Goal: Task Accomplishment & Management: Manage account settings

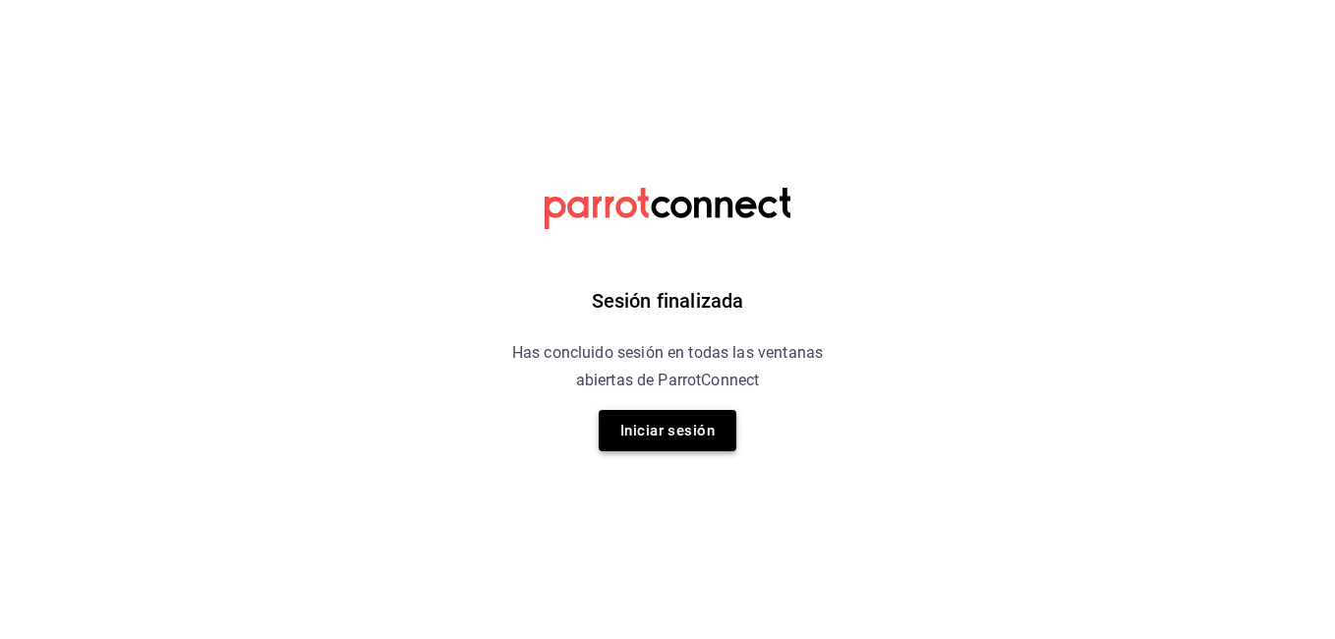
click at [669, 433] on button "Iniciar sesión" at bounding box center [668, 430] width 138 height 41
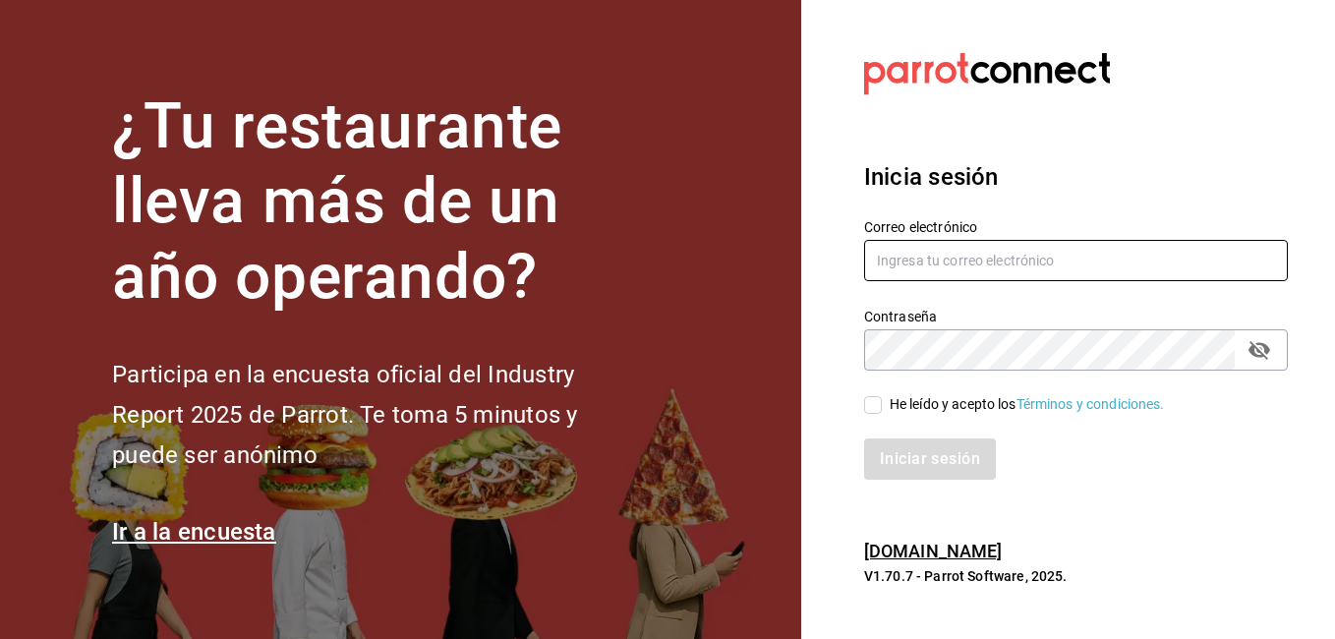
click at [980, 263] on input "text" at bounding box center [1076, 260] width 424 height 41
type input "erangel@caralmexico.com"
click at [880, 399] on input "He leído y acepto los Términos y condiciones." at bounding box center [873, 405] width 18 height 18
checkbox input "true"
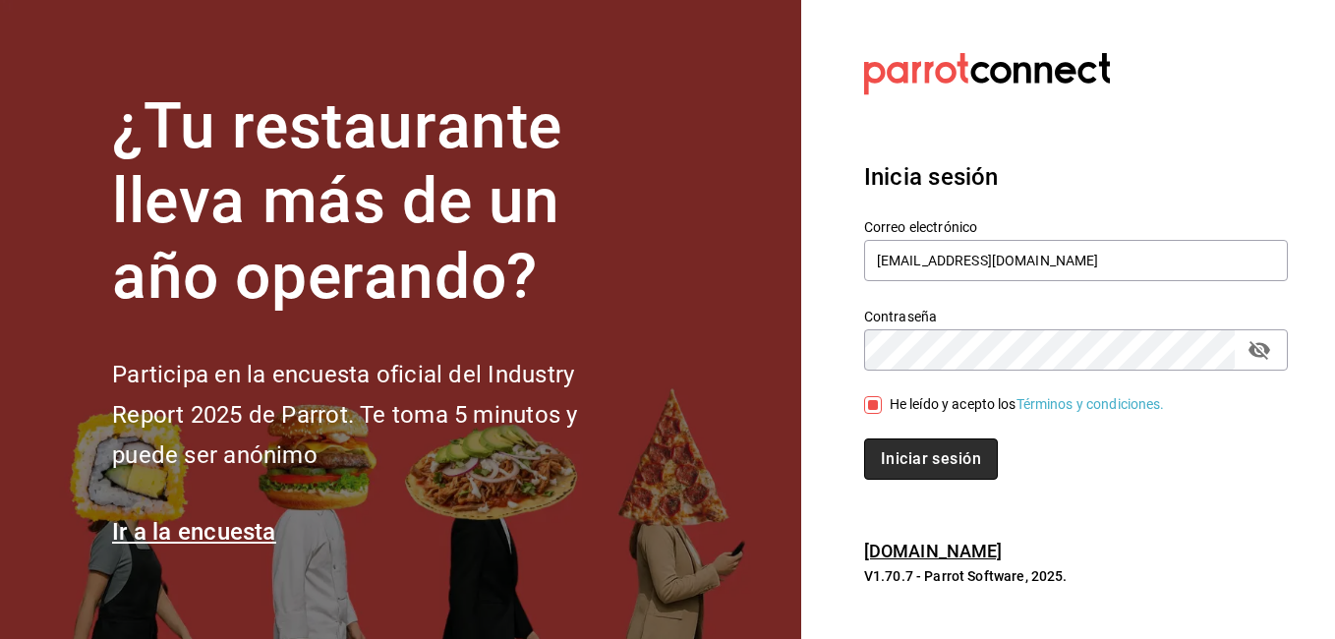
click at [901, 464] on button "Iniciar sesión" at bounding box center [931, 459] width 134 height 41
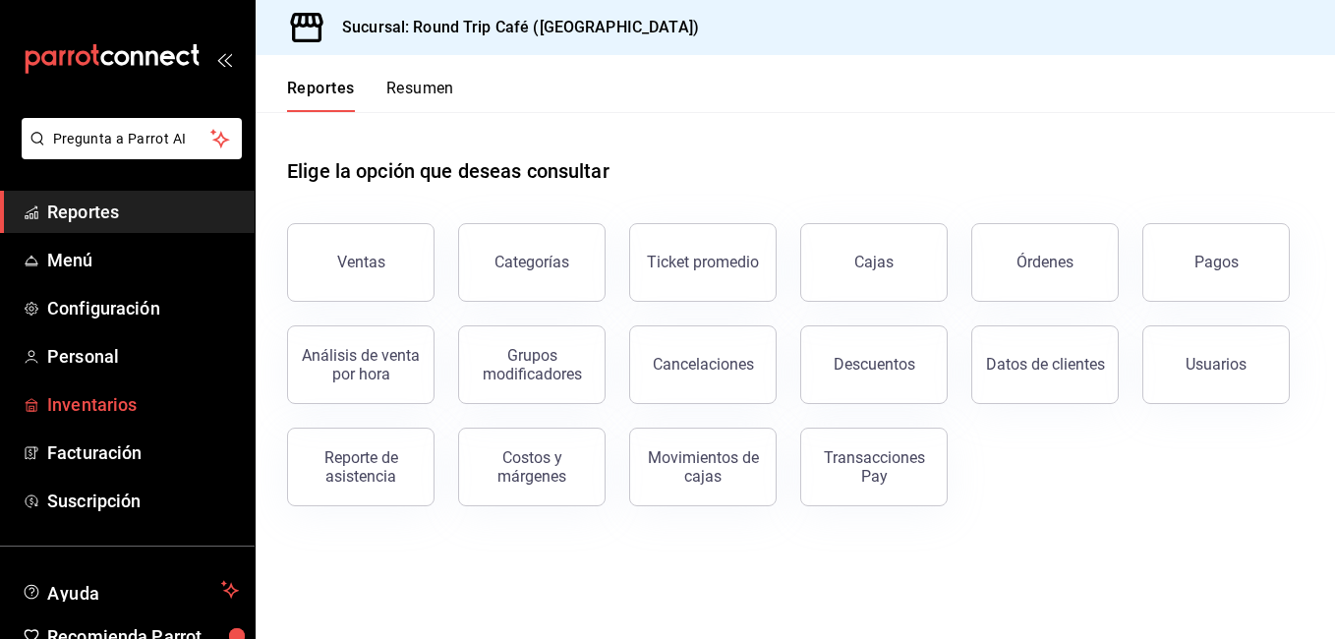
click at [111, 408] on span "Inventarios" at bounding box center [143, 404] width 192 height 27
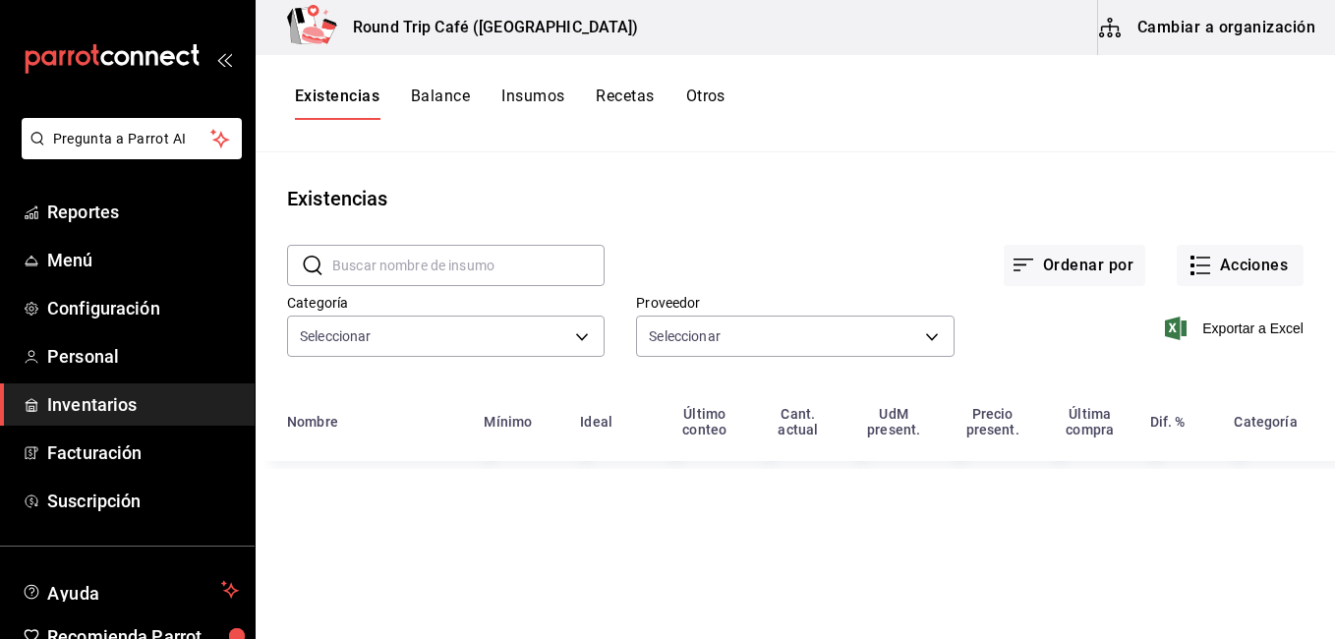
type input "8e02959d-61b9-49ca-82b5-1f868e416884,506ebee2-e9c9-4e93-9f31-a6ecb84d147e,faa3c…"
type input "62d93ceb-f1dc-4cf8-abd7-b60e78a1adde,ba74c191-ab8d-47ec-8704-6c859553640e,83ebf…"
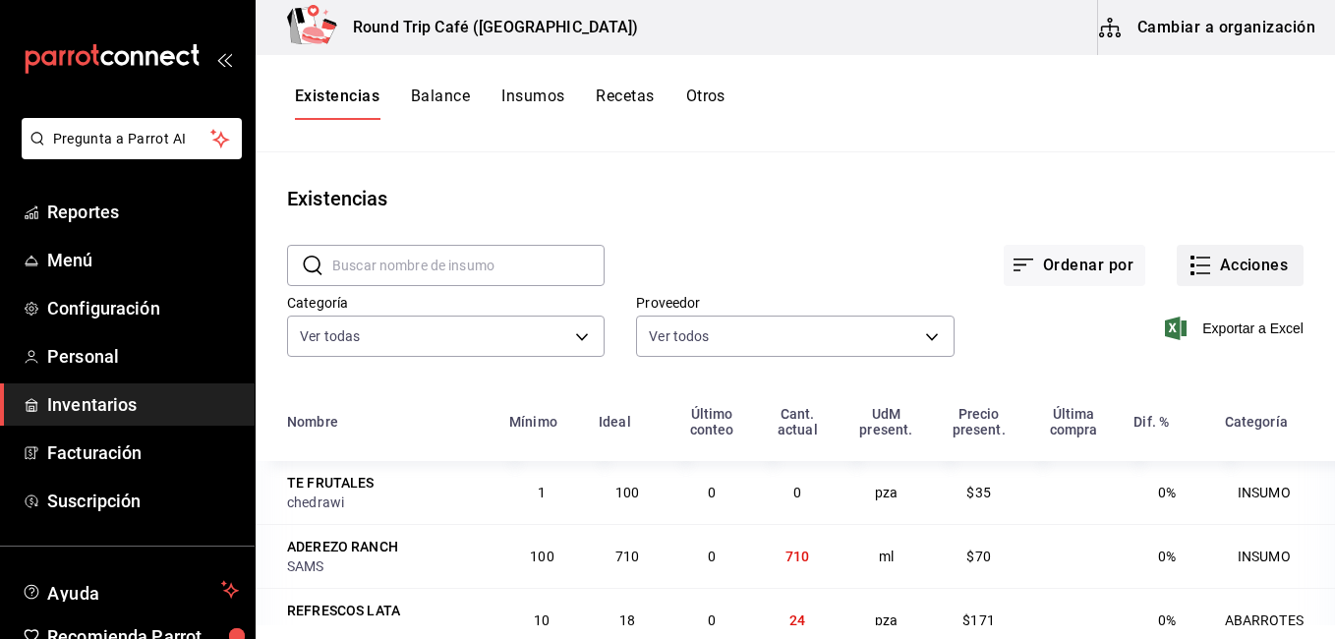
click at [1219, 275] on button "Acciones" at bounding box center [1240, 265] width 127 height 41
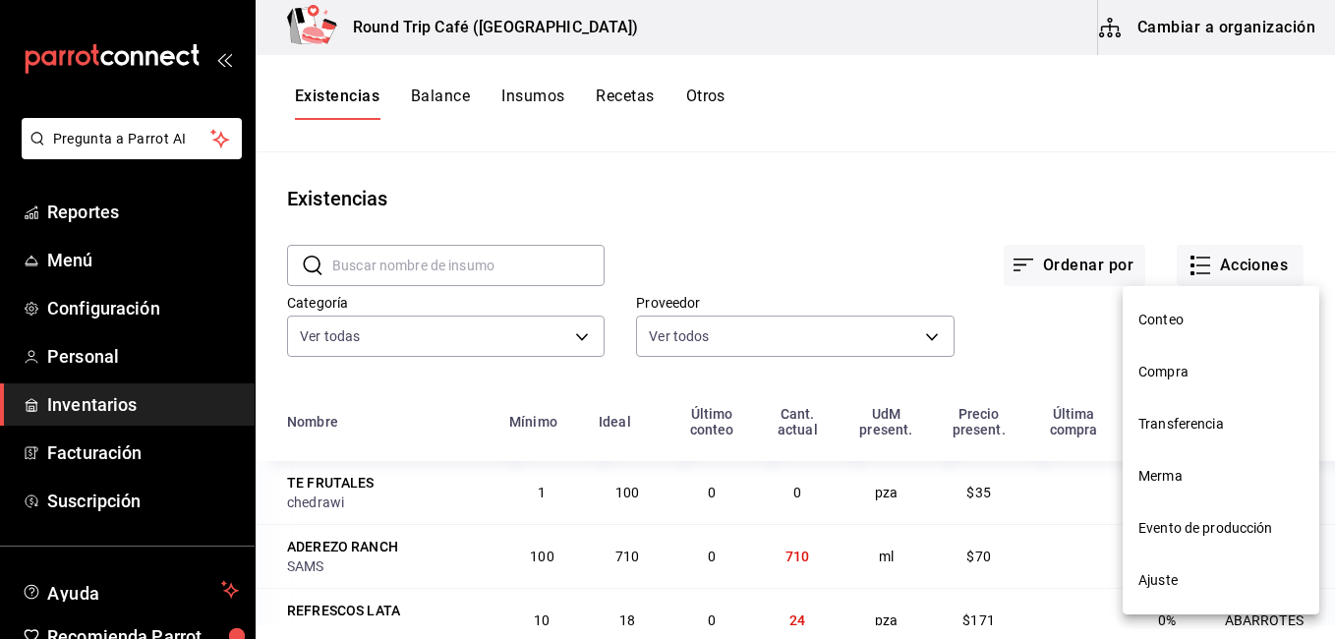
click at [1166, 574] on span "Ajuste" at bounding box center [1221, 580] width 165 height 21
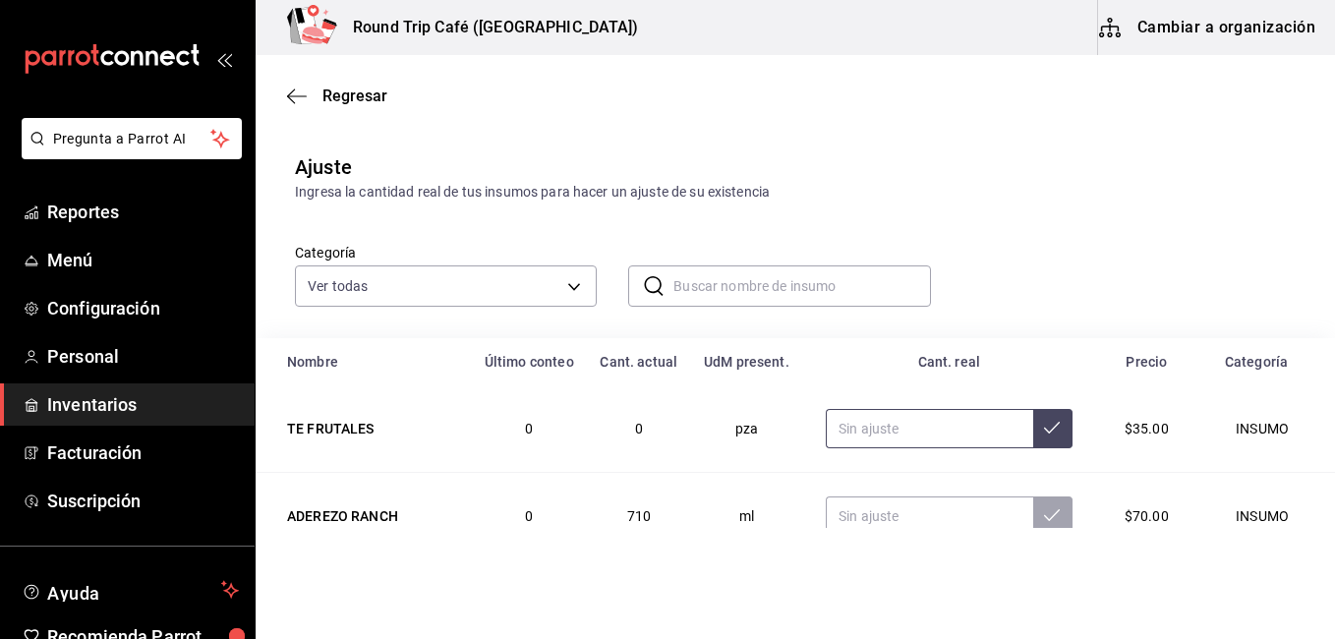
click at [912, 434] on input "text" at bounding box center [929, 428] width 207 height 39
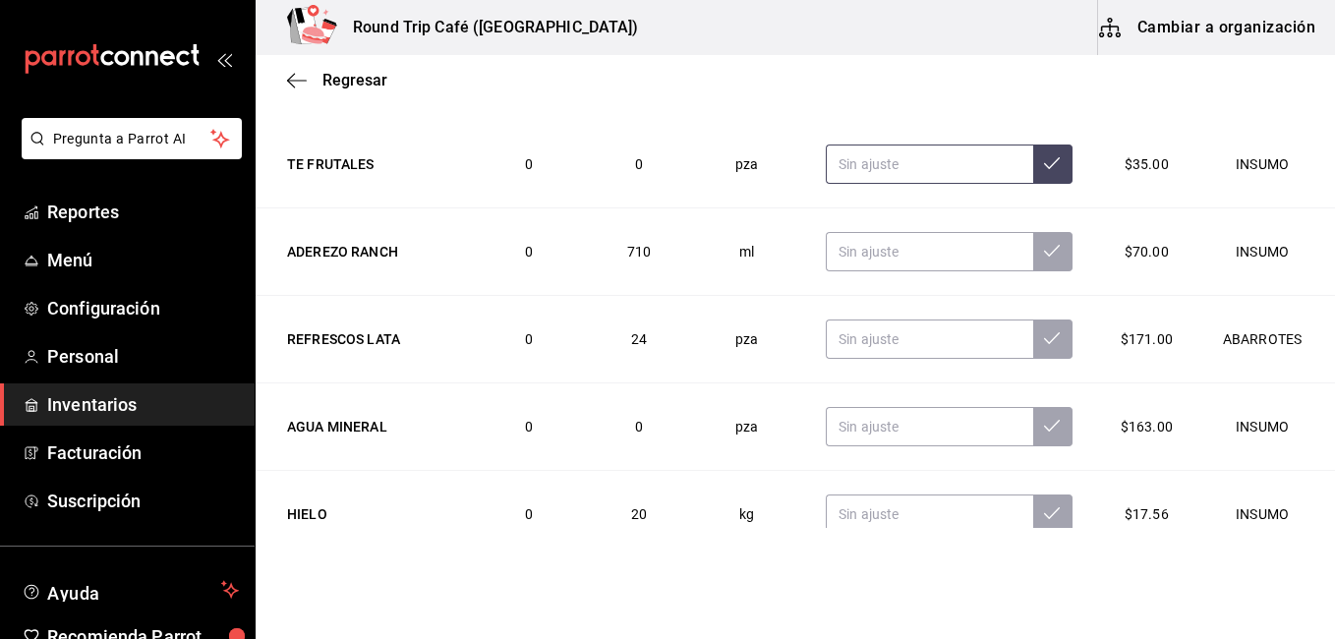
scroll to position [315, 0]
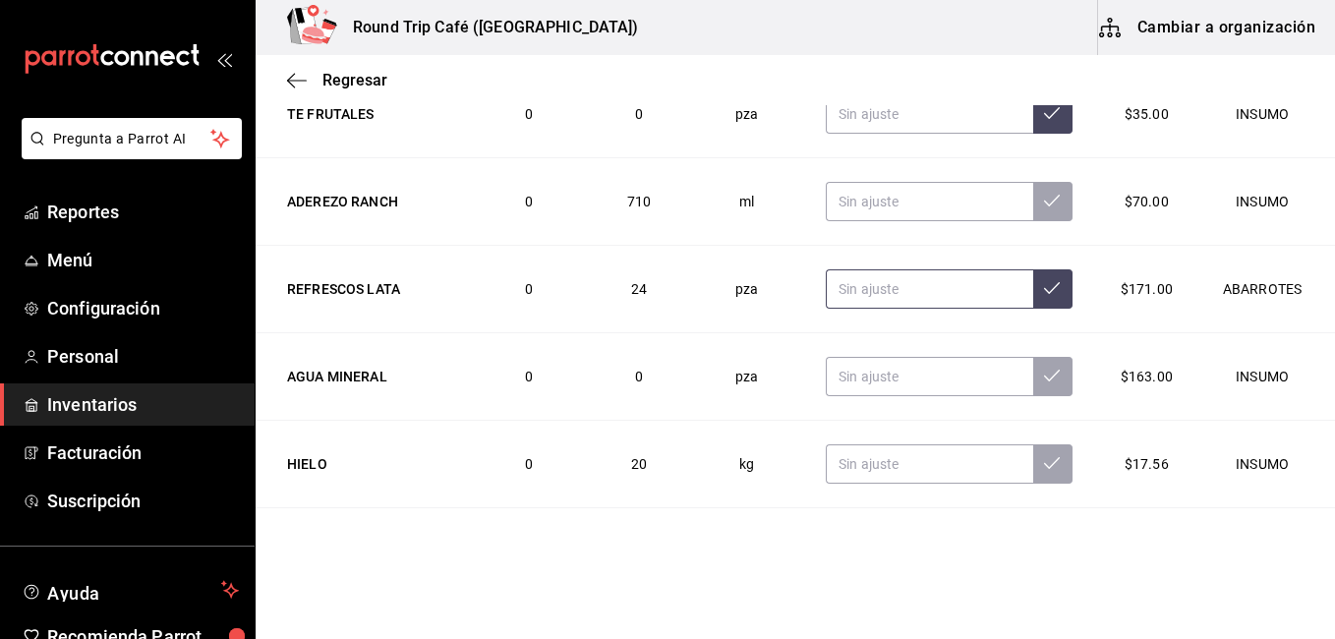
click at [940, 296] on input "text" at bounding box center [929, 288] width 207 height 39
type input "24.00"
click at [916, 386] on input "text" at bounding box center [929, 376] width 207 height 39
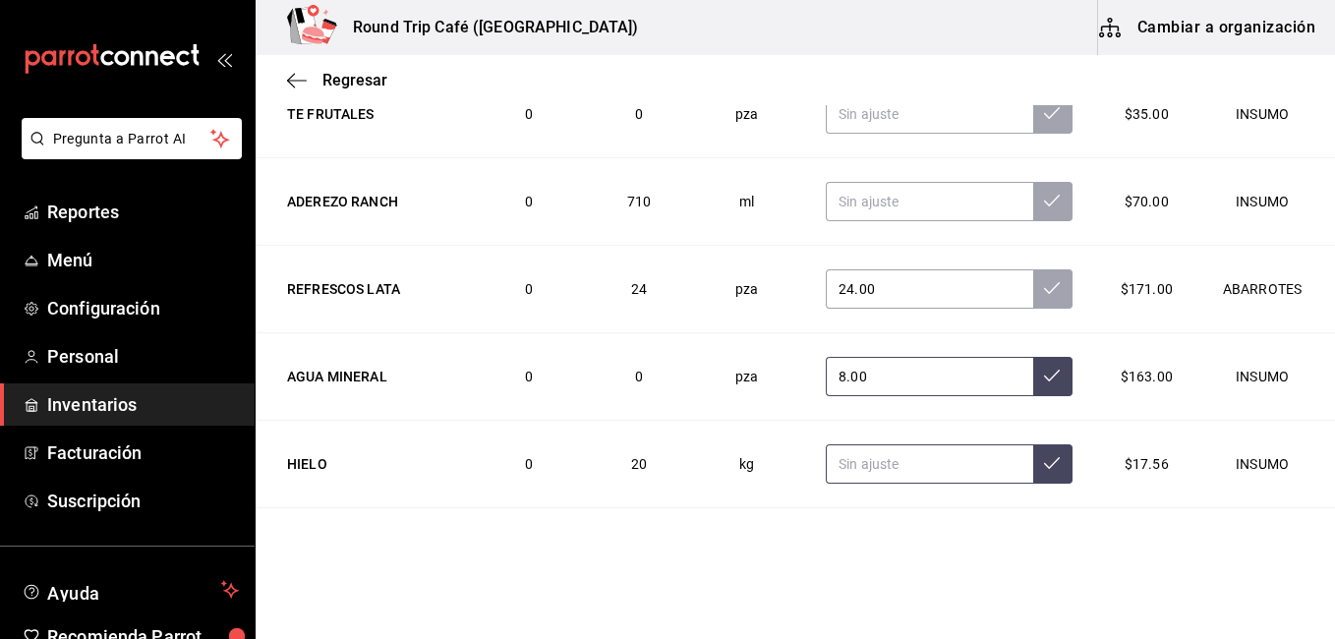
type input "8.00"
click at [858, 456] on input "text" at bounding box center [929, 463] width 207 height 39
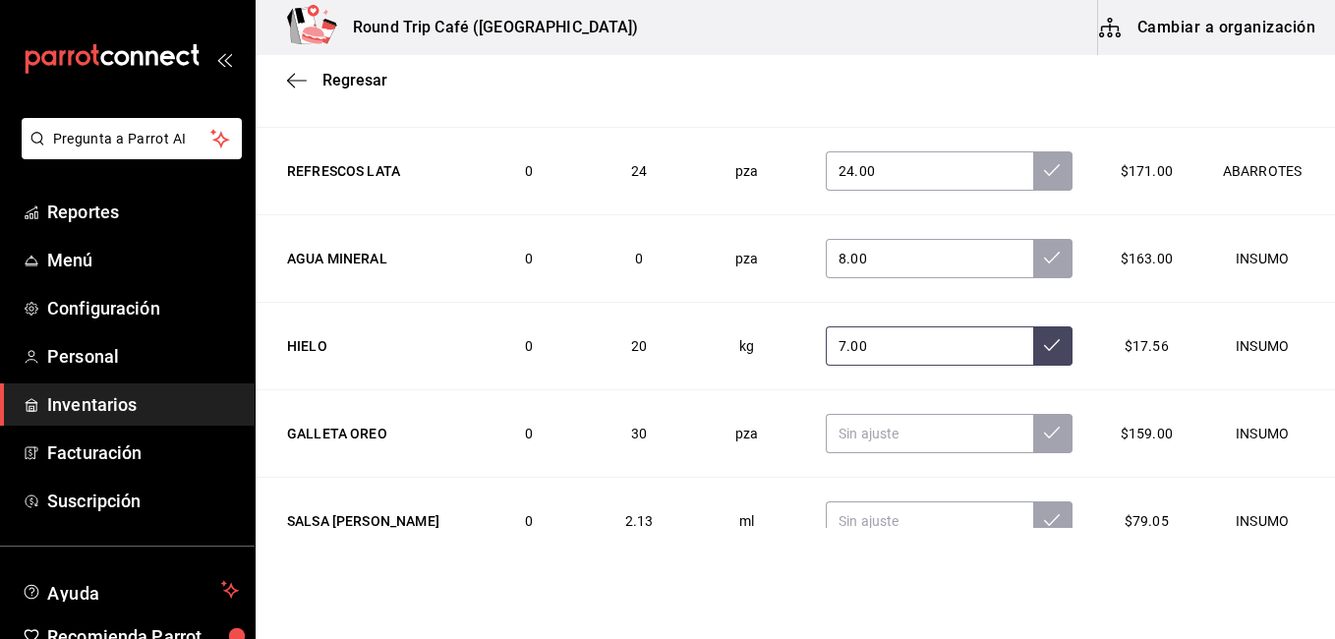
scroll to position [157, 0]
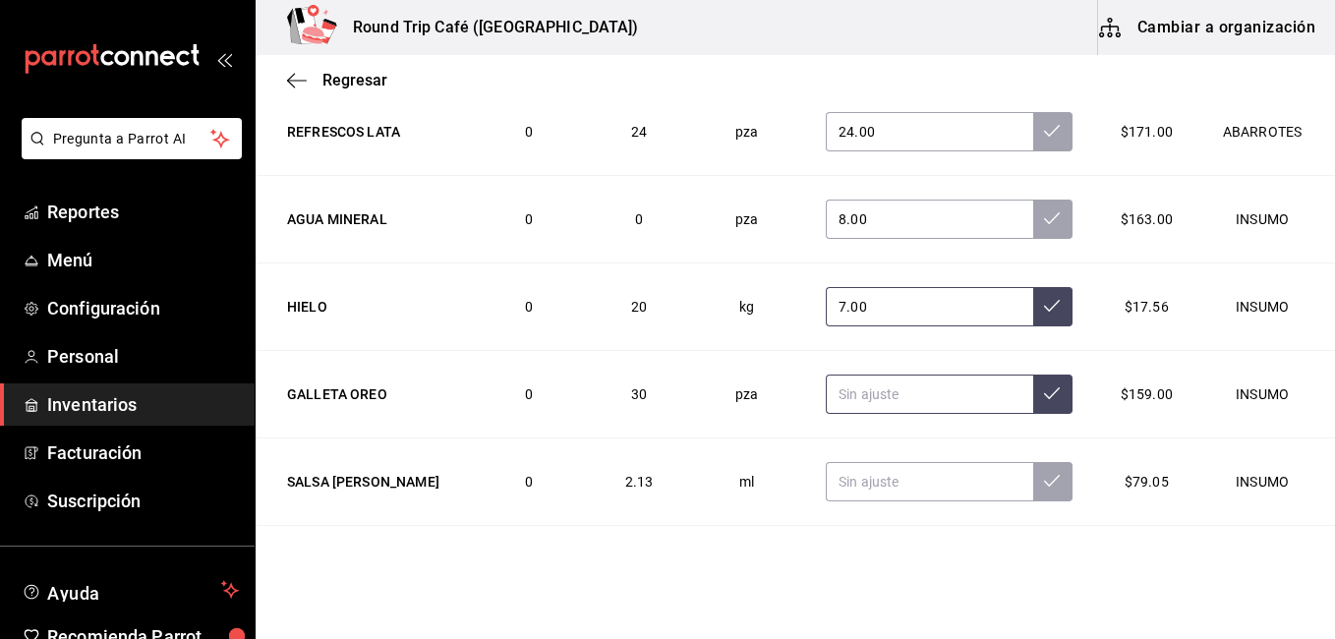
type input "7.00"
click at [937, 387] on input "text" at bounding box center [929, 394] width 207 height 39
type input "30.00"
click at [903, 475] on input "text" at bounding box center [929, 481] width 207 height 39
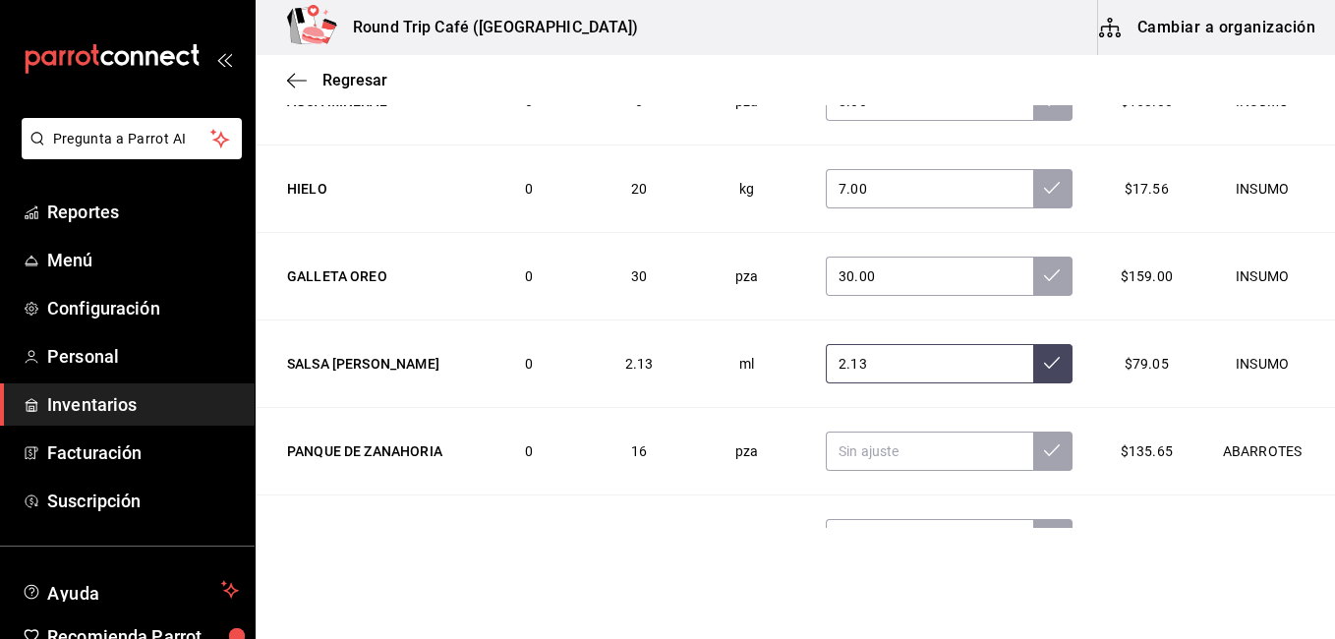
scroll to position [315, 0]
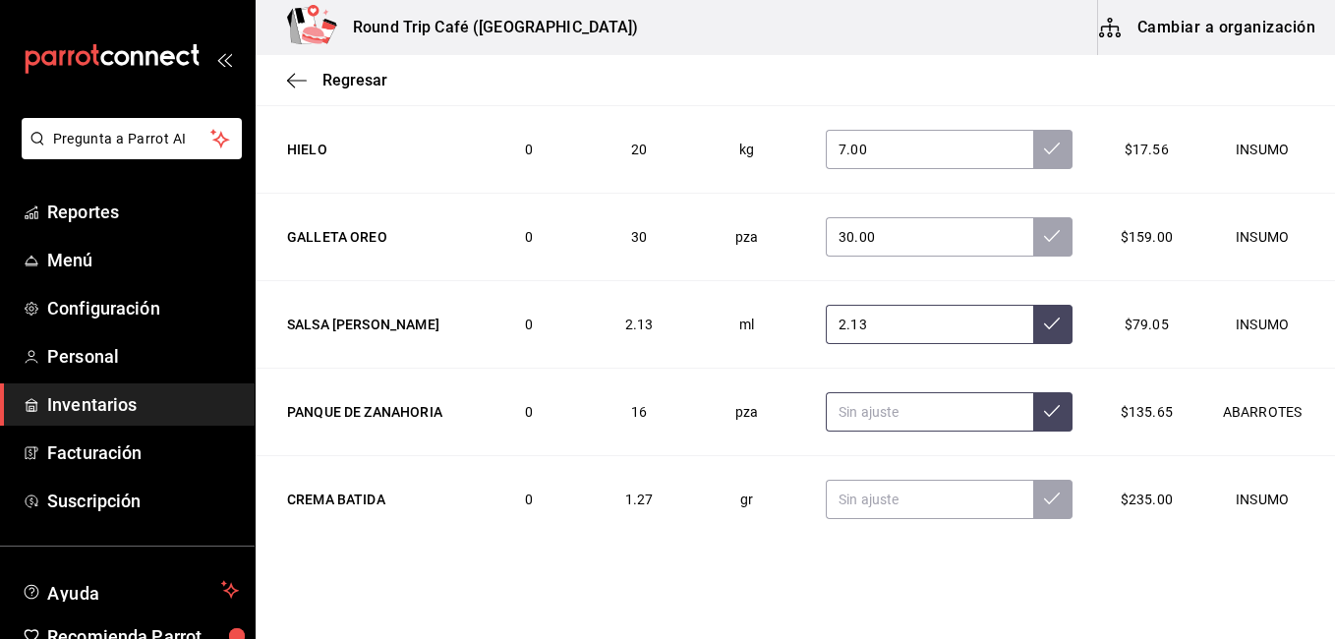
type input "2.13"
click at [904, 412] on input "text" at bounding box center [929, 411] width 207 height 39
type input "2.00"
click at [854, 497] on input "text" at bounding box center [929, 499] width 207 height 39
type input "4.00"
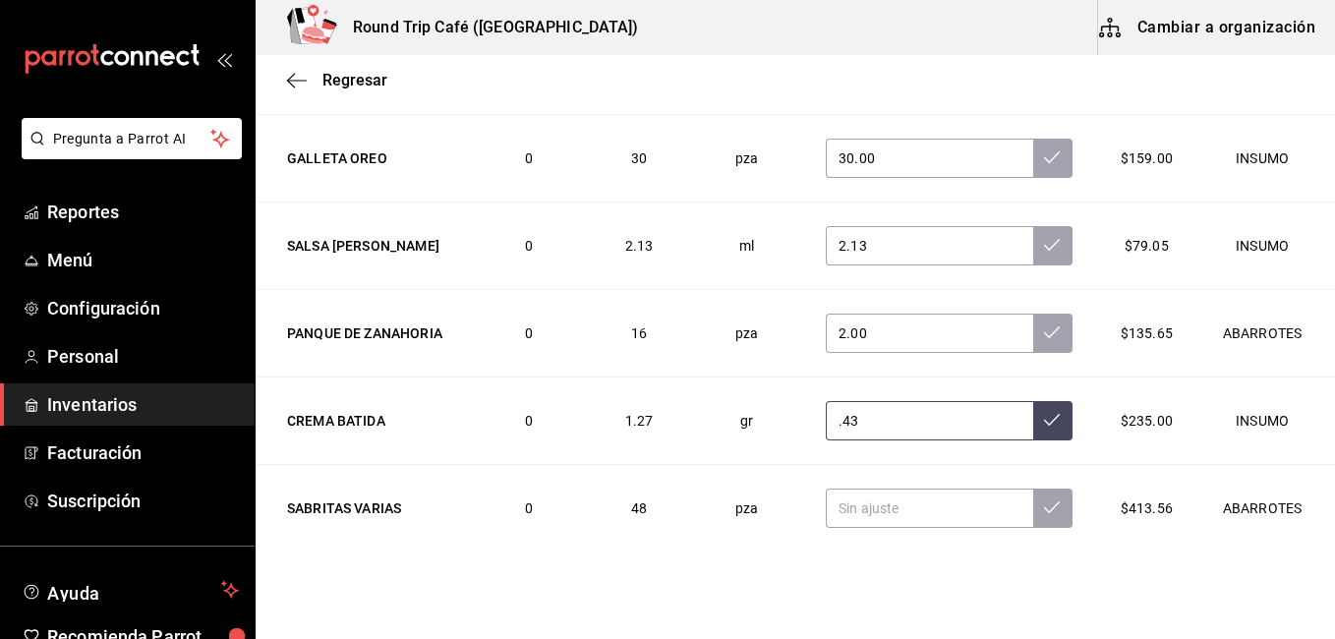
scroll to position [415, 0]
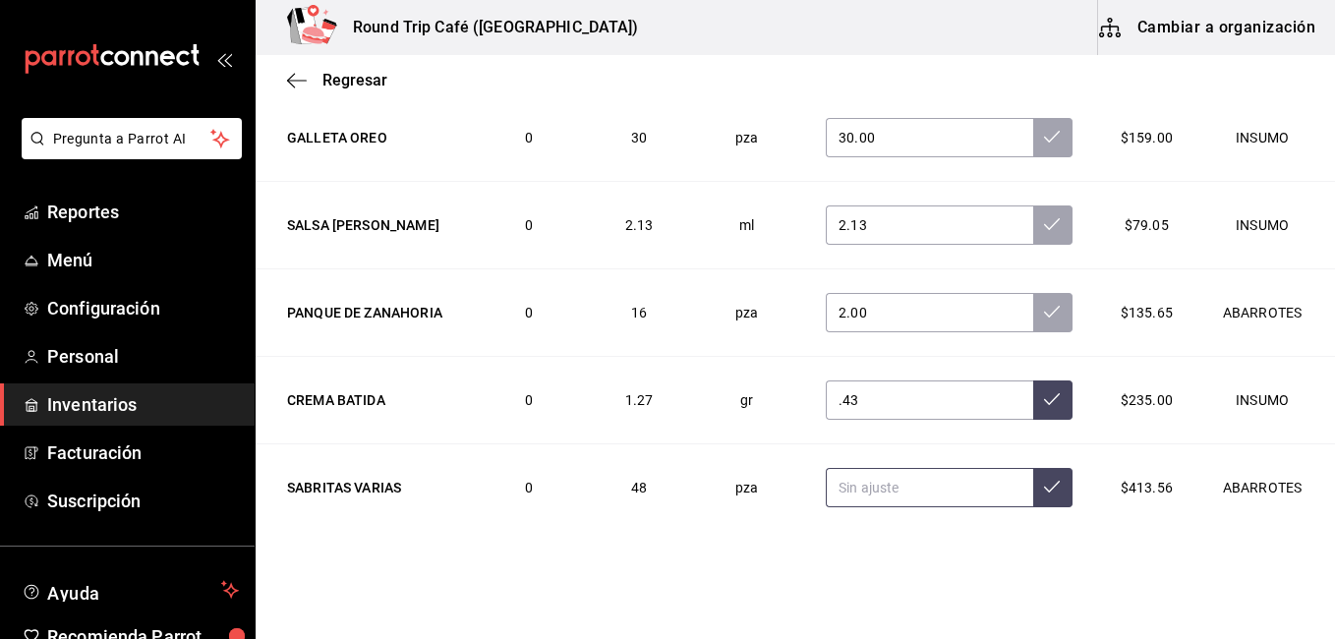
type input "0.43"
click at [952, 496] on input "text" at bounding box center [929, 487] width 207 height 39
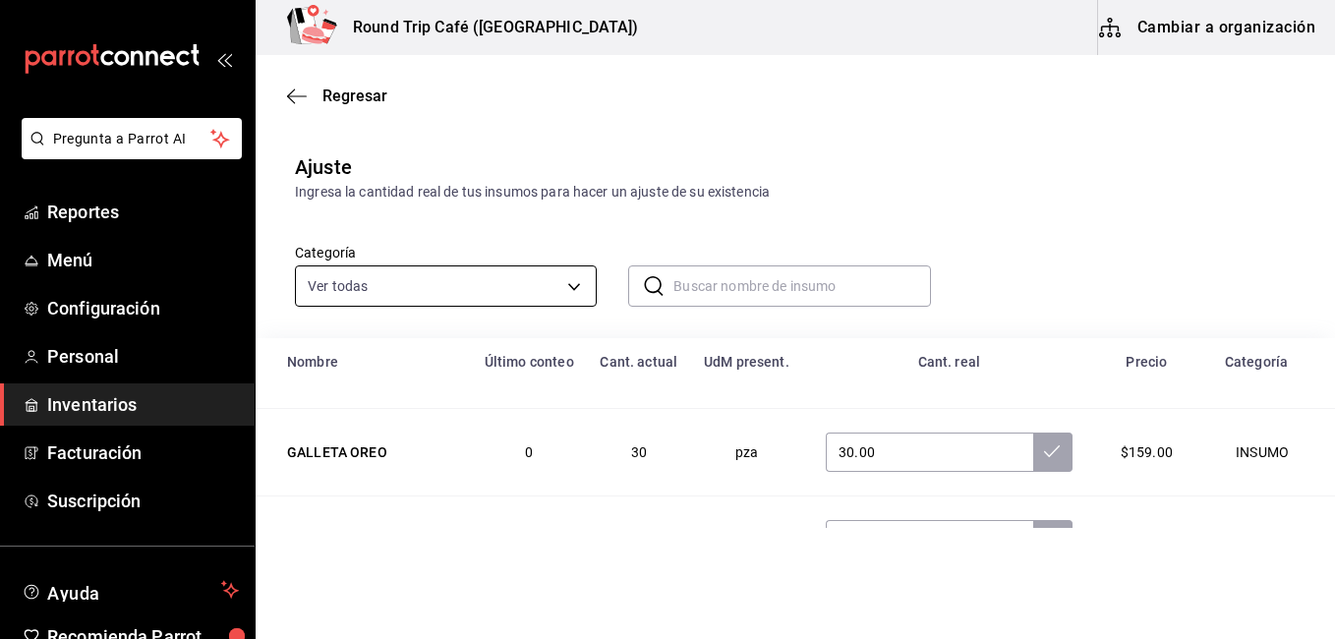
type input "14.00"
click at [573, 281] on body "Pregunta a Parrot AI Reportes Menú Configuración Personal Inventarios Facturaci…" at bounding box center [667, 264] width 1335 height 528
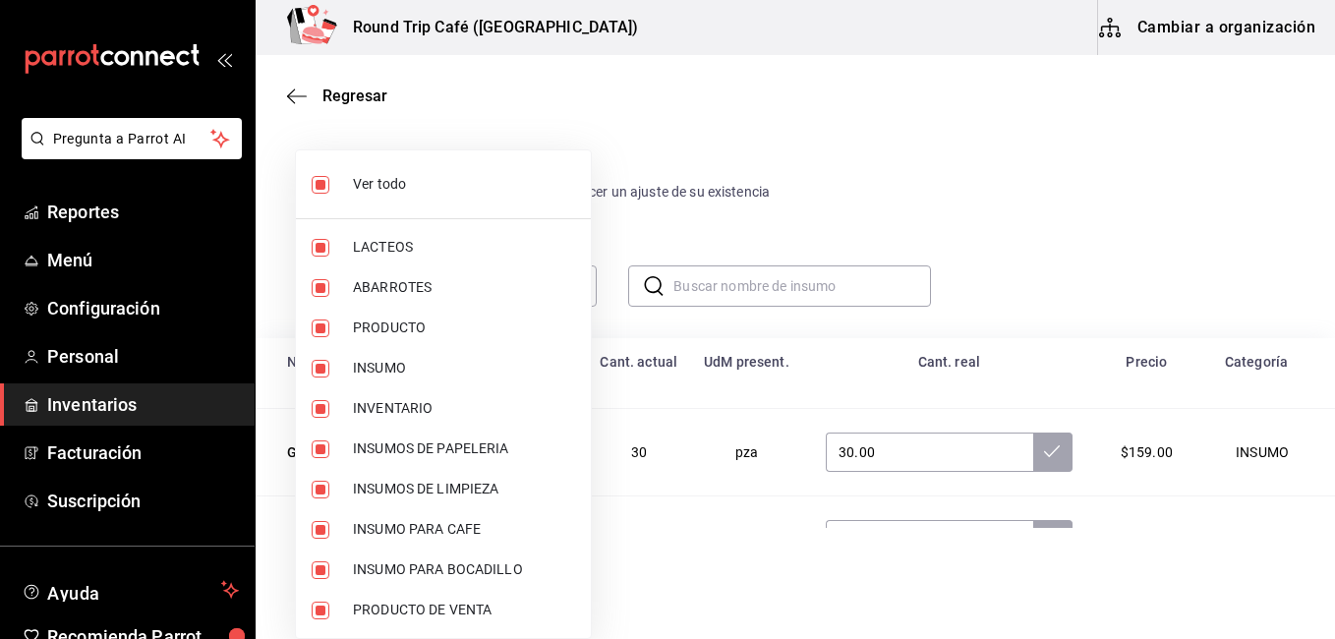
click at [864, 133] on div at bounding box center [667, 319] width 1335 height 639
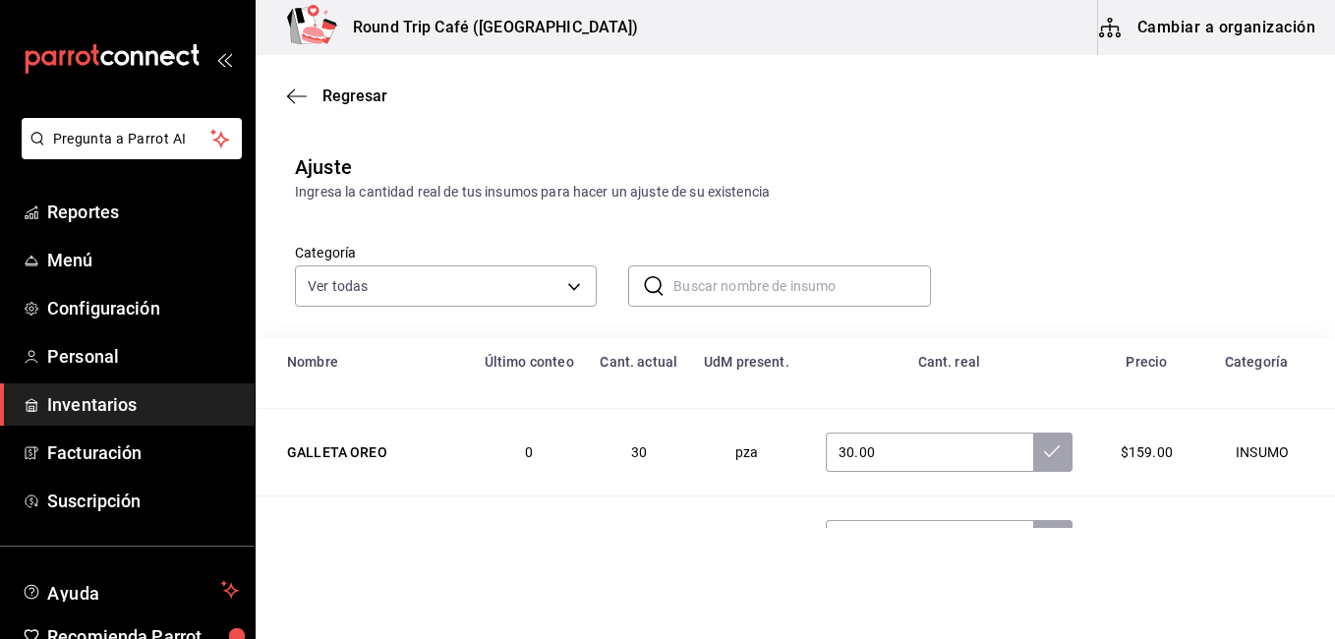
click at [619, 220] on div "Categoría Ver todas 8e02959d-61b9-49ca-82b5-1f868e416884,506ebee2-e9c9-4e93-9f3…" at bounding box center [764, 255] width 1001 height 104
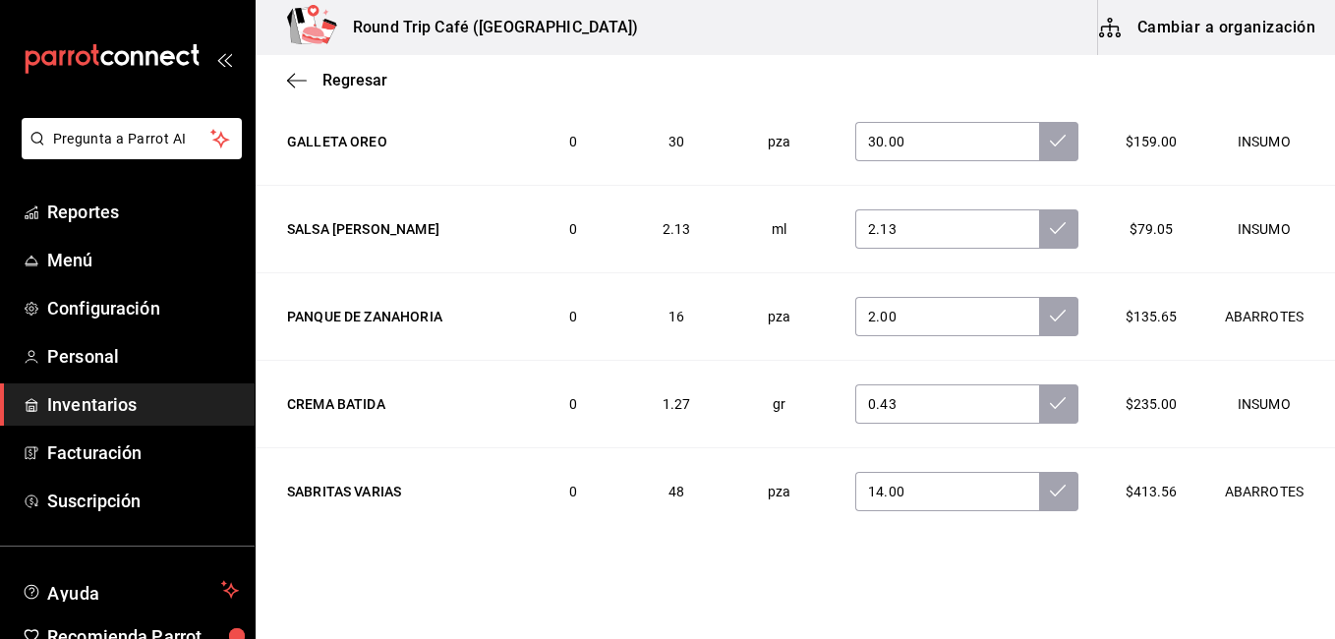
scroll to position [588, 0]
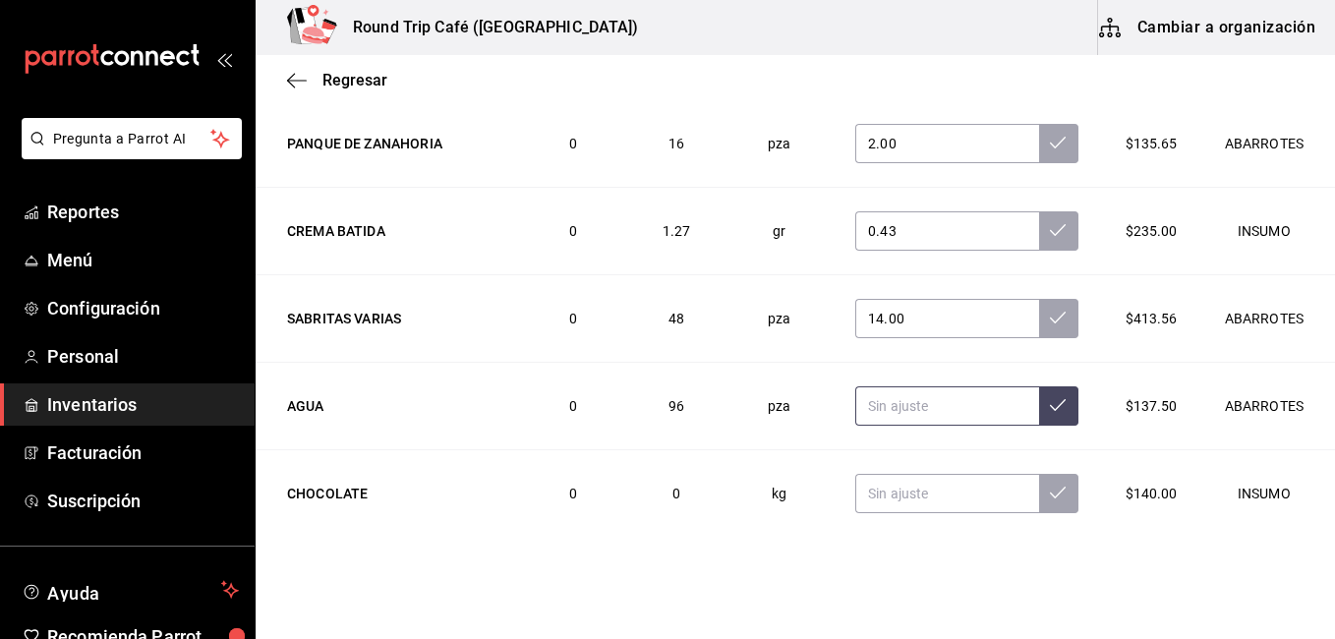
click at [929, 417] on input "text" at bounding box center [947, 405] width 183 height 39
type input "1.00"
click at [867, 487] on input "text" at bounding box center [947, 493] width 183 height 39
type input "1.00"
click at [871, 405] on input "text" at bounding box center [947, 405] width 183 height 39
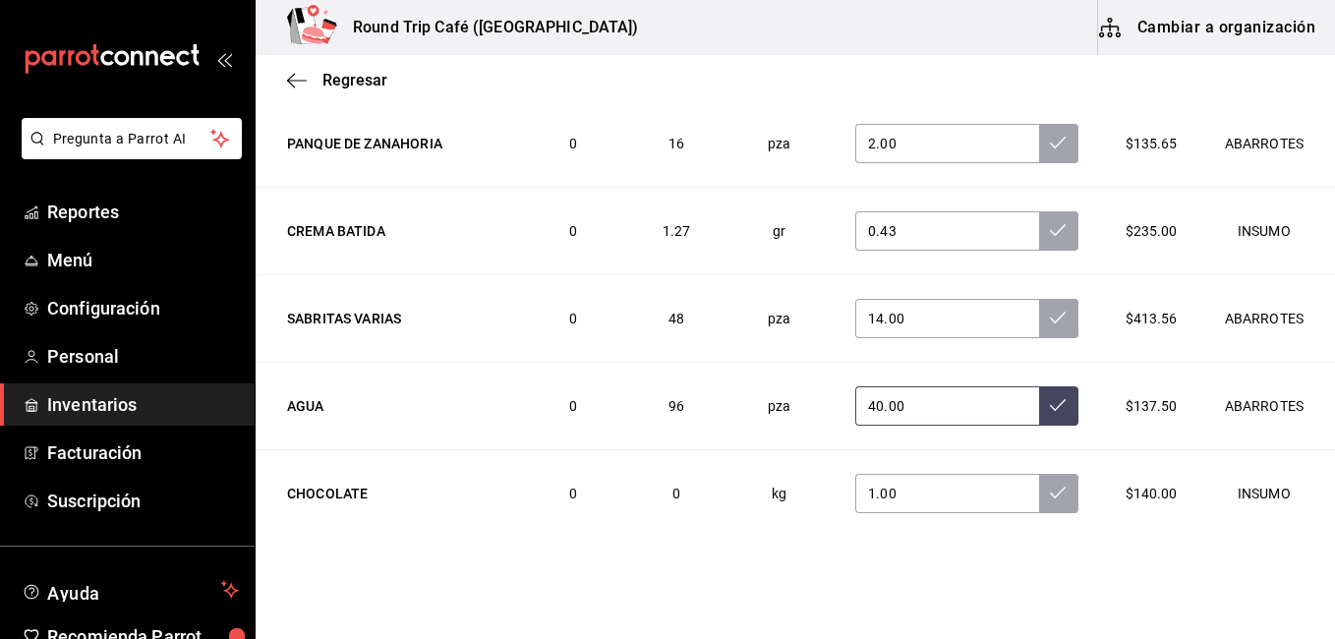
type input "40.00"
click at [948, 316] on input "14.00" at bounding box center [947, 318] width 183 height 39
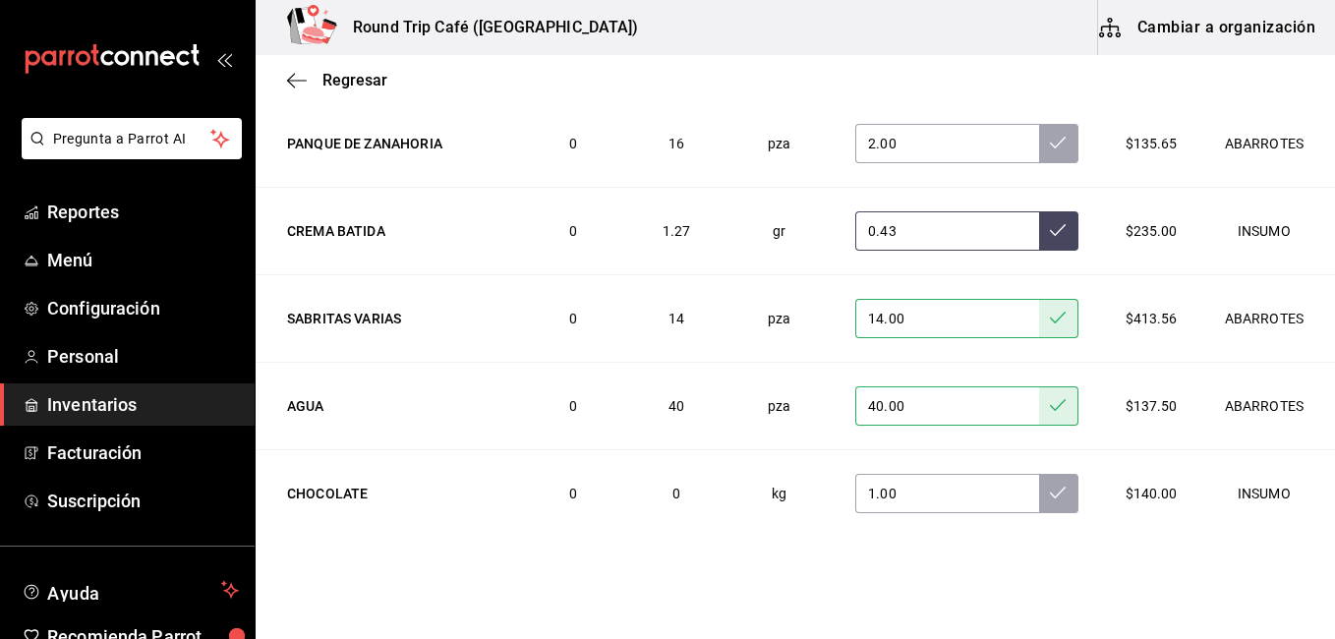
click at [899, 225] on input "0.43" at bounding box center [947, 230] width 183 height 39
click at [899, 152] on input "2.00" at bounding box center [947, 143] width 183 height 39
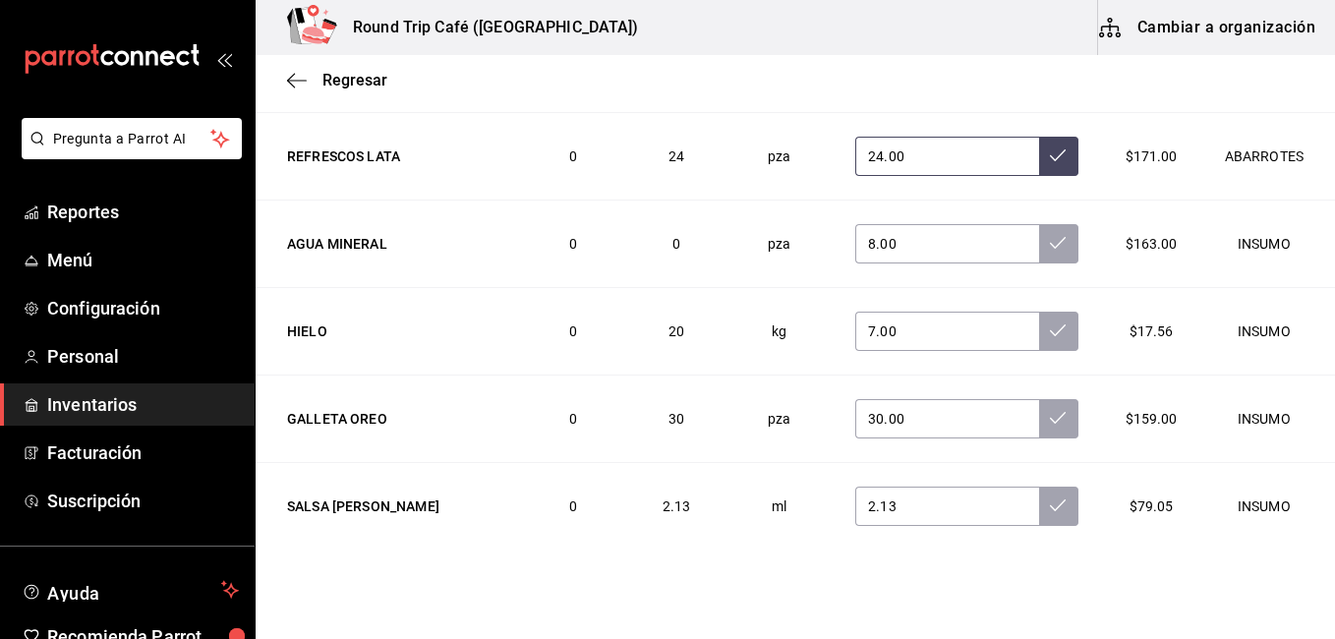
drag, startPoint x: 1314, startPoint y: 110, endPoint x: 929, endPoint y: 154, distance: 387.0
click at [929, 154] on input "24.00" at bounding box center [947, 156] width 183 height 39
click at [907, 247] on input "8.00" at bounding box center [947, 243] width 183 height 39
click at [891, 338] on input "7.00" at bounding box center [947, 331] width 183 height 39
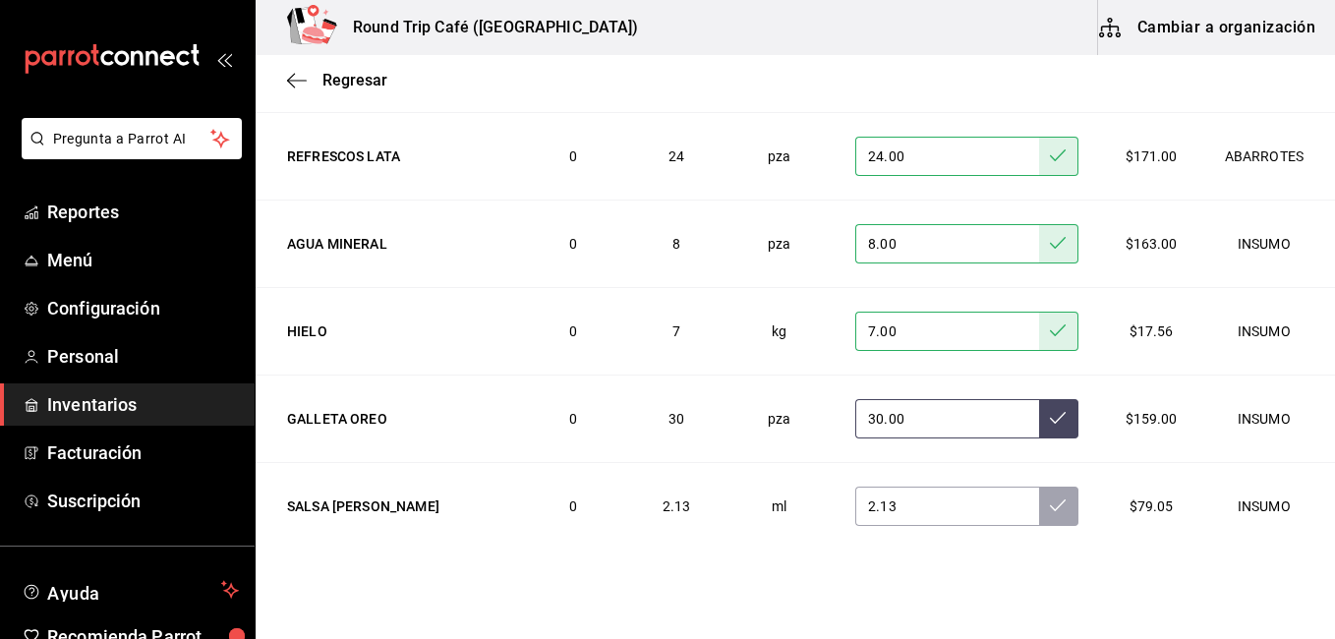
click at [879, 421] on input "30.00" at bounding box center [947, 418] width 183 height 39
click at [883, 510] on input "2.13" at bounding box center [947, 506] width 183 height 39
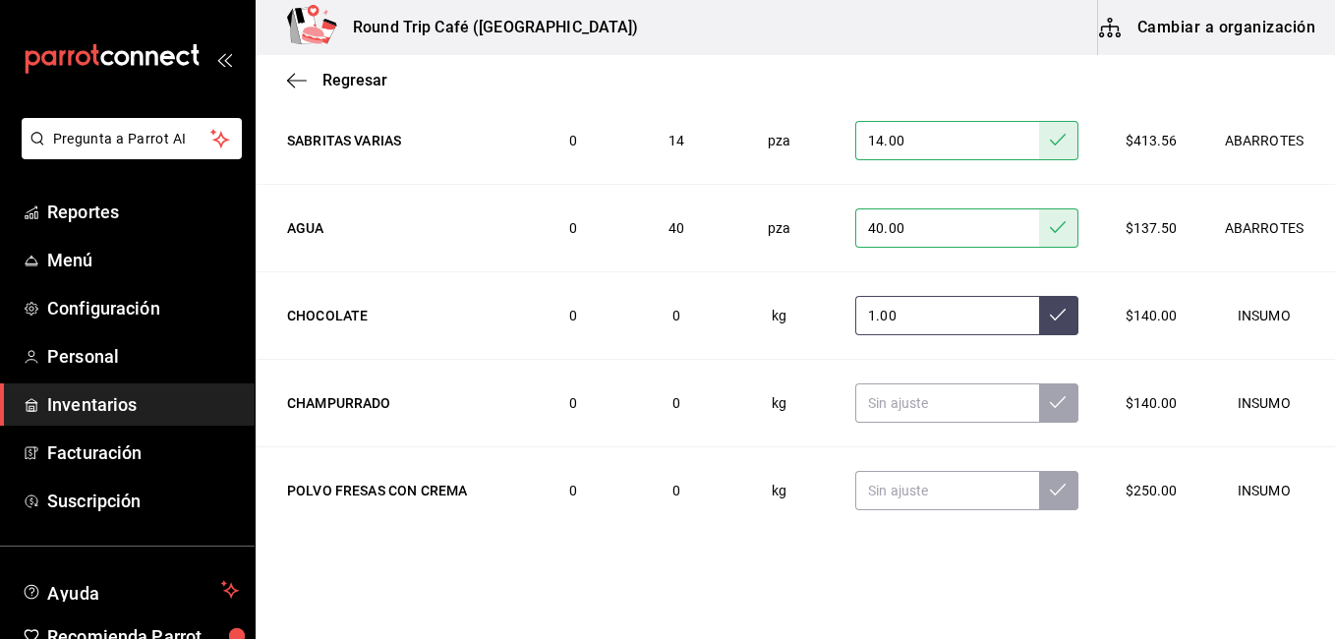
scroll to position [767, 0]
click at [900, 321] on input "1.00" at bounding box center [947, 314] width 183 height 39
click at [909, 404] on input "text" at bounding box center [947, 402] width 183 height 39
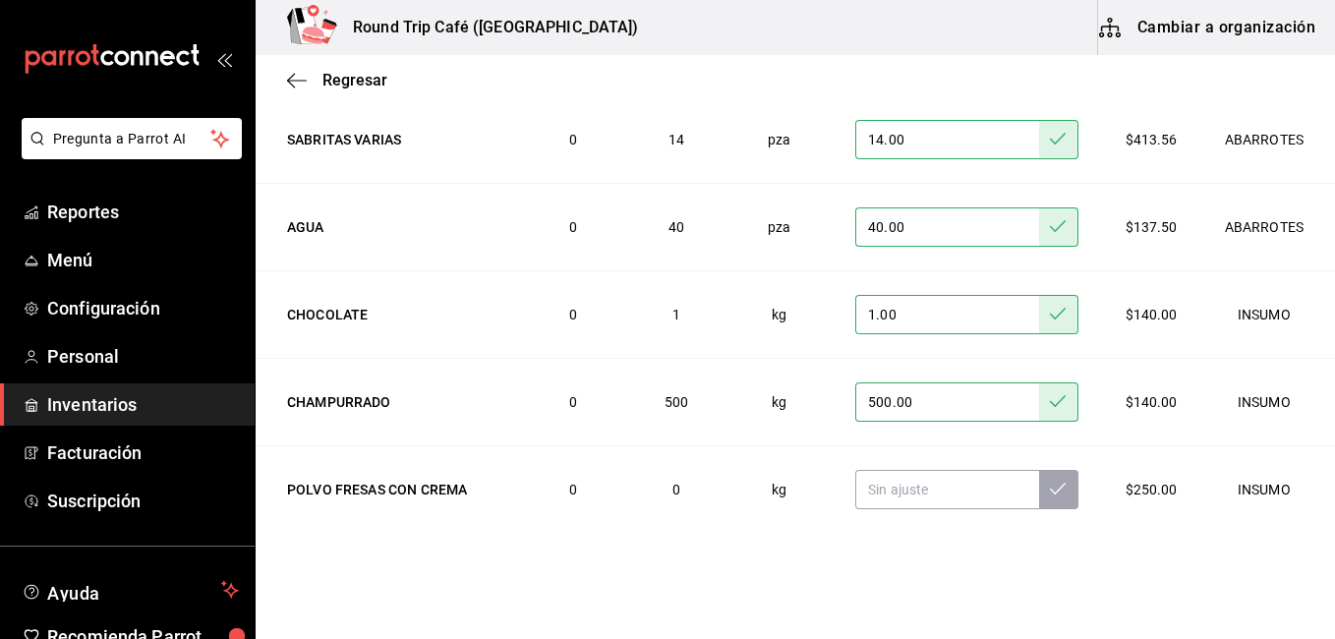
click at [913, 404] on input "500.00" at bounding box center [947, 402] width 183 height 39
type input "5.00"
click at [920, 405] on input ".50" at bounding box center [947, 402] width 183 height 39
type input ".50"
click at [911, 498] on input "text" at bounding box center [947, 489] width 183 height 39
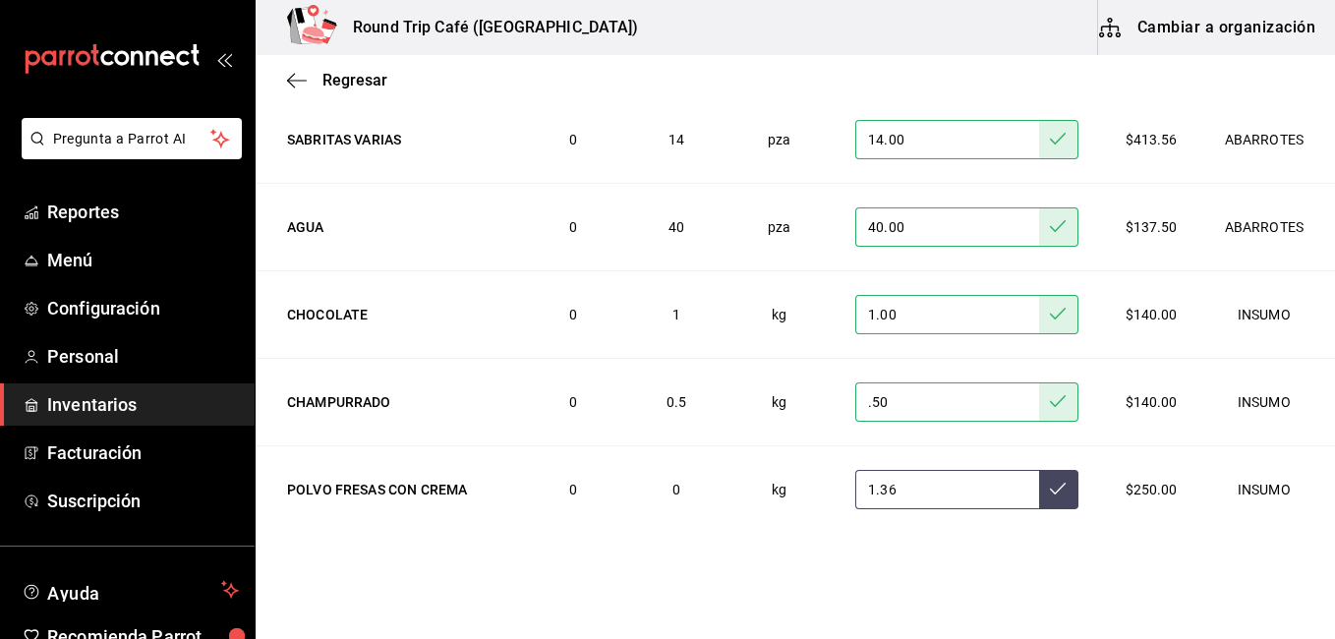
type input "1.36"
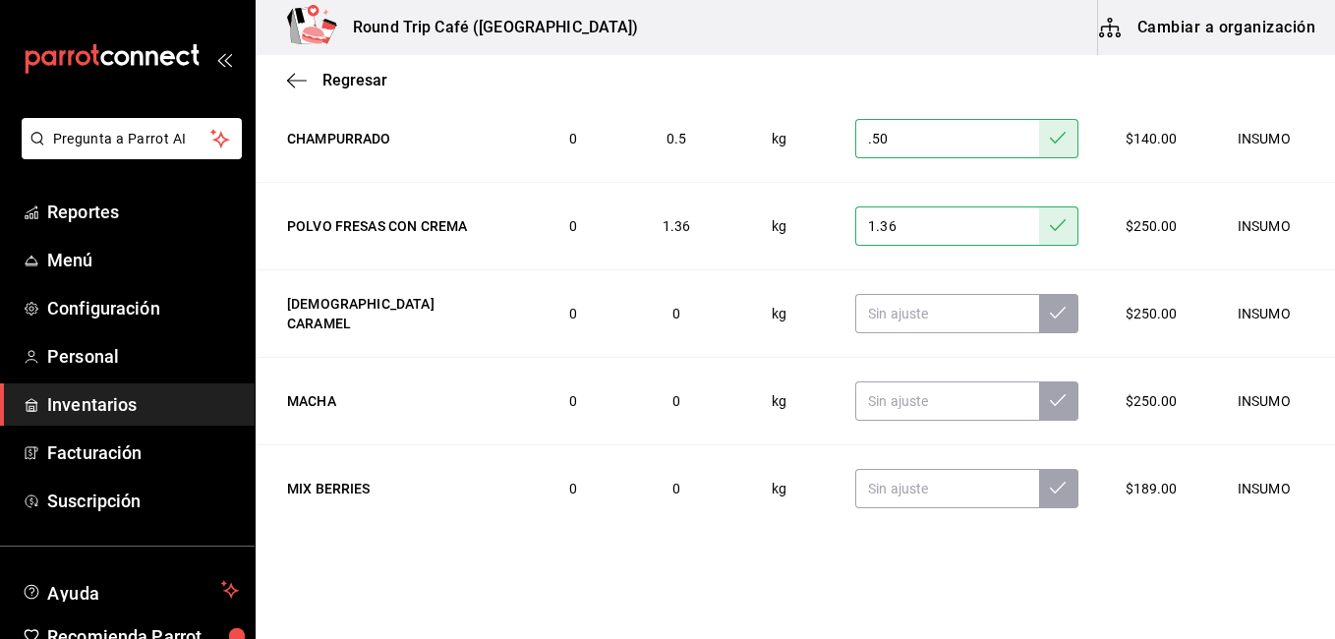
scroll to position [1042, 0]
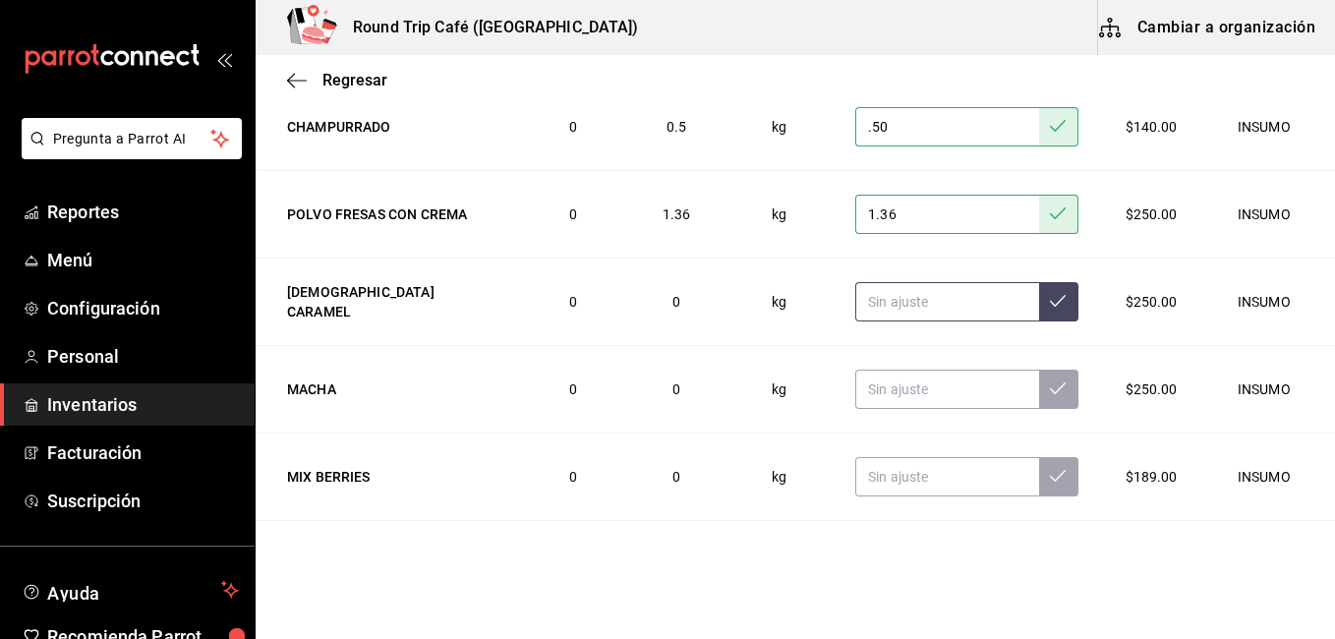
click at [945, 310] on input "text" at bounding box center [947, 301] width 183 height 39
type input "1.36"
click at [912, 390] on input "text" at bounding box center [947, 389] width 183 height 39
type input "1.36"
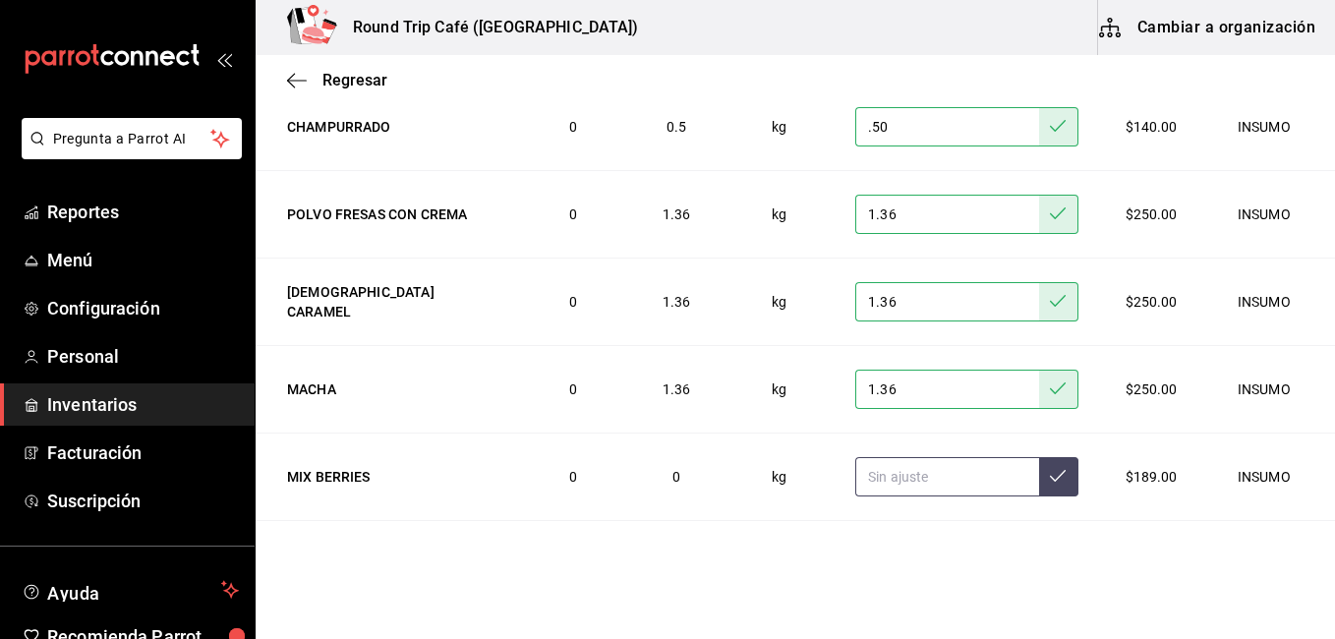
click at [893, 489] on input "text" at bounding box center [947, 476] width 183 height 39
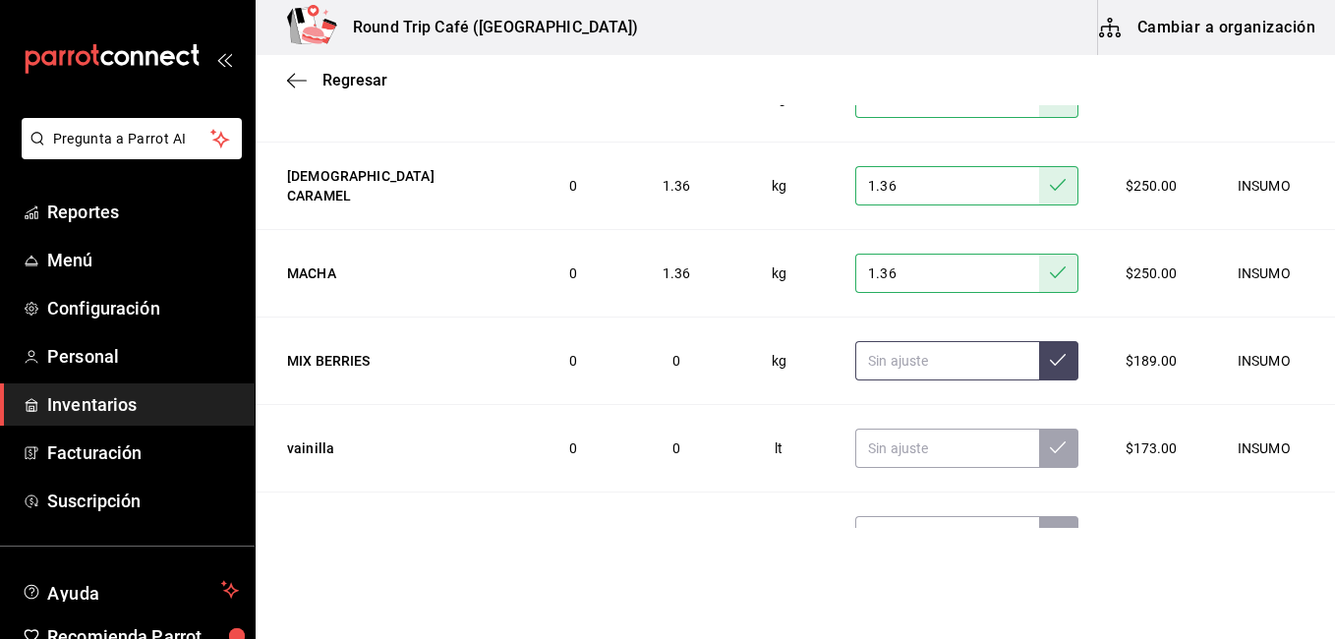
scroll to position [1280, 0]
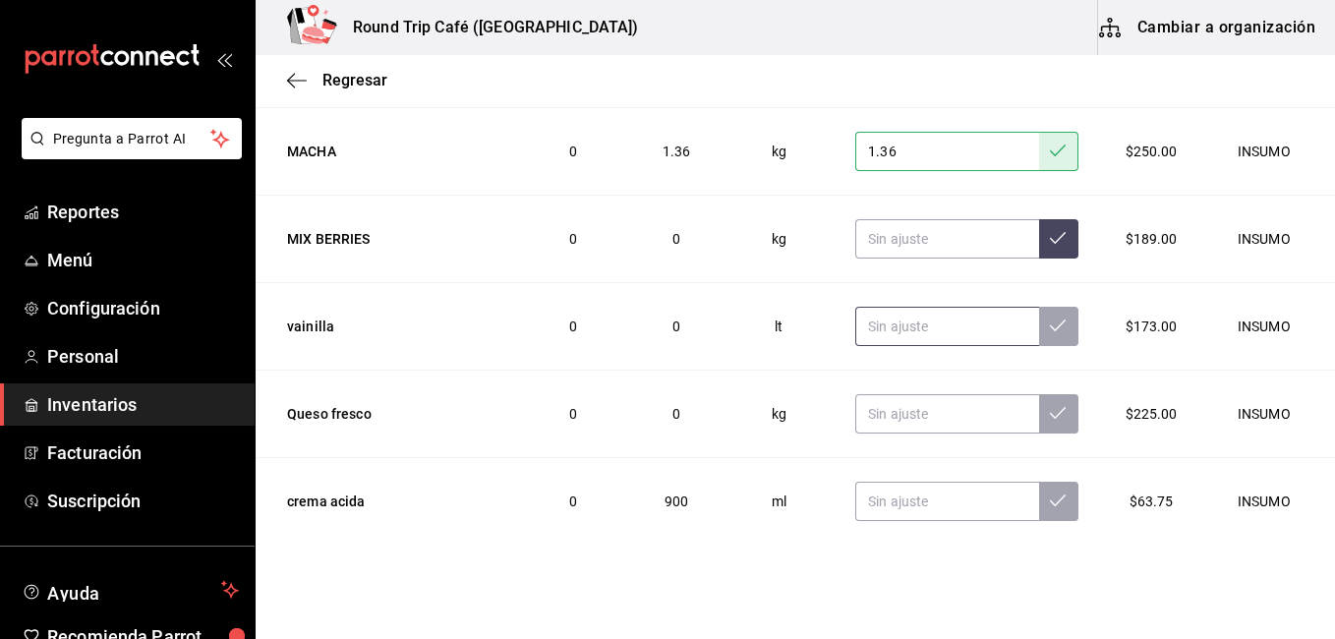
click at [917, 307] on input "text" at bounding box center [947, 326] width 183 height 39
click at [917, 371] on td at bounding box center [966, 415] width 269 height 88
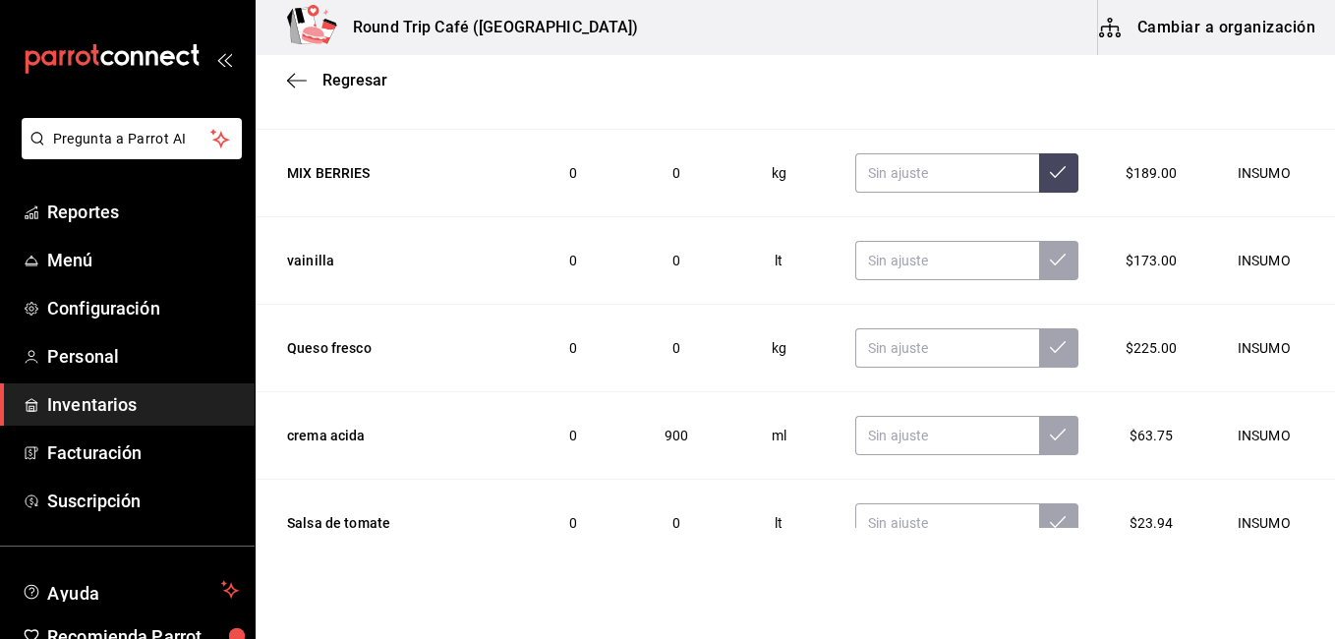
click at [917, 306] on td at bounding box center [966, 349] width 269 height 88
drag, startPoint x: 917, startPoint y: 306, endPoint x: 888, endPoint y: 258, distance: 56.0
click at [887, 344] on input "text" at bounding box center [947, 347] width 183 height 39
click at [888, 258] on input "text" at bounding box center [947, 260] width 183 height 39
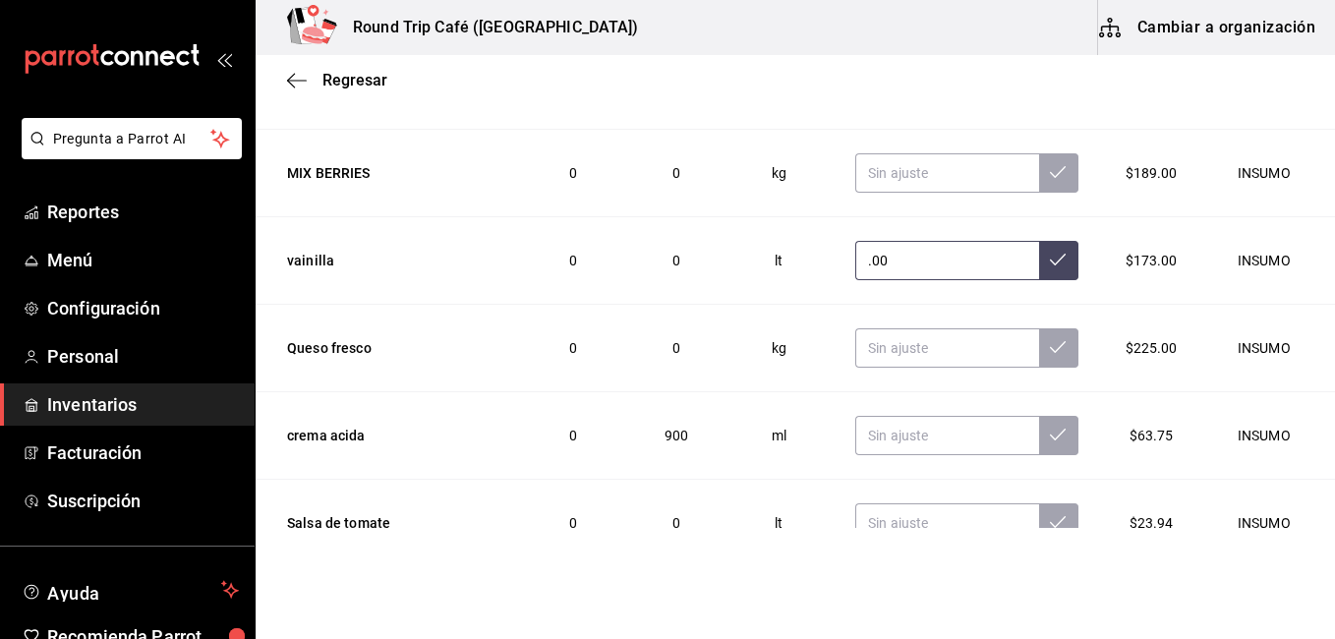
type input "1.00"
type input ".50"
click at [898, 346] on input "text" at bounding box center [947, 347] width 183 height 39
type input "2.00"
click at [874, 443] on input "text" at bounding box center [947, 435] width 183 height 39
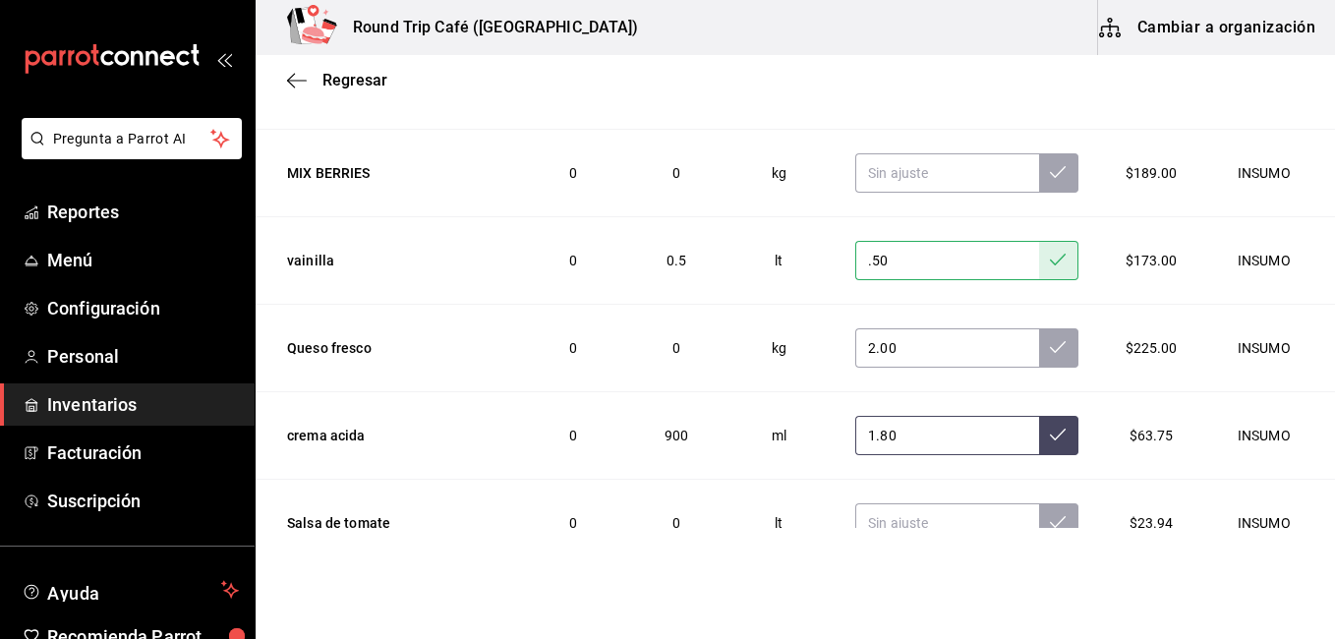
type input "1.80"
click at [891, 510] on input "text" at bounding box center [947, 522] width 183 height 39
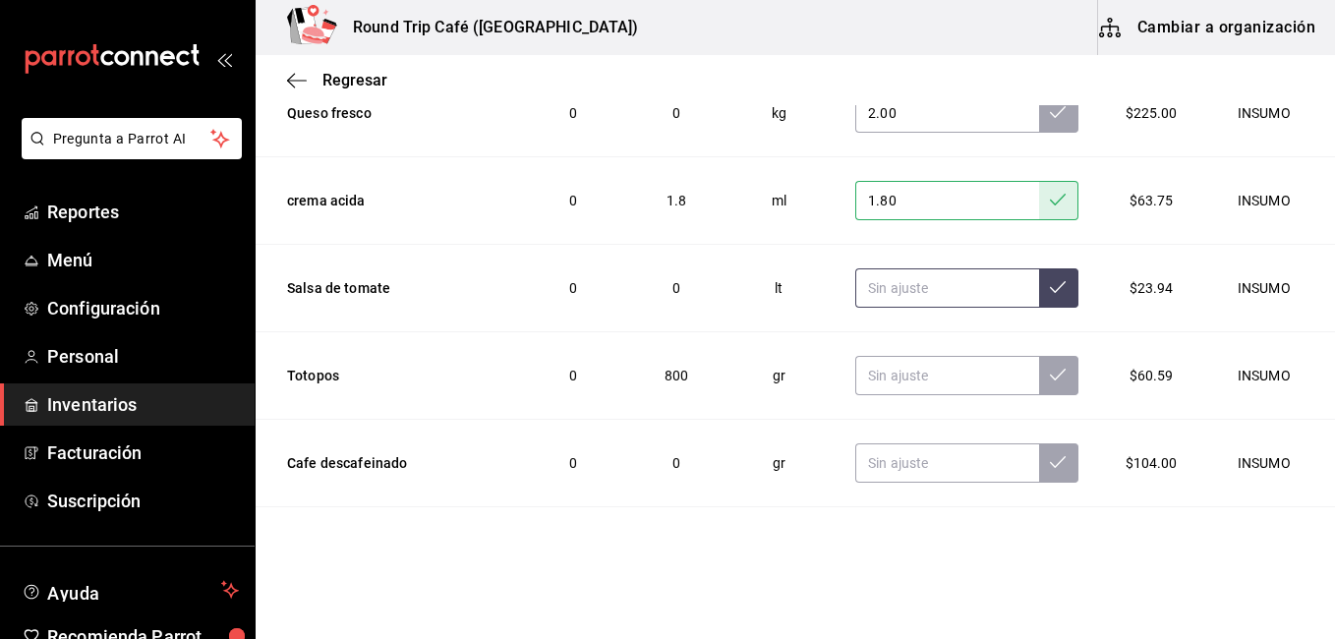
scroll to position [1622, 0]
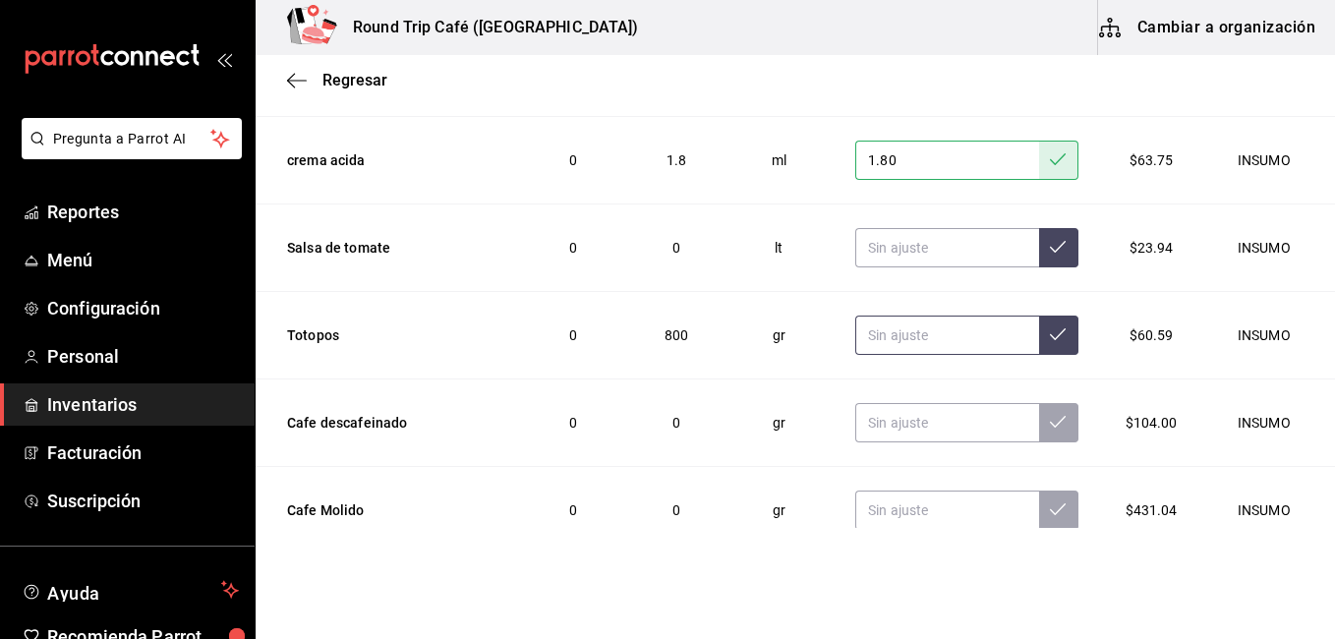
click at [909, 345] on input "text" at bounding box center [947, 335] width 183 height 39
click at [909, 345] on input "800.00" at bounding box center [947, 335] width 183 height 39
type input "8.00"
type input "800.00"
click at [900, 402] on td at bounding box center [966, 424] width 269 height 88
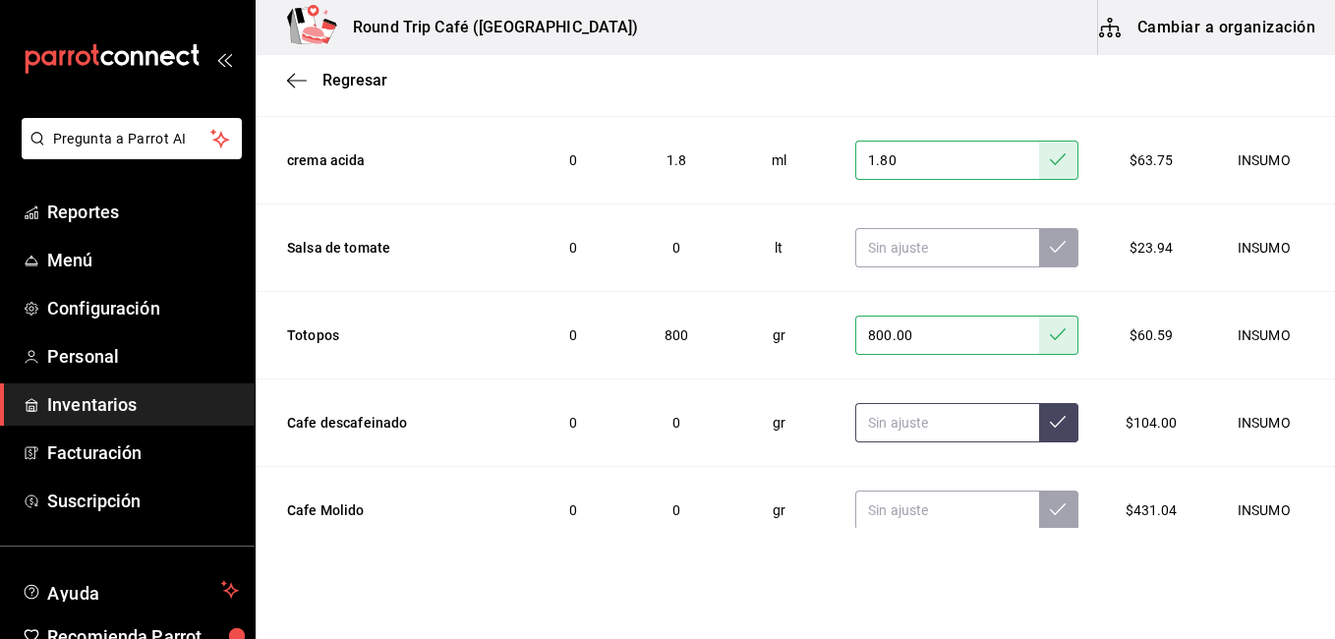
click at [899, 425] on input "text" at bounding box center [947, 422] width 183 height 39
type input "750.00"
click at [896, 513] on input "text" at bounding box center [947, 510] width 183 height 39
click at [896, 513] on input "7.30" at bounding box center [947, 510] width 183 height 39
type input "7.00"
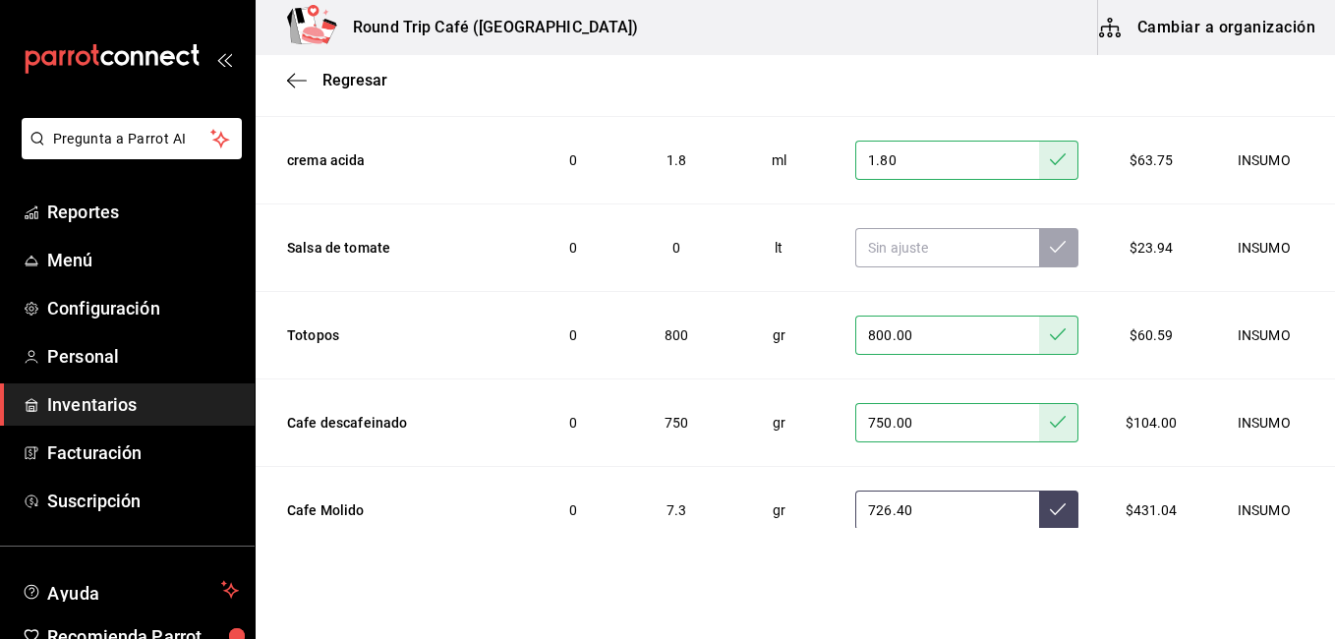
type input "726.40"
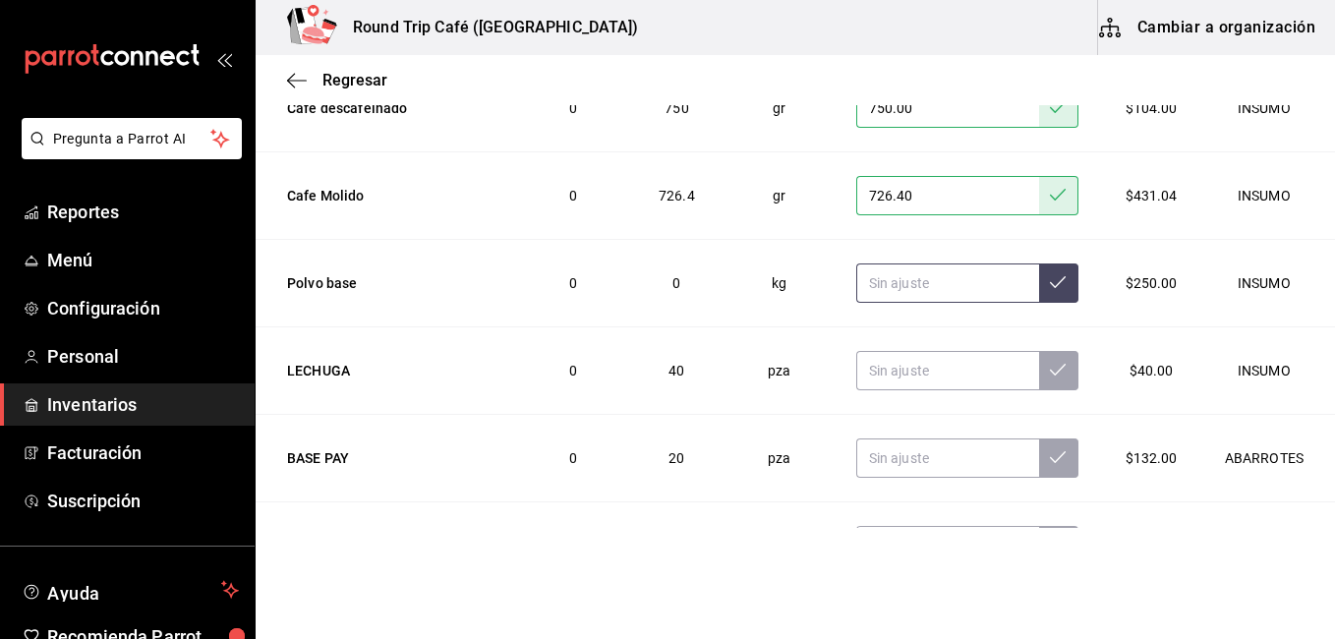
click at [915, 298] on input "text" at bounding box center [948, 283] width 183 height 39
type input "1.00"
click at [891, 370] on input "text" at bounding box center [948, 370] width 183 height 39
type input "3.00"
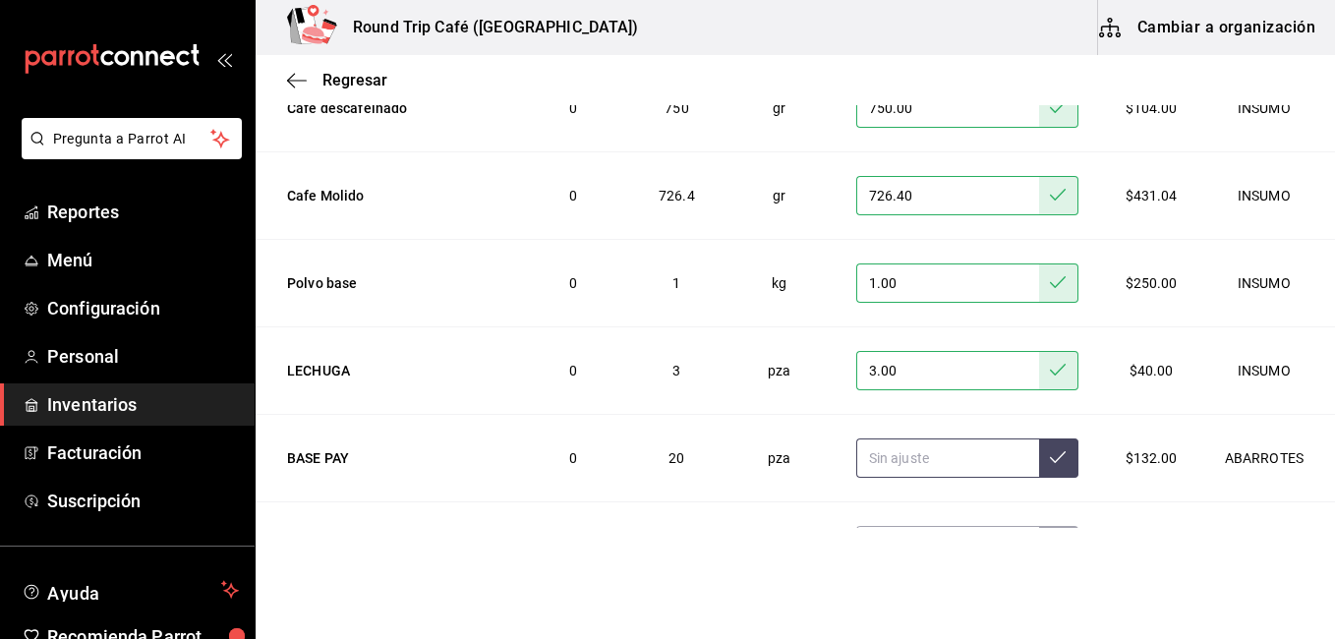
click at [891, 462] on input "text" at bounding box center [948, 458] width 183 height 39
type input "56.00"
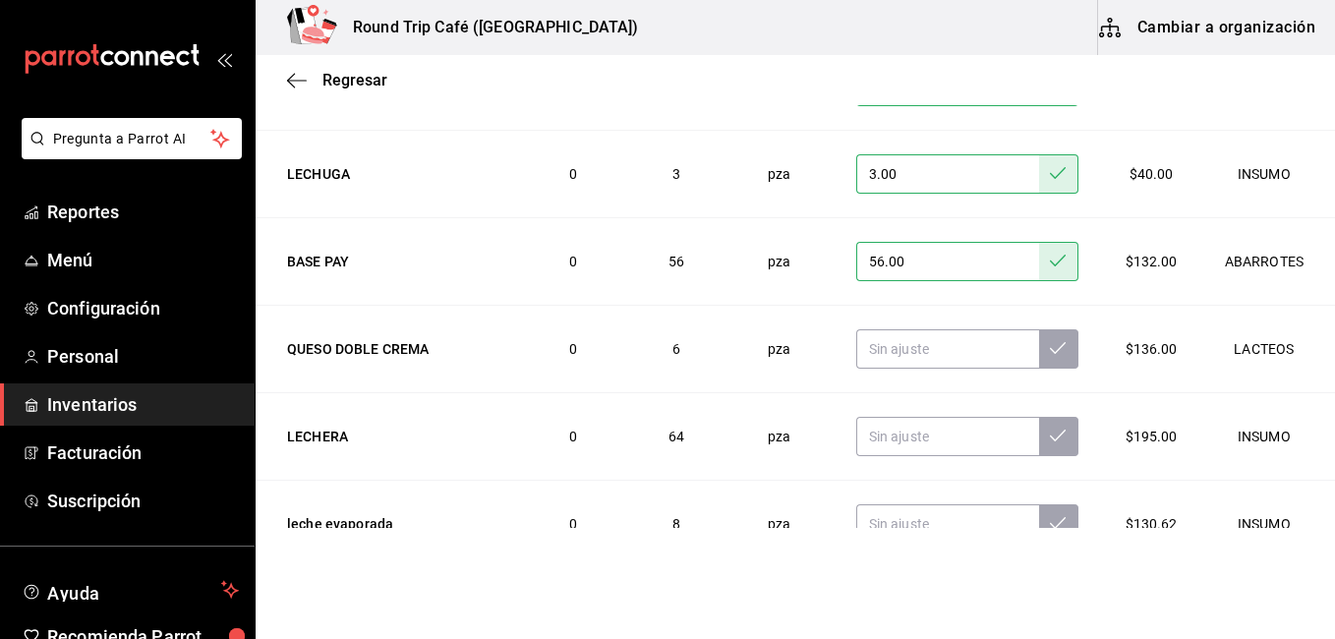
scroll to position [2172, 0]
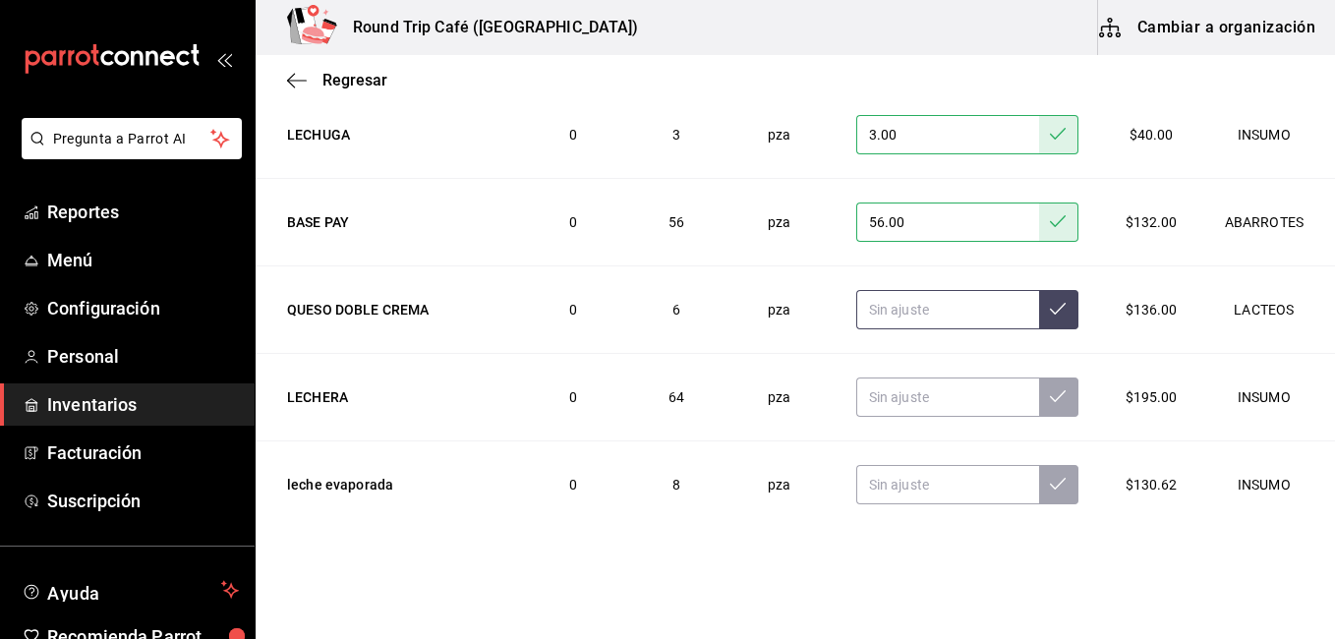
click at [950, 325] on input "text" at bounding box center [948, 309] width 183 height 39
type input "4.00"
click at [902, 393] on input "text" at bounding box center [948, 397] width 183 height 39
click at [891, 402] on input "text" at bounding box center [948, 397] width 183 height 39
type input "8.00"
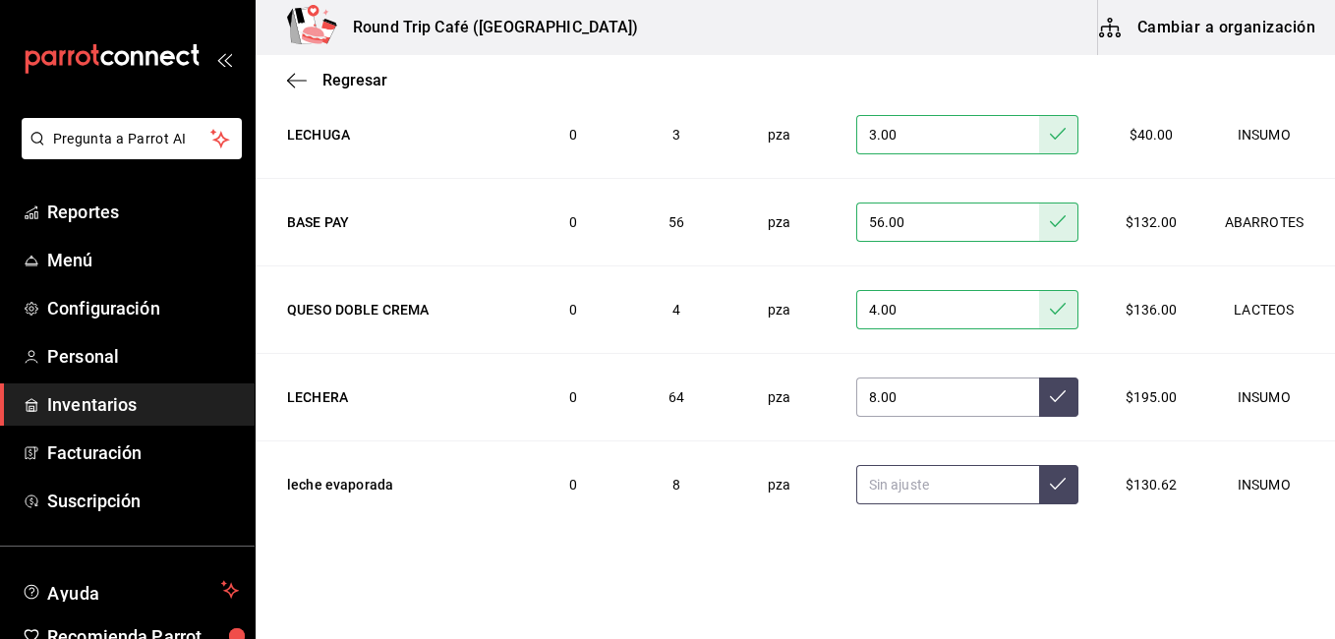
click at [860, 475] on input "text" at bounding box center [948, 484] width 183 height 39
click at [860, 484] on input "text" at bounding box center [948, 484] width 183 height 39
type input "7.00"
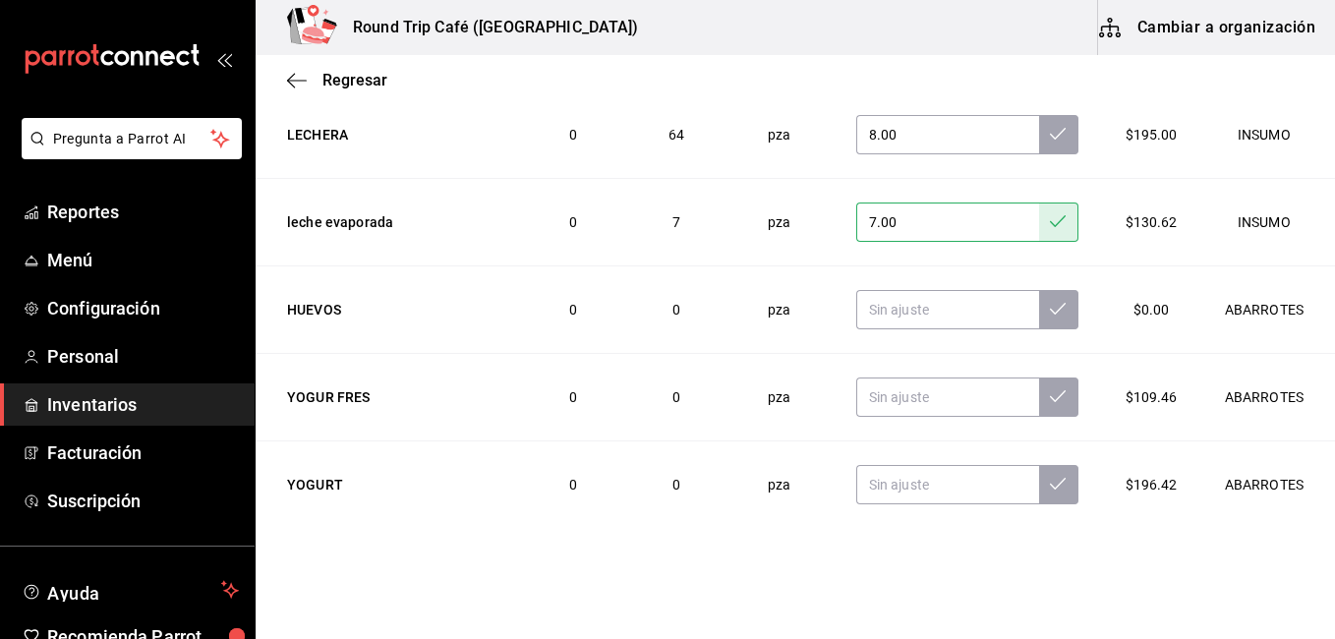
scroll to position [2456, 0]
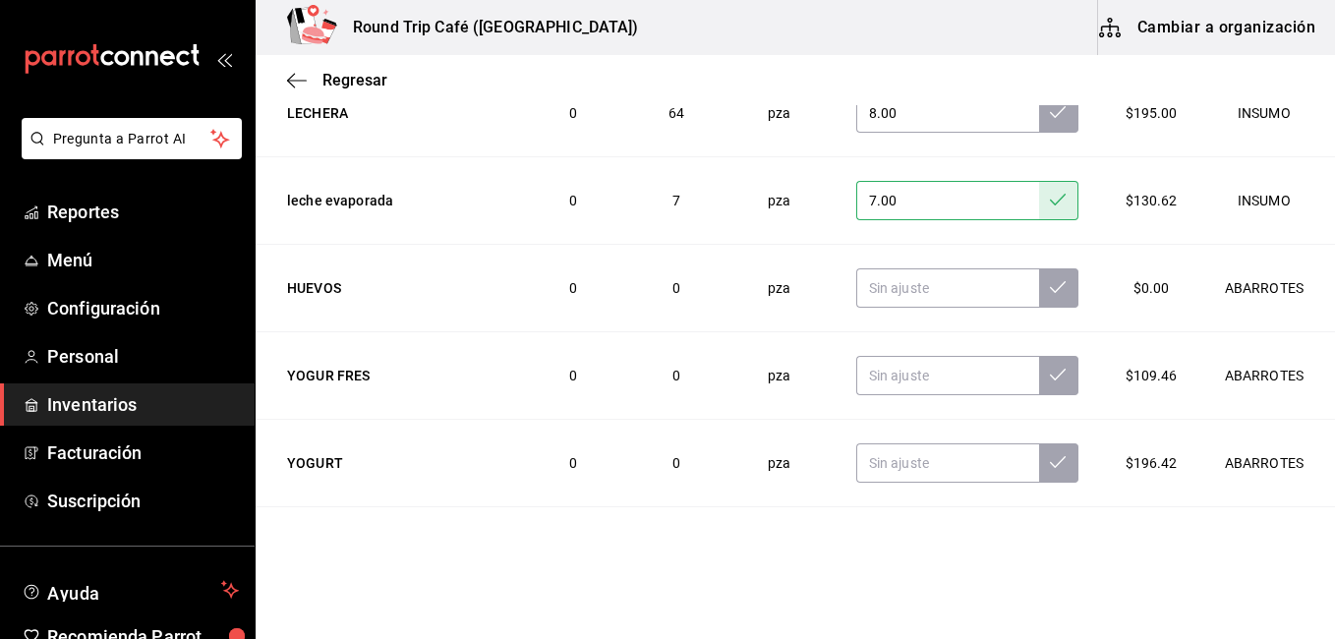
click at [875, 216] on input "7.00" at bounding box center [948, 200] width 183 height 39
click at [875, 268] on input "text" at bounding box center [948, 287] width 183 height 39
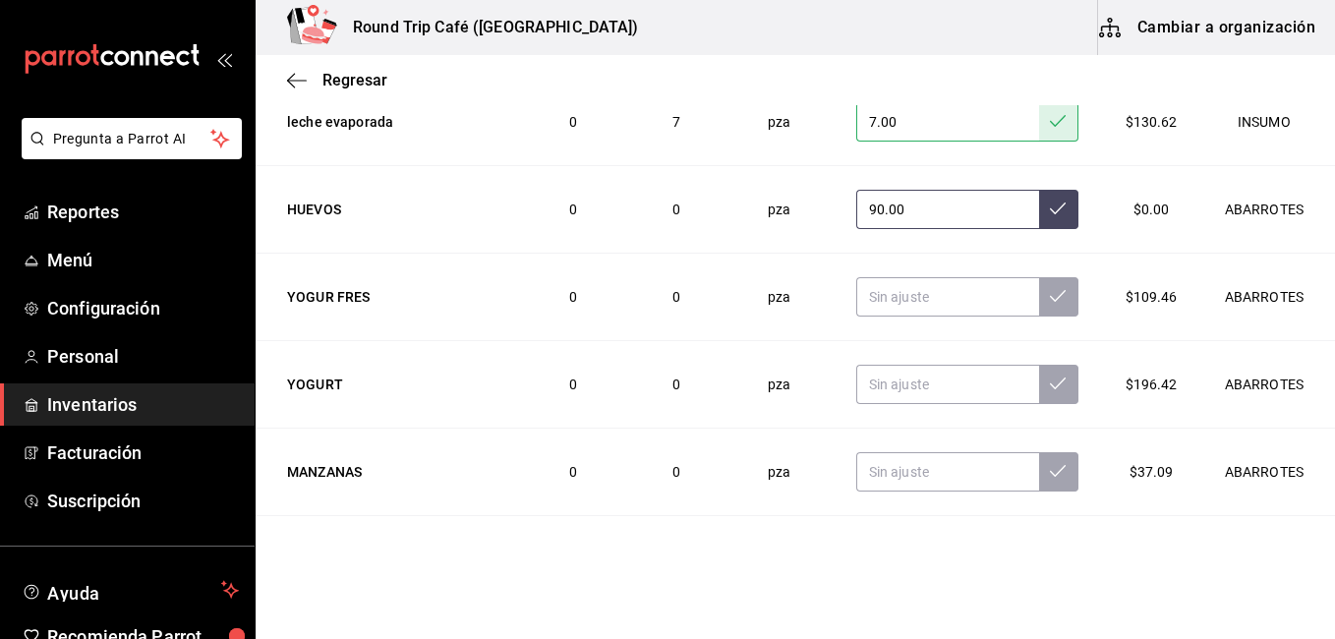
type input "90.00"
click at [892, 307] on input "text" at bounding box center [948, 296] width 183 height 39
click at [887, 304] on input "text" at bounding box center [948, 296] width 183 height 39
click at [886, 294] on input "text" at bounding box center [948, 296] width 183 height 39
type input "0.00"
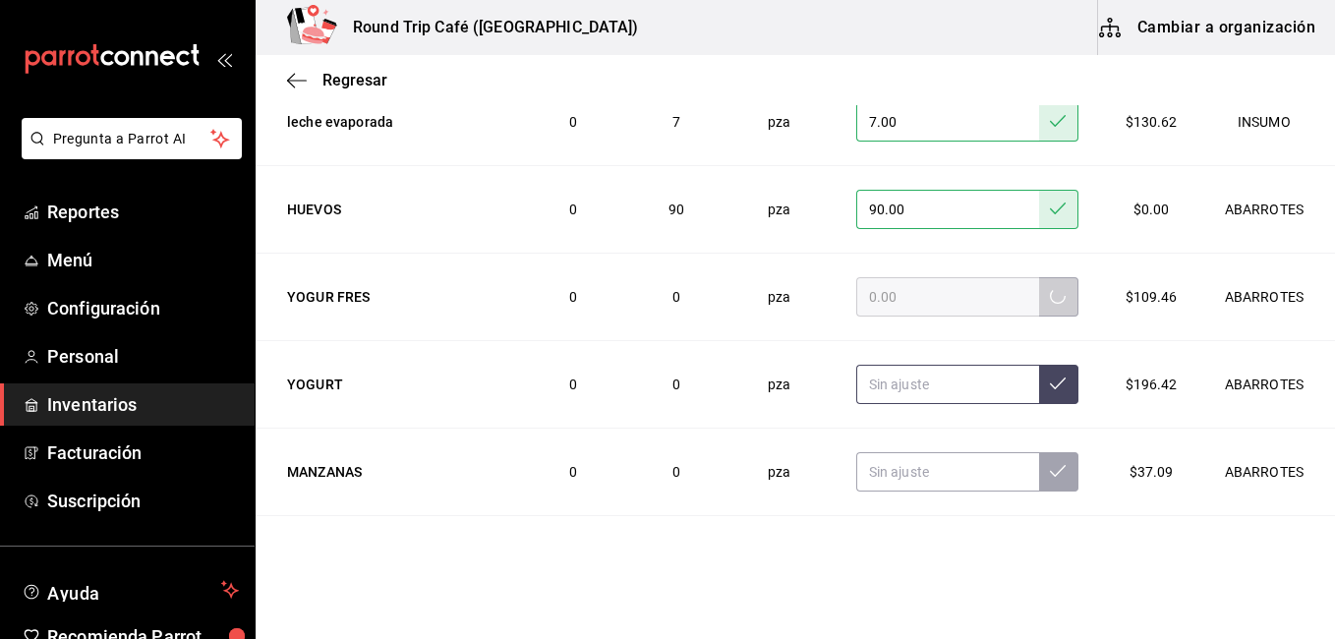
click at [865, 381] on input "text" at bounding box center [948, 384] width 183 height 39
type input "0.00"
click at [870, 473] on input "text" at bounding box center [948, 471] width 183 height 39
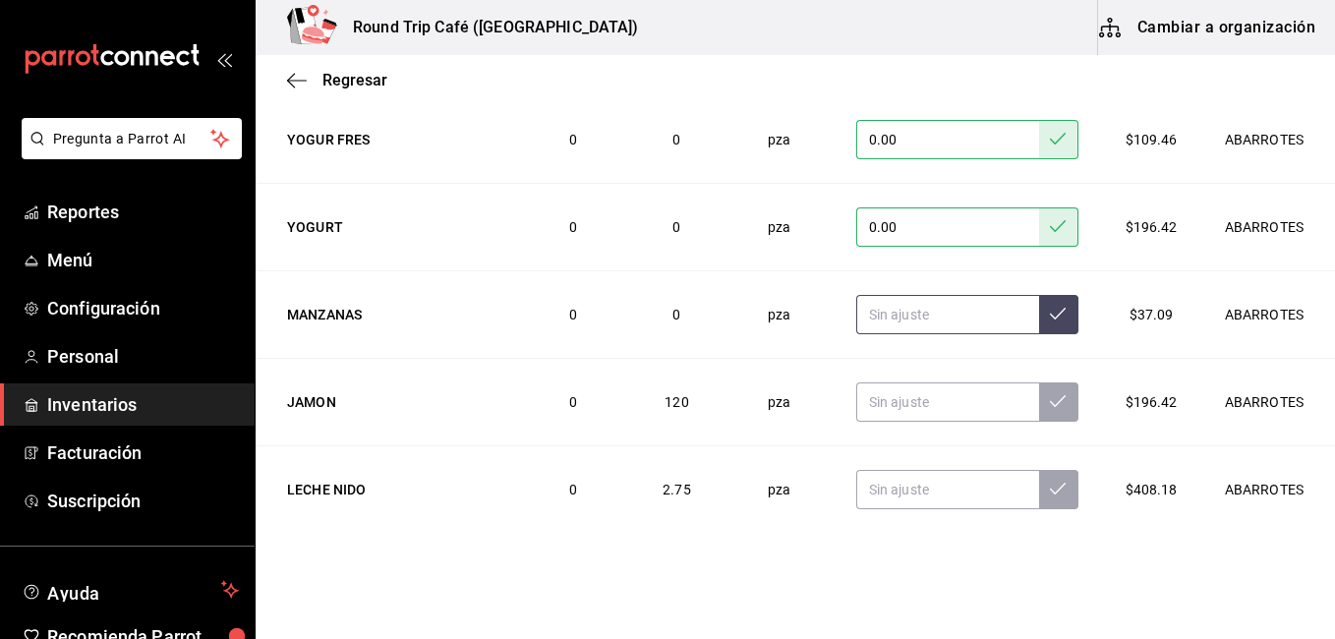
scroll to position [2732, 0]
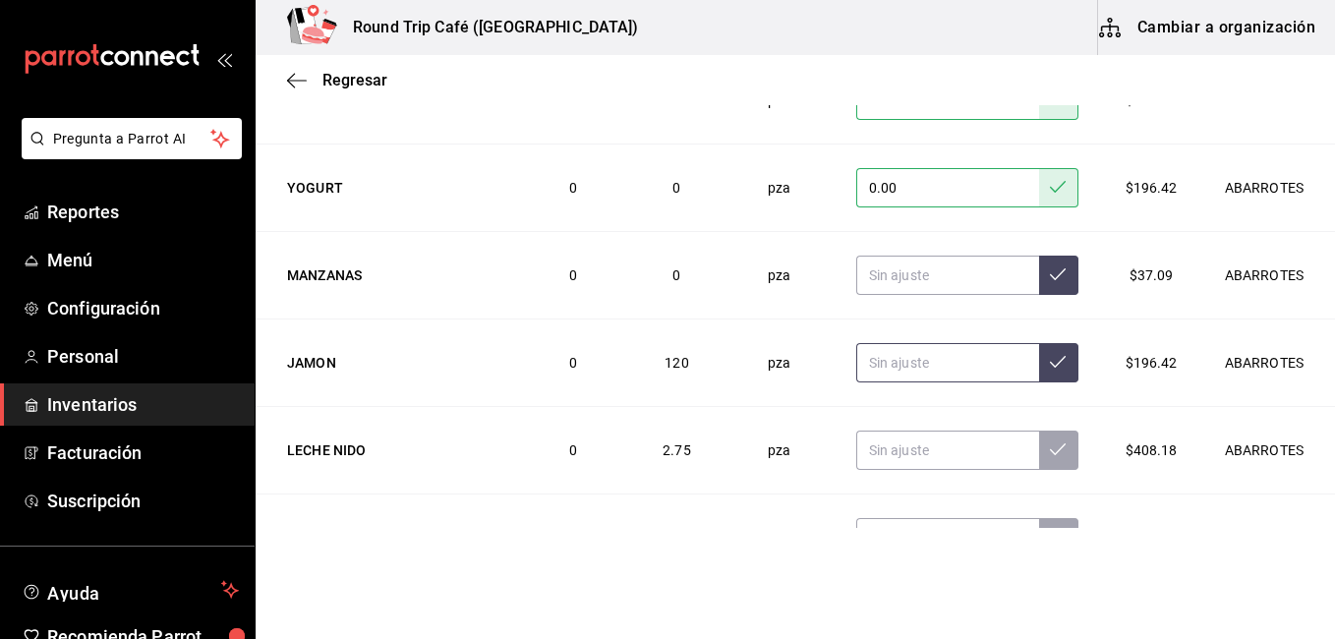
click at [929, 362] on input "text" at bounding box center [948, 362] width 183 height 39
click at [896, 369] on input "60.00" at bounding box center [948, 362] width 183 height 39
type input "6.00"
type input "0.00"
click at [880, 451] on input "text" at bounding box center [948, 450] width 183 height 39
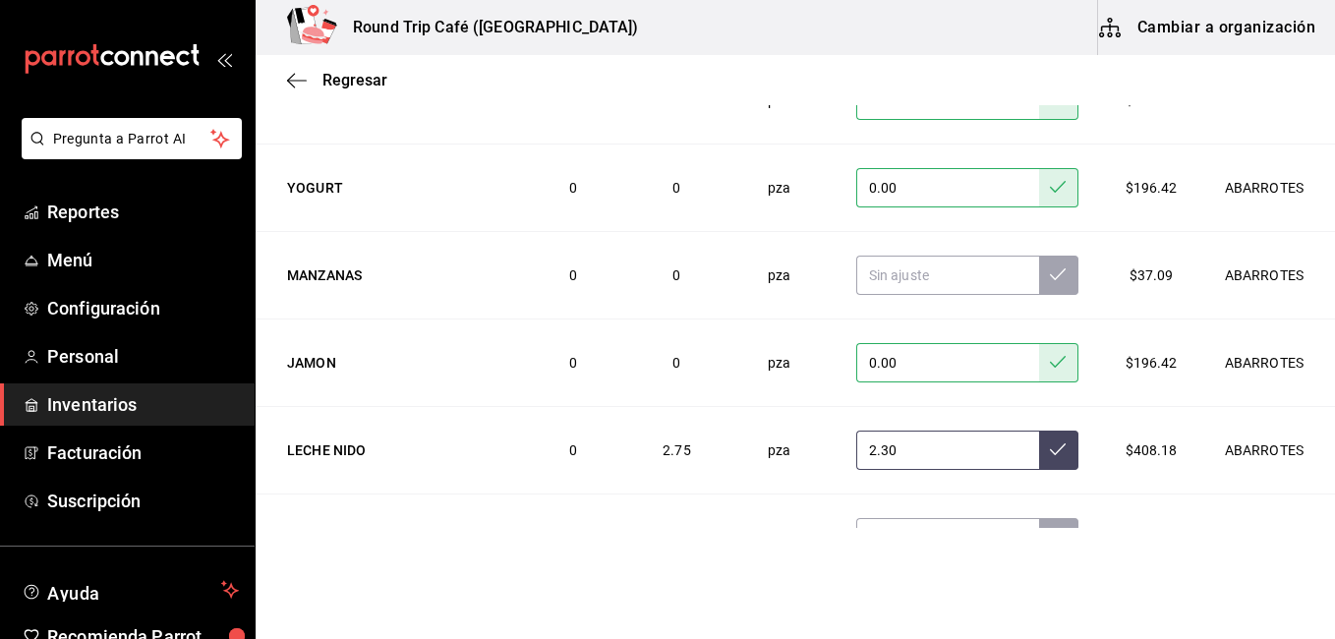
type input "2.30"
click at [1039, 449] on button at bounding box center [1058, 450] width 39 height 39
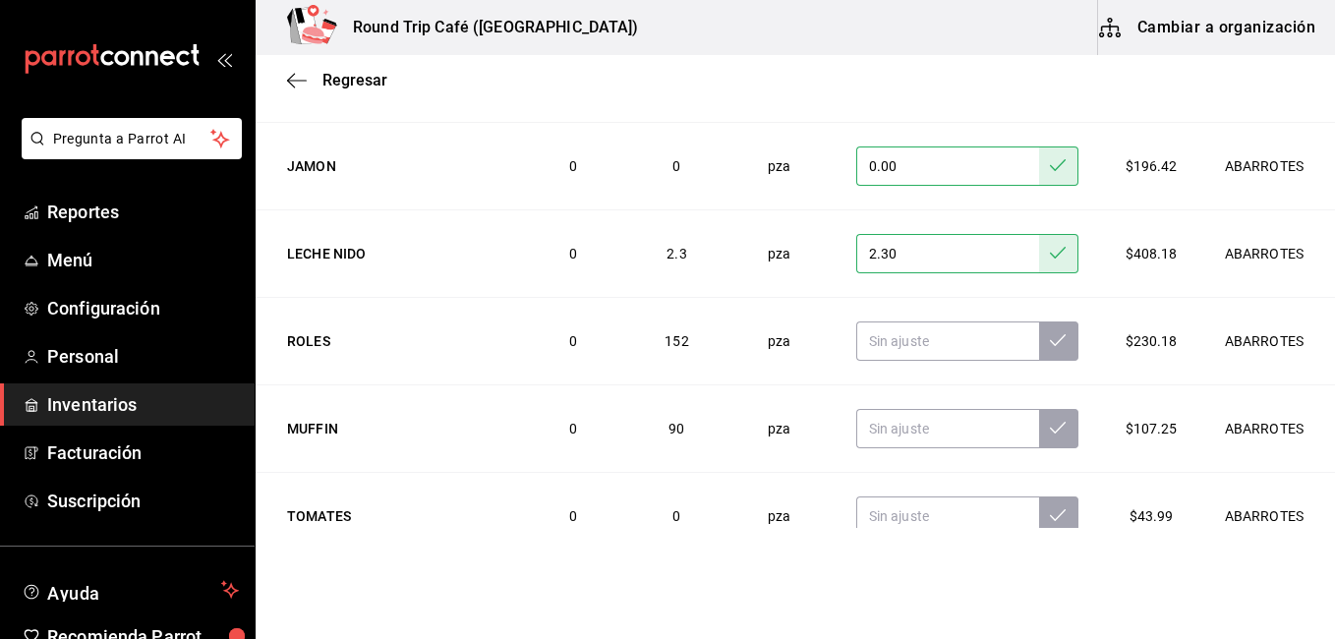
scroll to position [2968, 0]
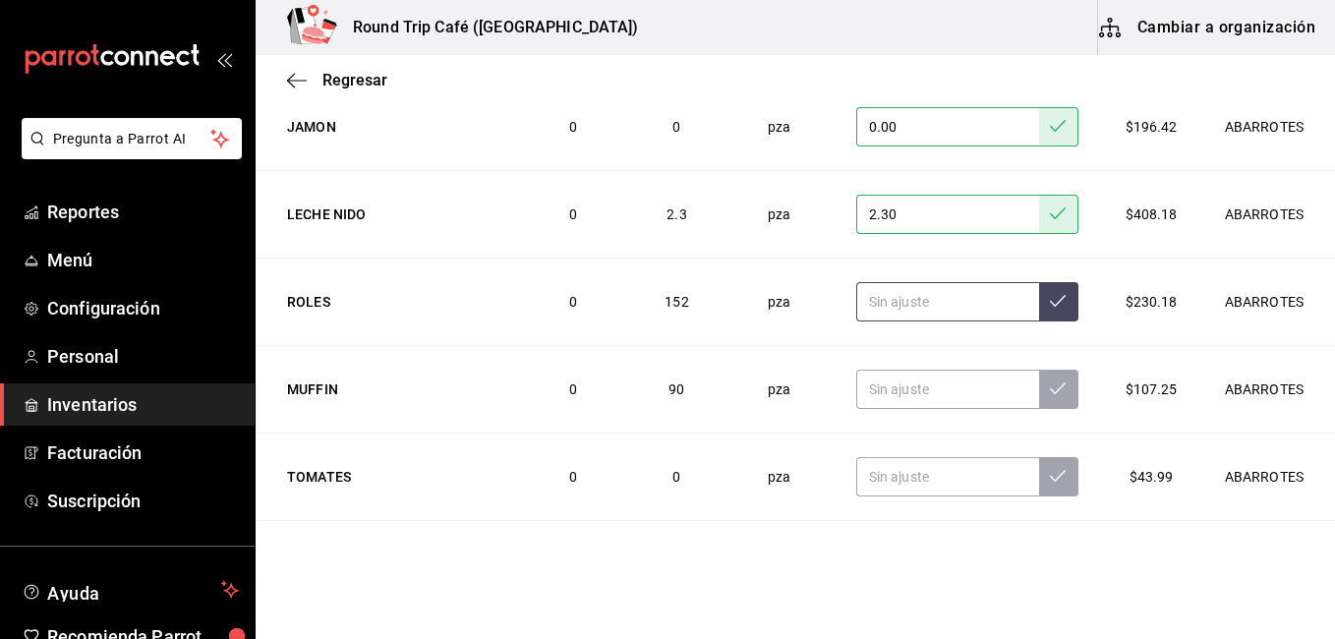
click at [885, 295] on input "text" at bounding box center [948, 301] width 183 height 39
type input "32.00"
click at [876, 394] on input "text" at bounding box center [948, 389] width 183 height 39
type input "12.00"
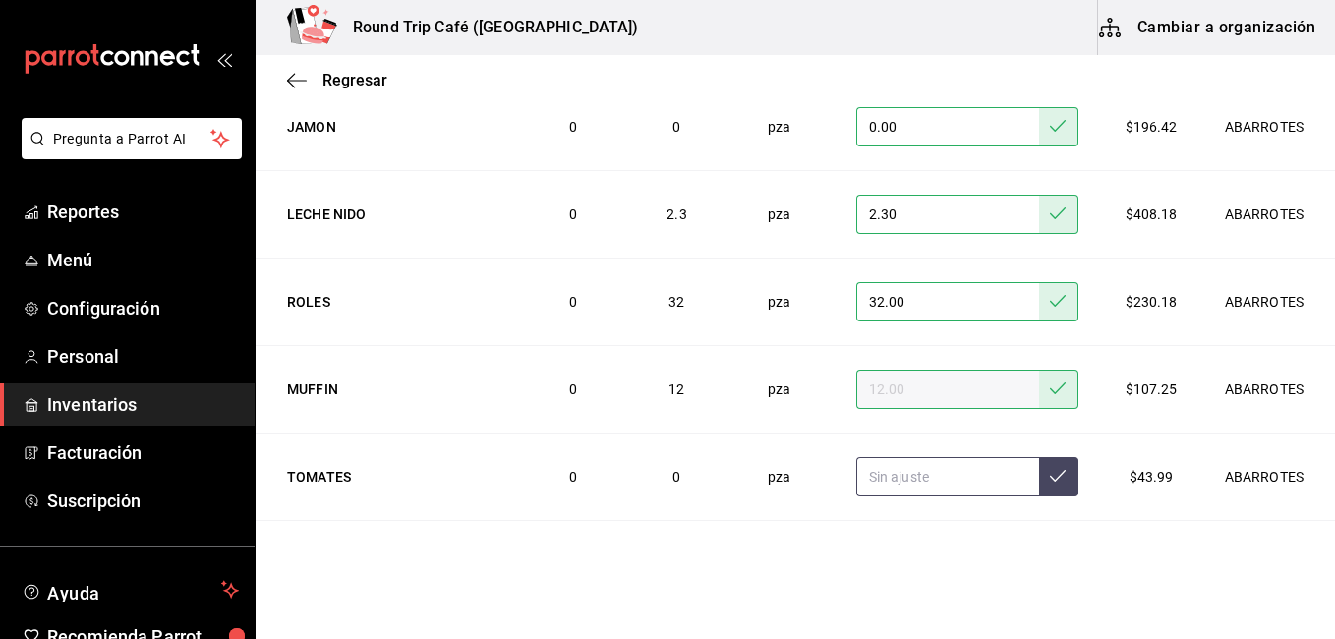
click at [888, 473] on input "text" at bounding box center [948, 476] width 183 height 39
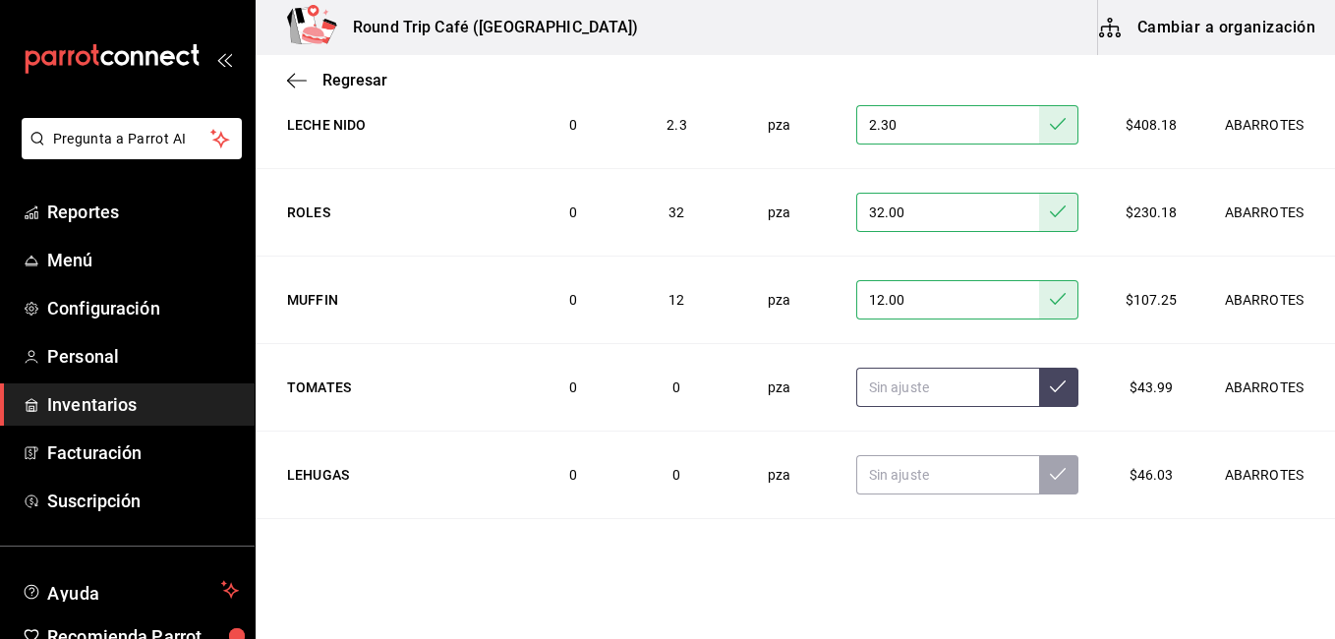
scroll to position [3214, 0]
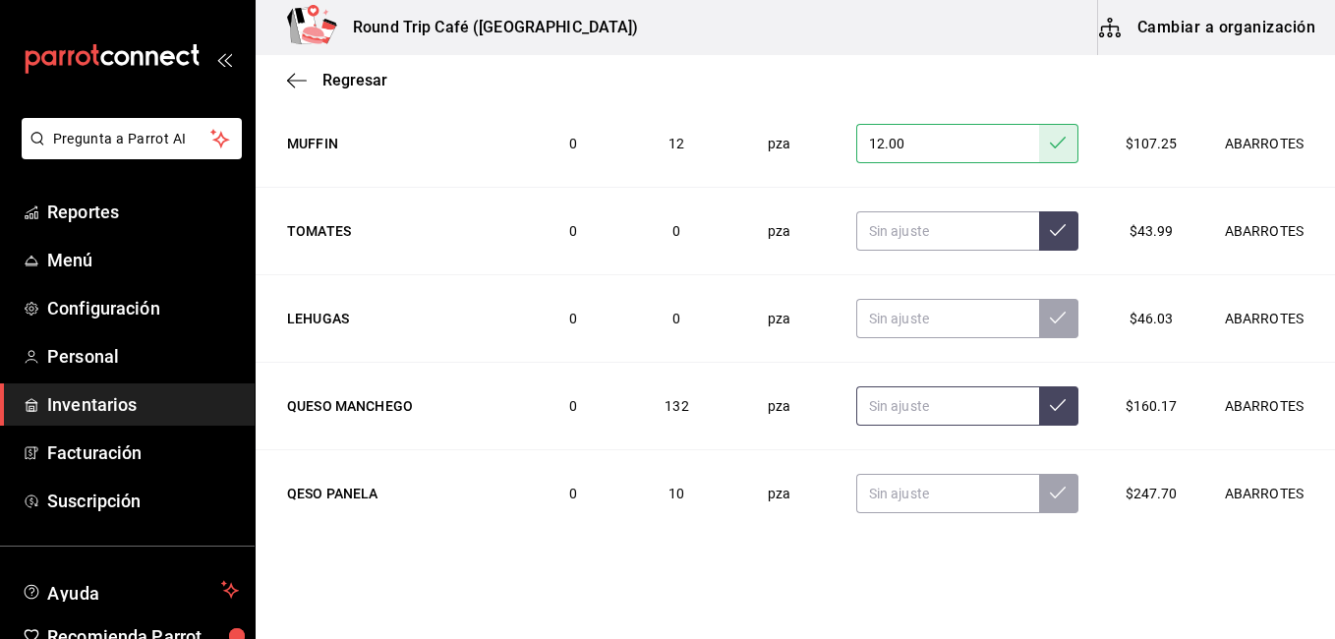
click at [880, 414] on input "text" at bounding box center [948, 405] width 183 height 39
click at [879, 403] on input "text" at bounding box center [948, 405] width 183 height 39
type input "60.00"
click at [885, 496] on input "text" at bounding box center [948, 493] width 183 height 39
type input "20.00"
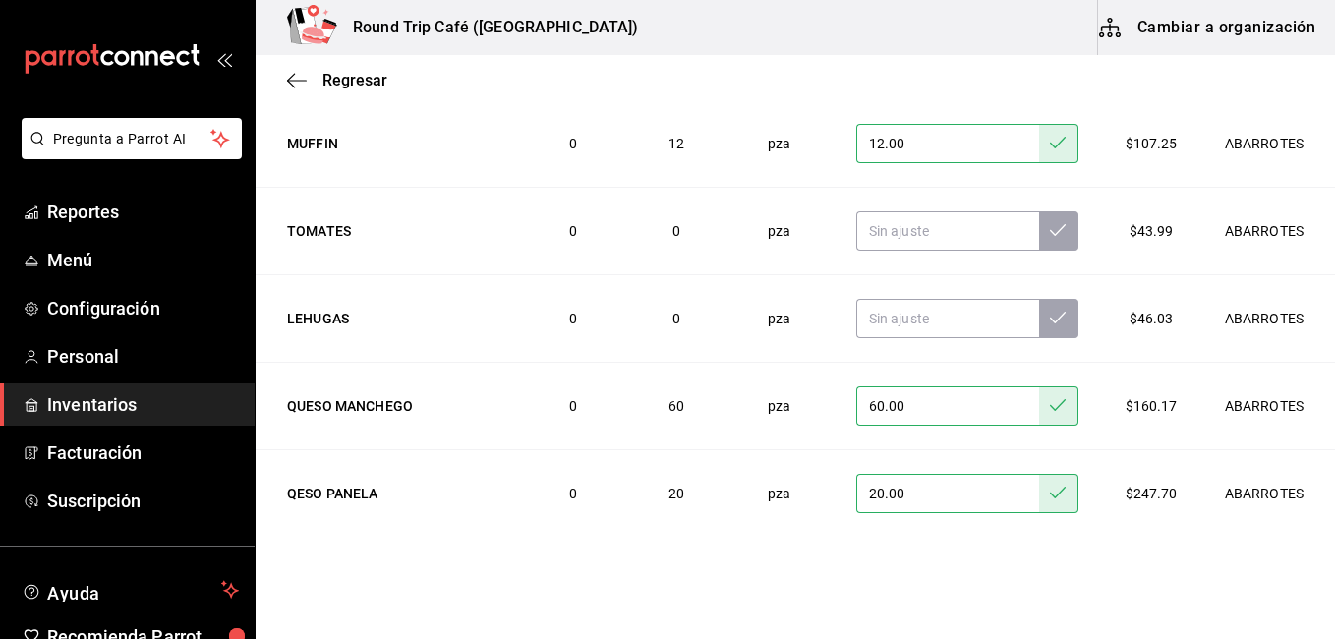
click at [952, 409] on input "60.00" at bounding box center [948, 405] width 183 height 39
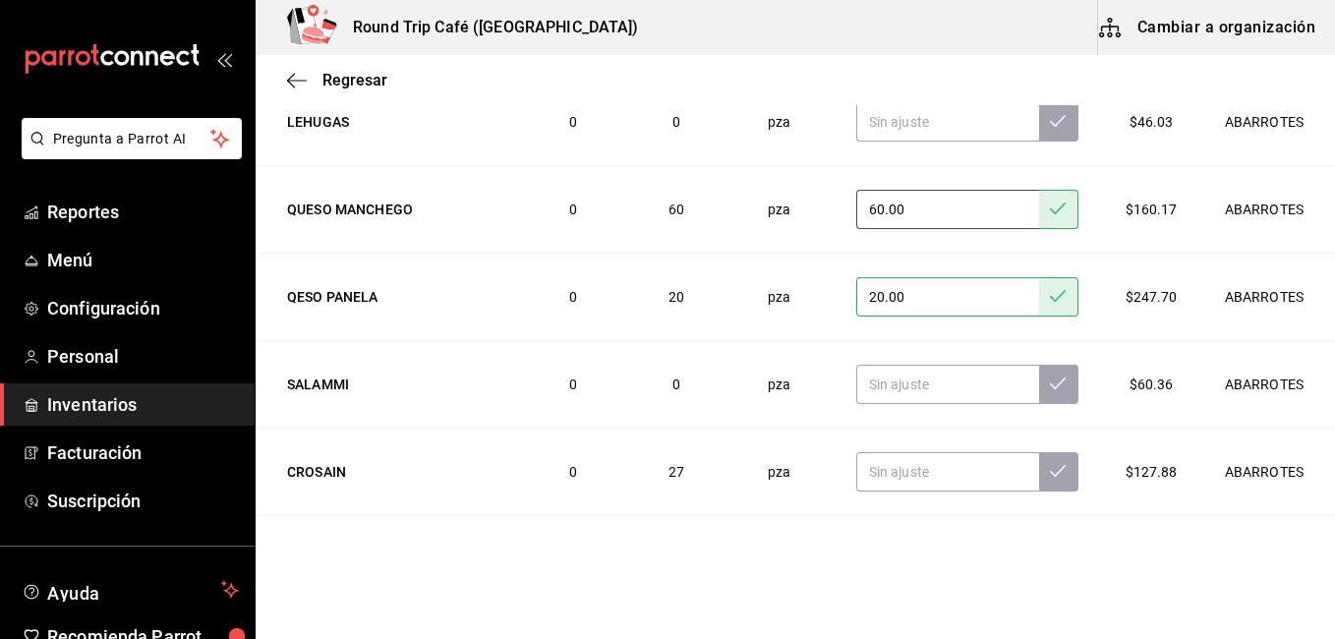
scroll to position [3489, 0]
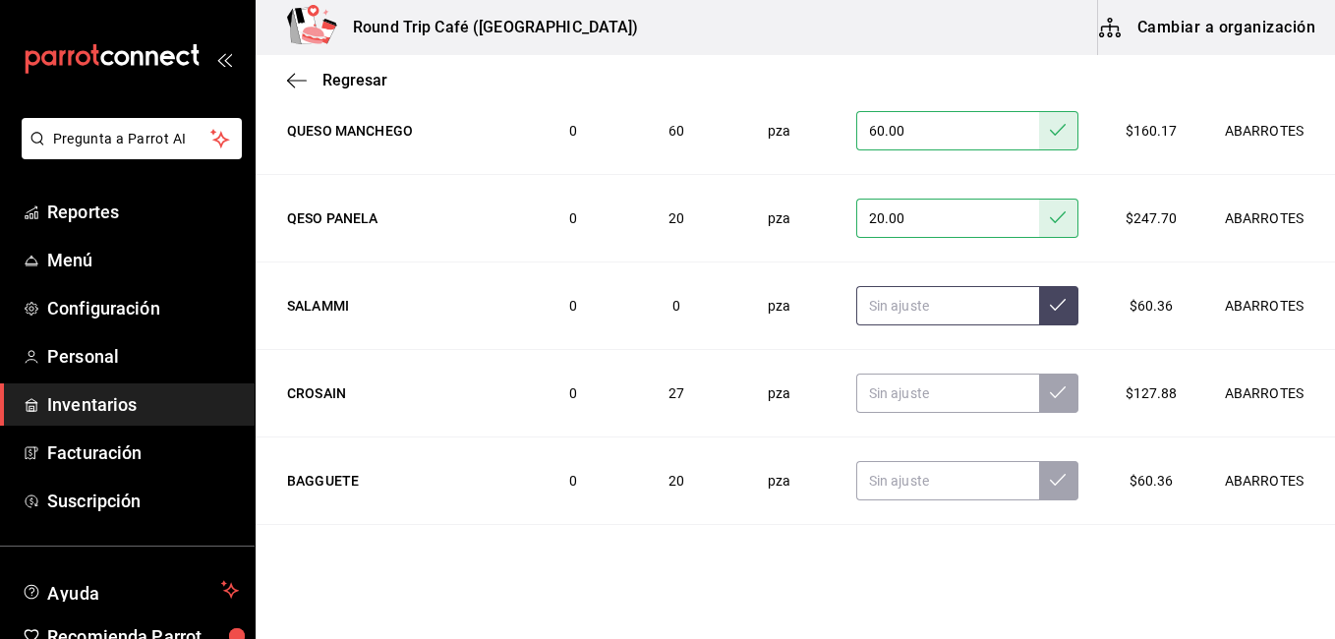
click at [903, 322] on input "text" at bounding box center [948, 305] width 183 height 39
type input "0.00"
click at [876, 398] on input "text" at bounding box center [948, 393] width 183 height 39
type input "0.00"
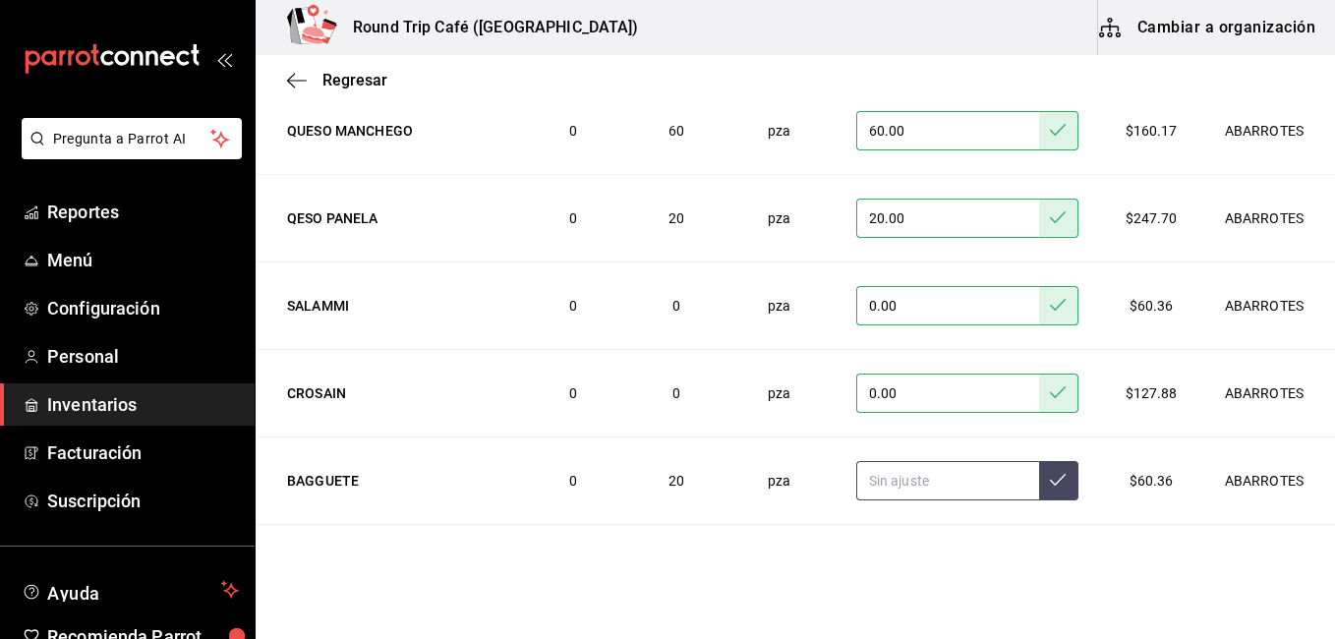
click at [893, 485] on input "text" at bounding box center [948, 480] width 183 height 39
type input "0.00"
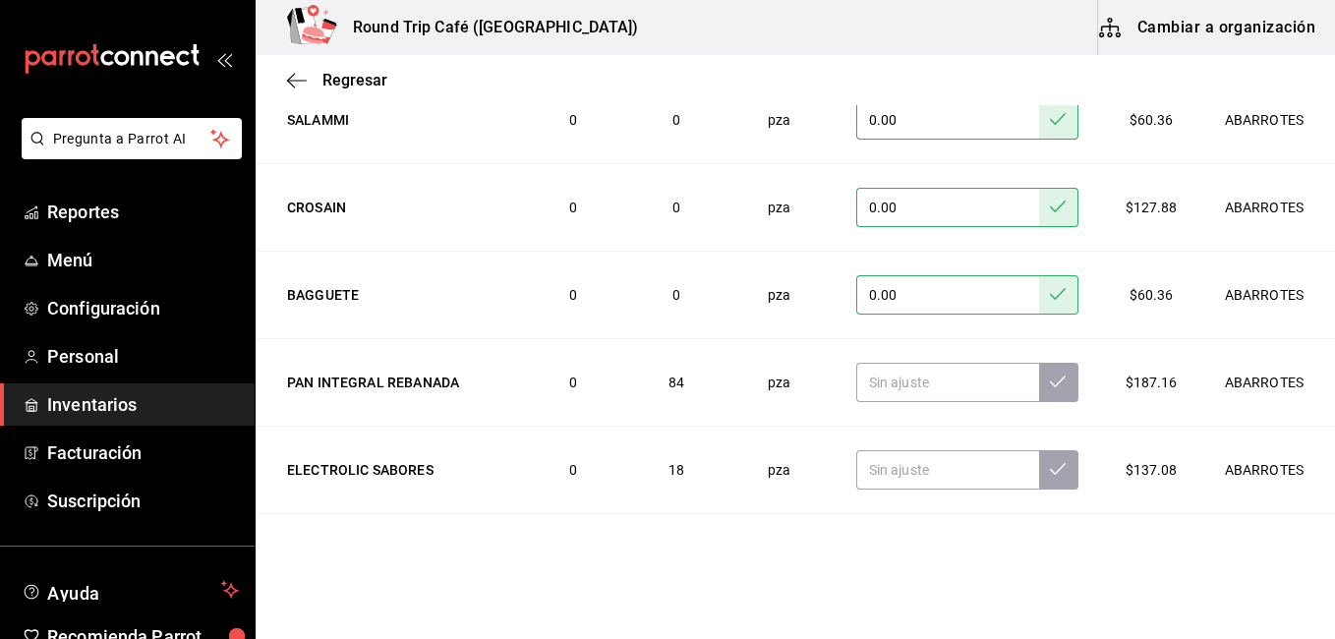
scroll to position [3843, 0]
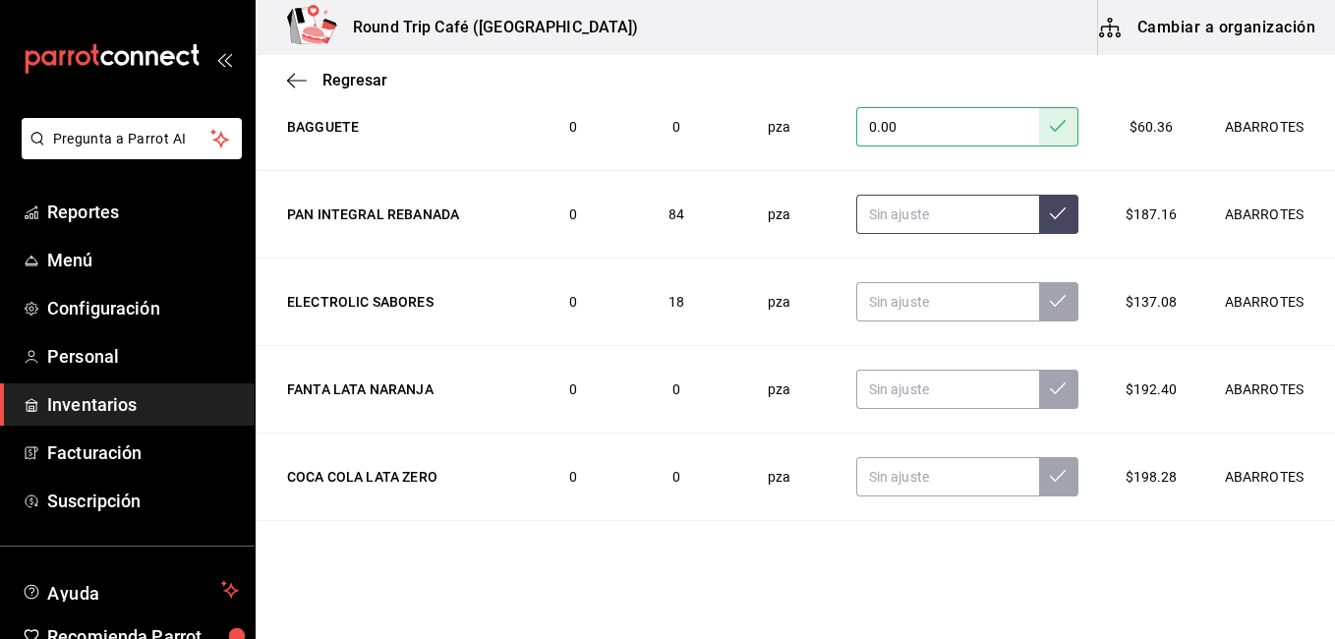
click at [911, 220] on input "text" at bounding box center [948, 214] width 183 height 39
type input "28.00"
click at [888, 301] on input "text" at bounding box center [948, 301] width 183 height 39
type input "18.00"
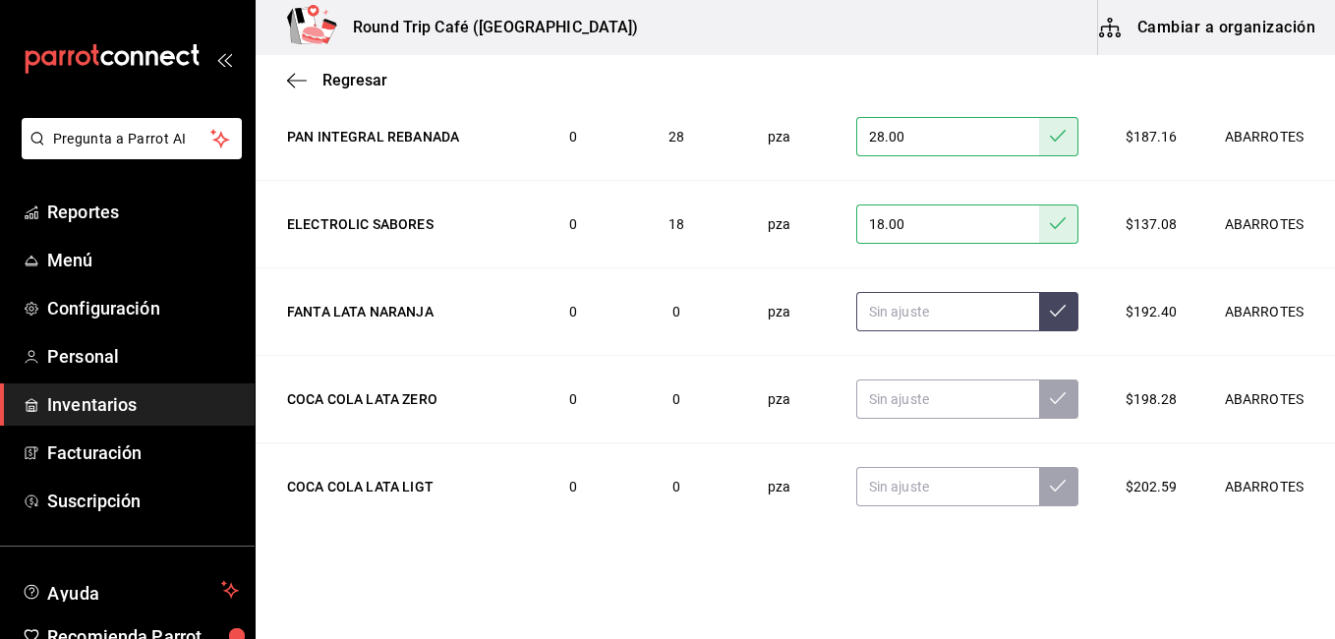
click at [887, 301] on input "text" at bounding box center [948, 311] width 183 height 39
click at [875, 298] on input "text" at bounding box center [948, 311] width 183 height 39
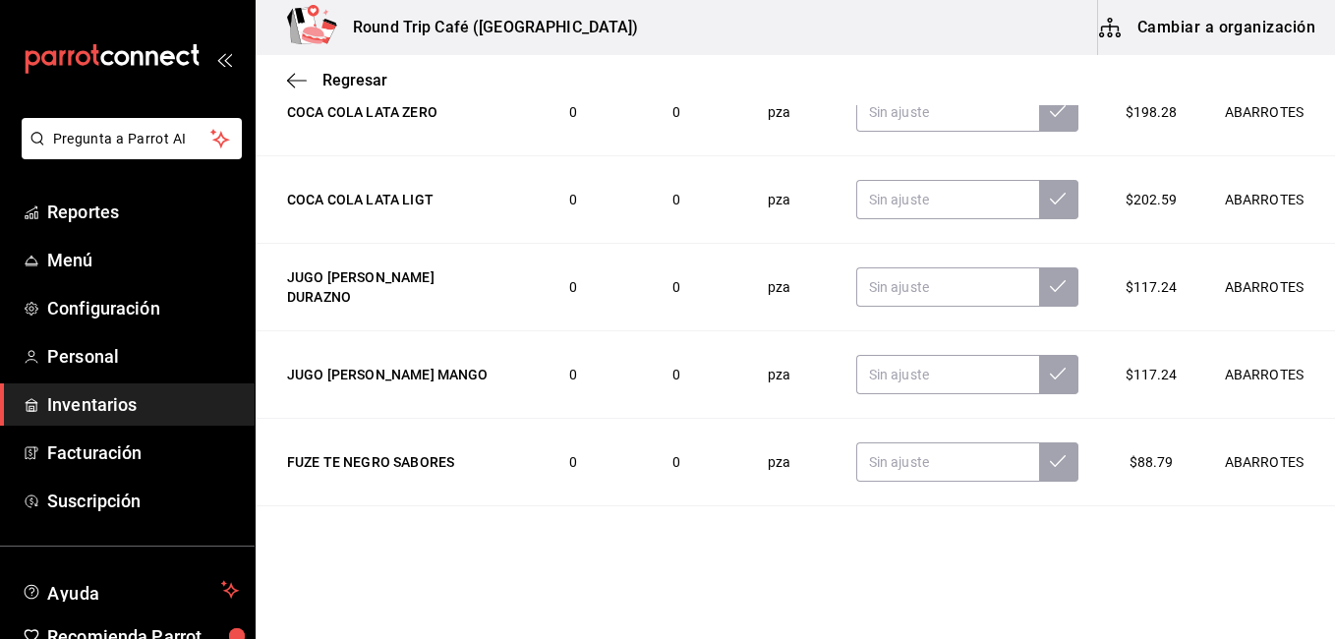
scroll to position [4247, 0]
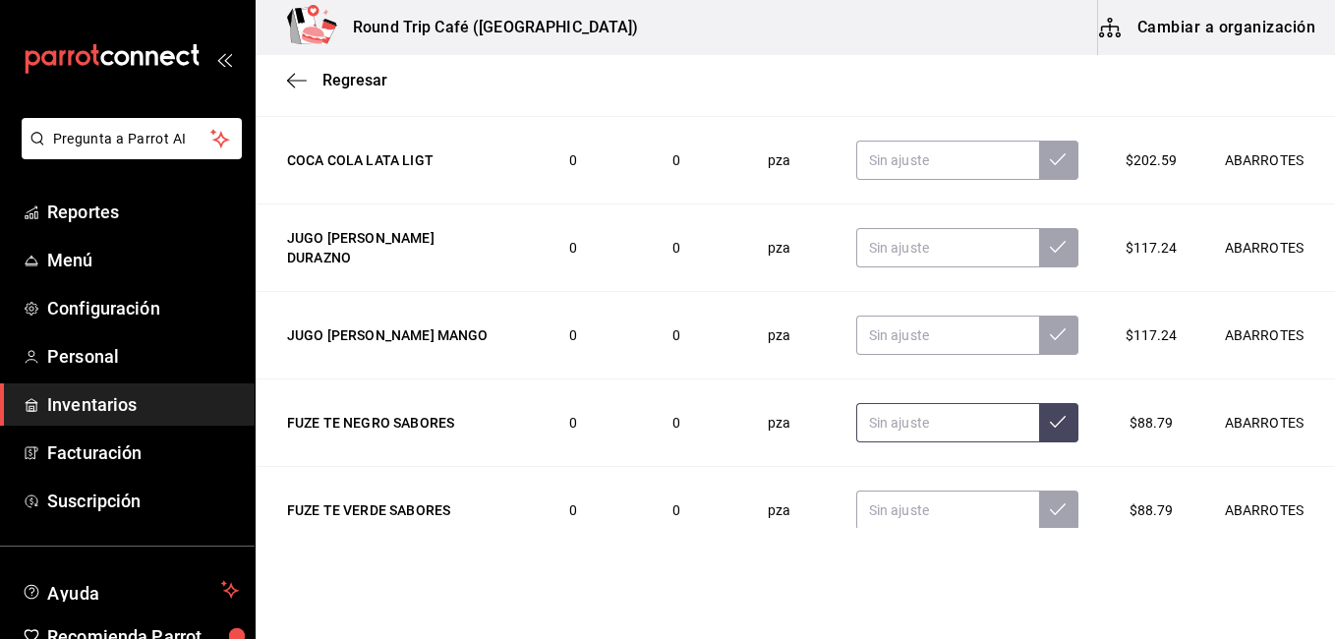
click at [912, 433] on input "text" at bounding box center [948, 422] width 183 height 39
click at [914, 427] on input "5.00" at bounding box center [948, 422] width 183 height 39
type input "5.00"
type input "6.00"
click at [904, 509] on input "text" at bounding box center [948, 510] width 183 height 39
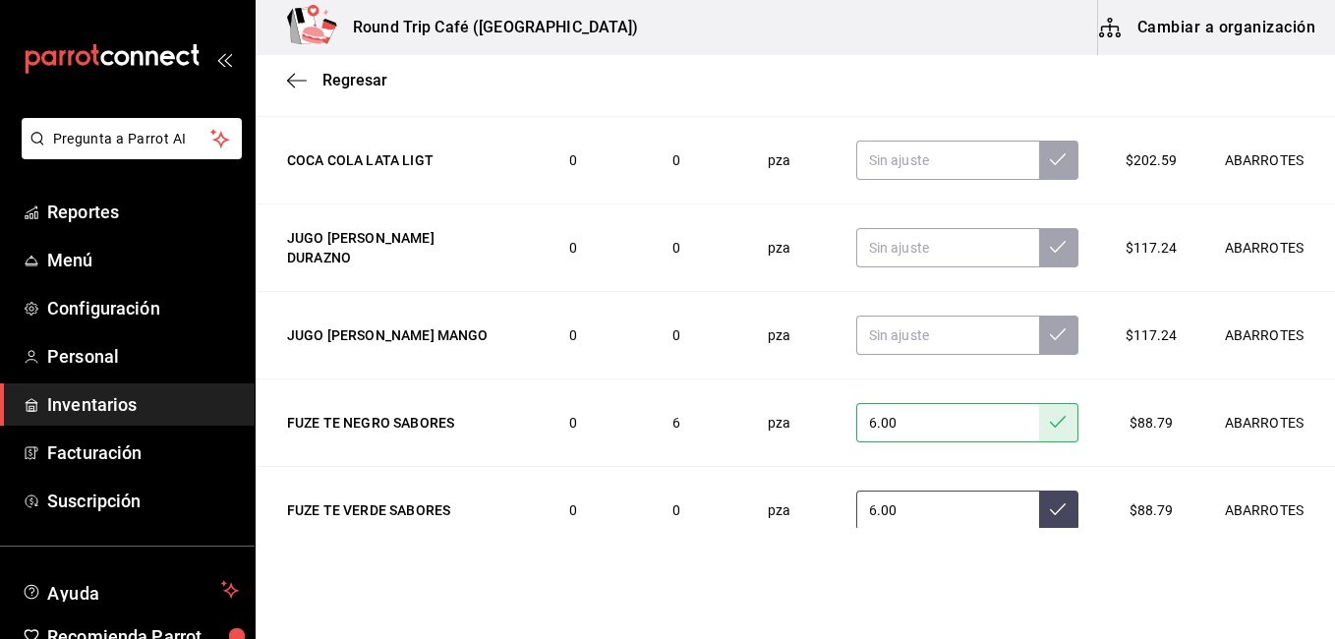
type input "6.00"
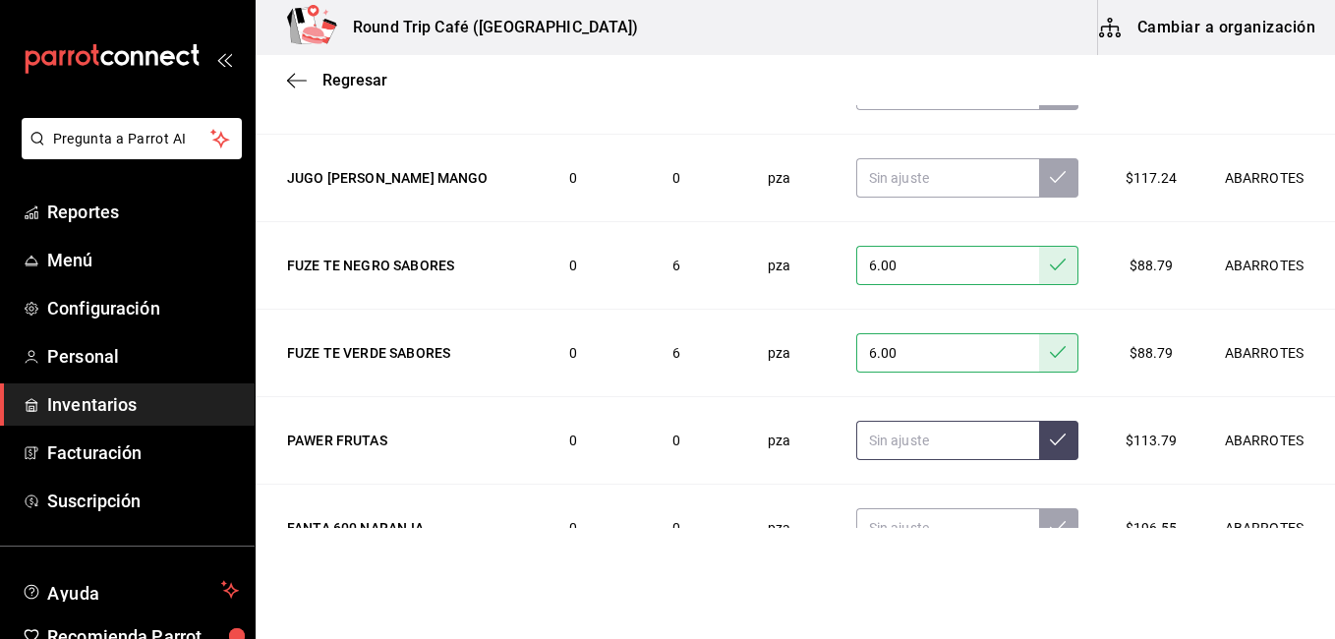
click at [936, 447] on input "text" at bounding box center [948, 440] width 183 height 39
type input "6.00"
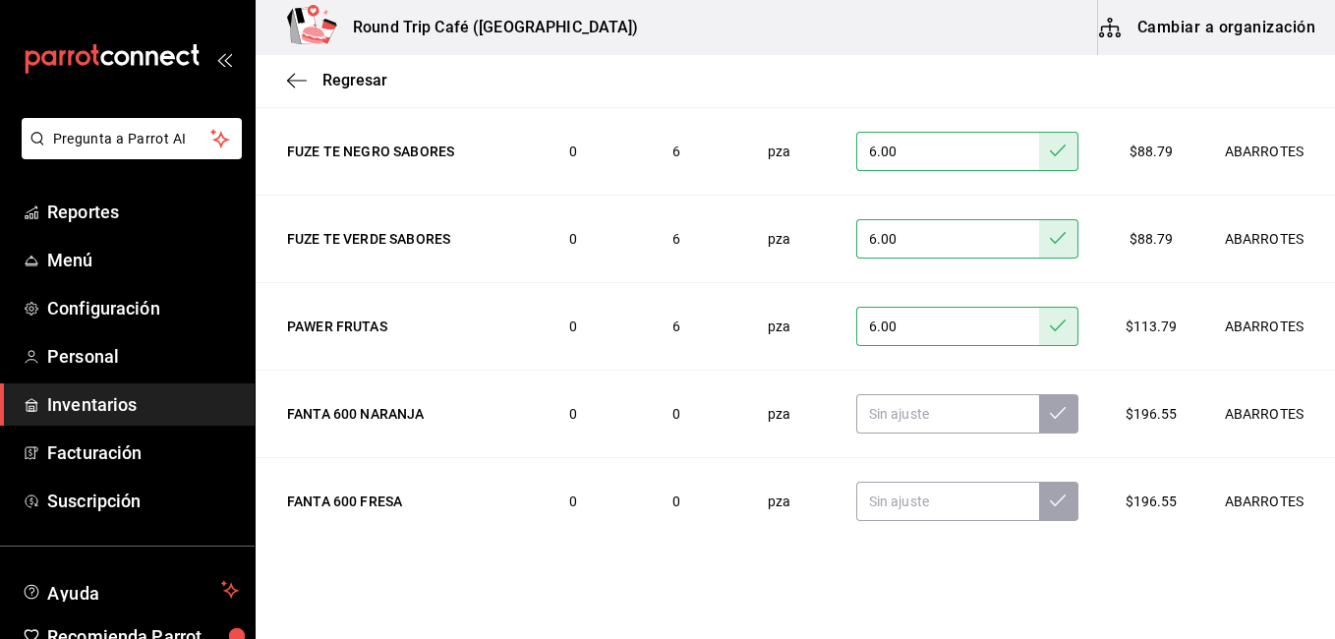
scroll to position [4523, 0]
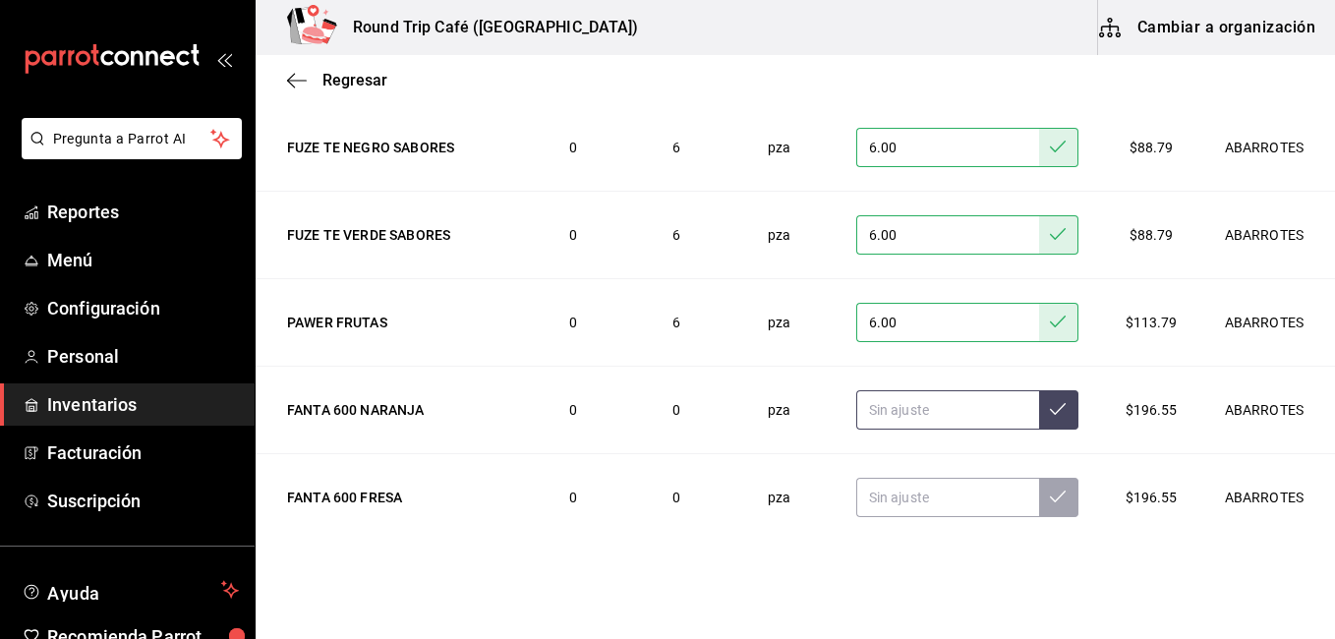
click at [901, 408] on input "text" at bounding box center [948, 409] width 183 height 39
type input "7.00"
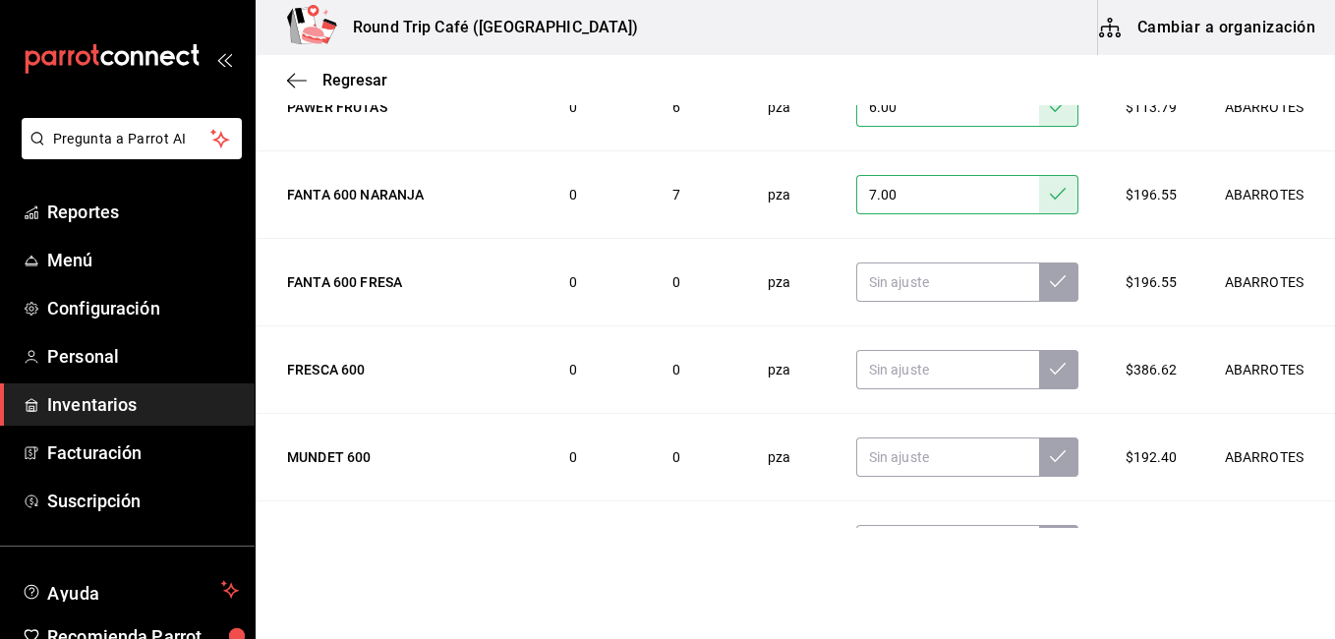
scroll to position [4759, 0]
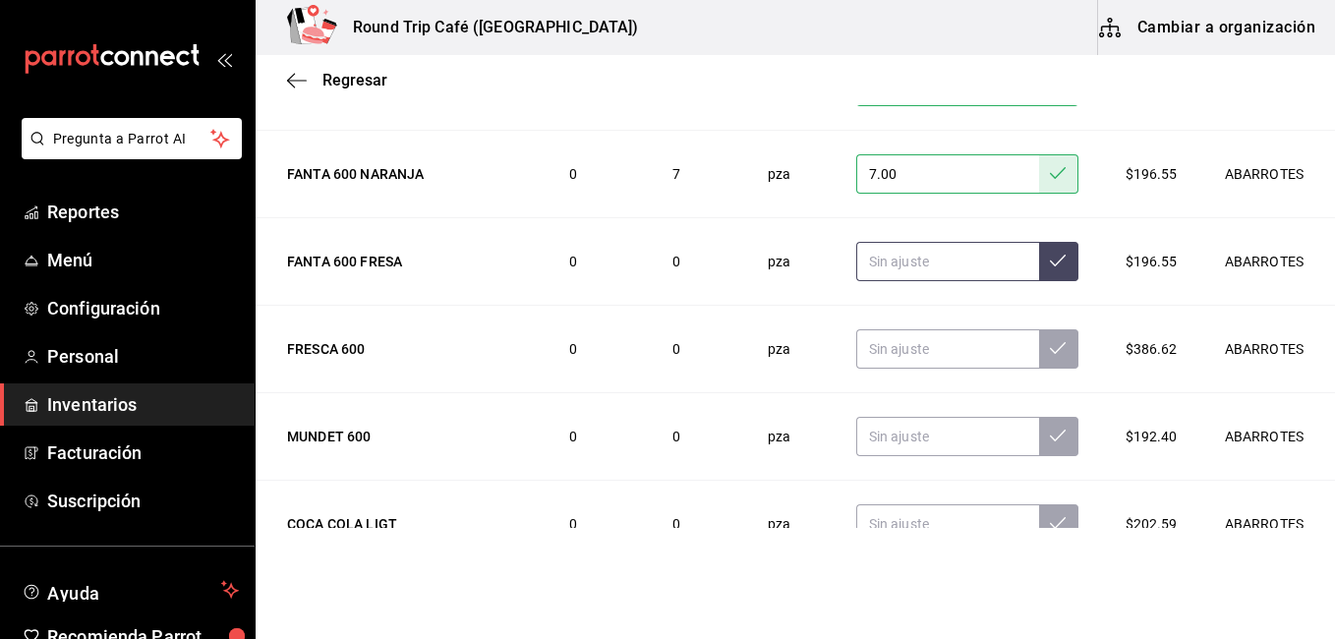
click at [866, 254] on input "text" at bounding box center [948, 261] width 183 height 39
type input "4.00"
click at [881, 361] on input "text" at bounding box center [948, 348] width 183 height 39
type input "4.00"
click at [898, 263] on input "4.00" at bounding box center [948, 261] width 183 height 39
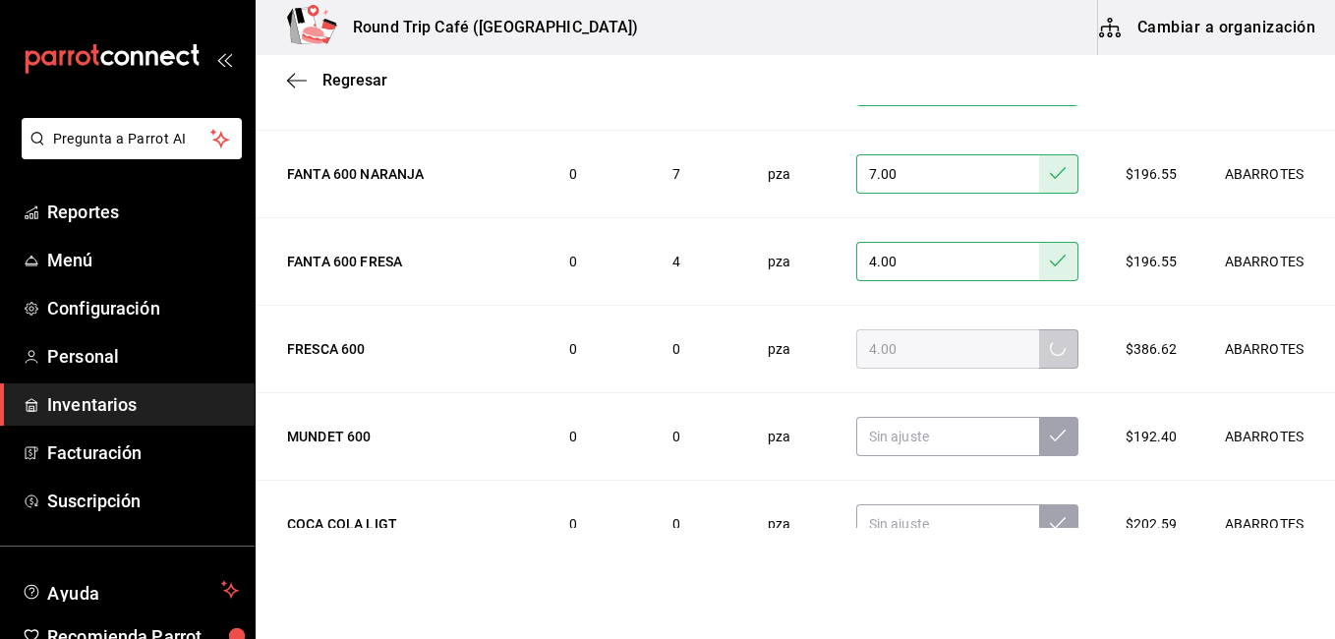
click at [882, 264] on input "4.00" at bounding box center [948, 261] width 183 height 39
type input "4.00"
type input "0.00"
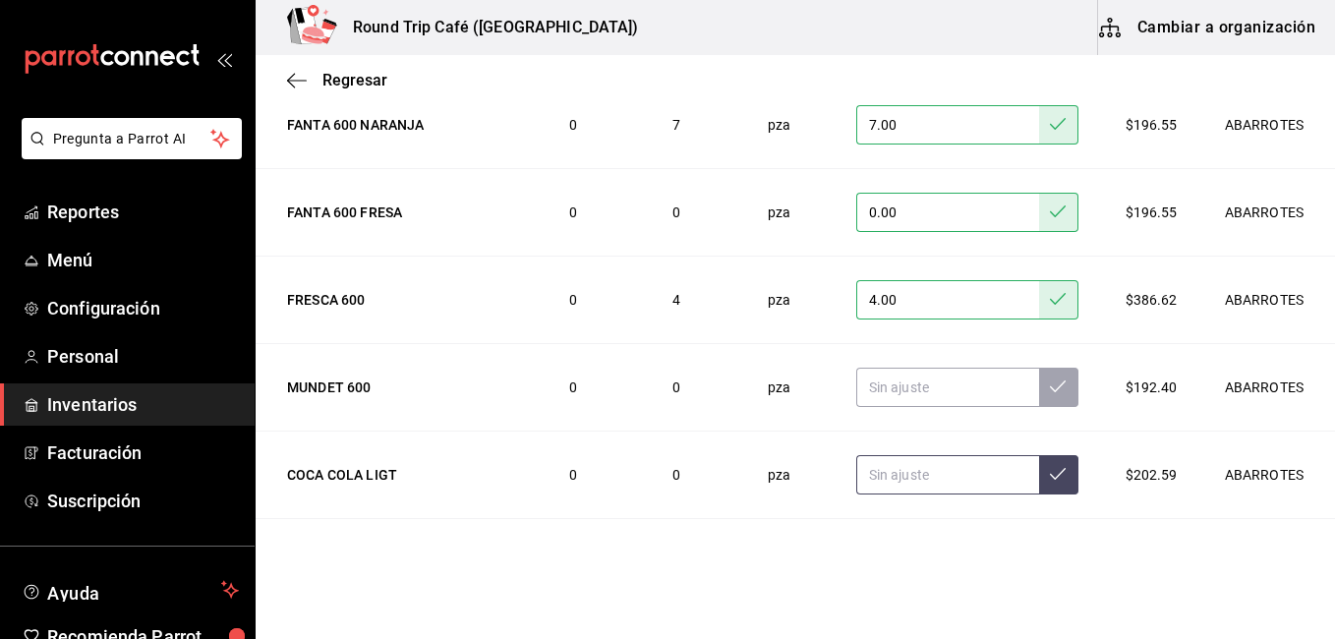
click at [956, 482] on input "text" at bounding box center [948, 474] width 183 height 39
type input "3.00"
click at [901, 405] on input "text" at bounding box center [948, 387] width 183 height 39
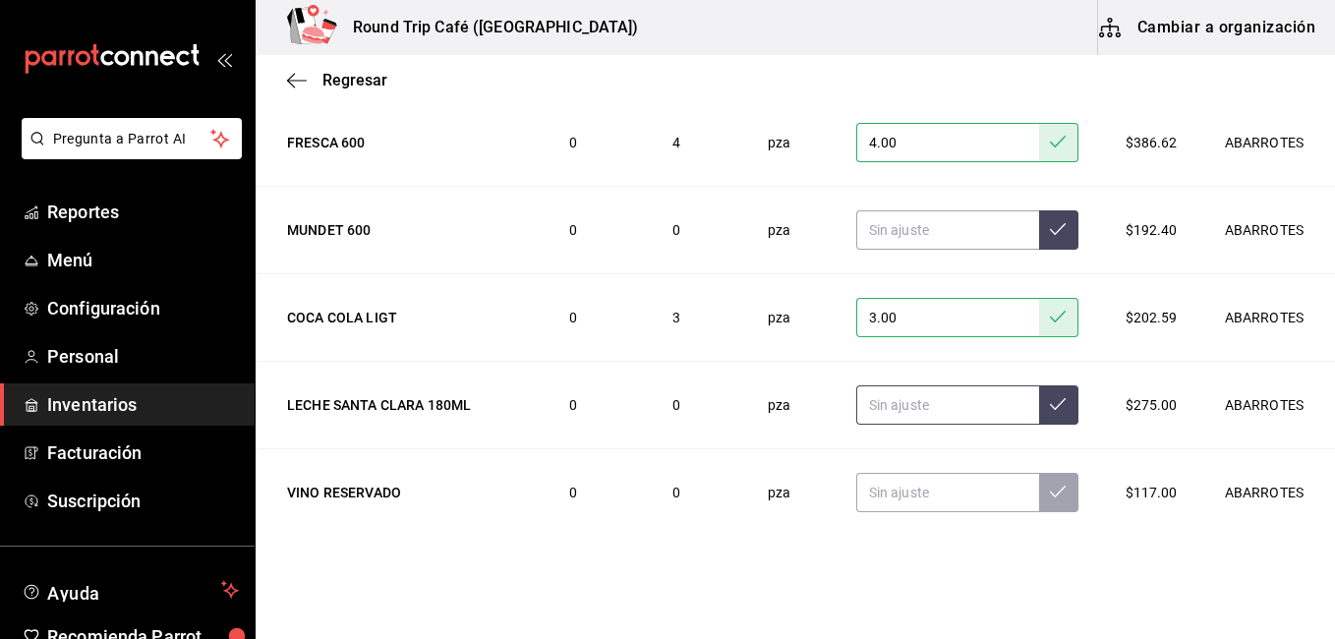
click at [899, 416] on input "text" at bounding box center [948, 404] width 183 height 39
type input "27.00"
click at [878, 499] on input "text" at bounding box center [948, 492] width 183 height 39
type input "10.00"
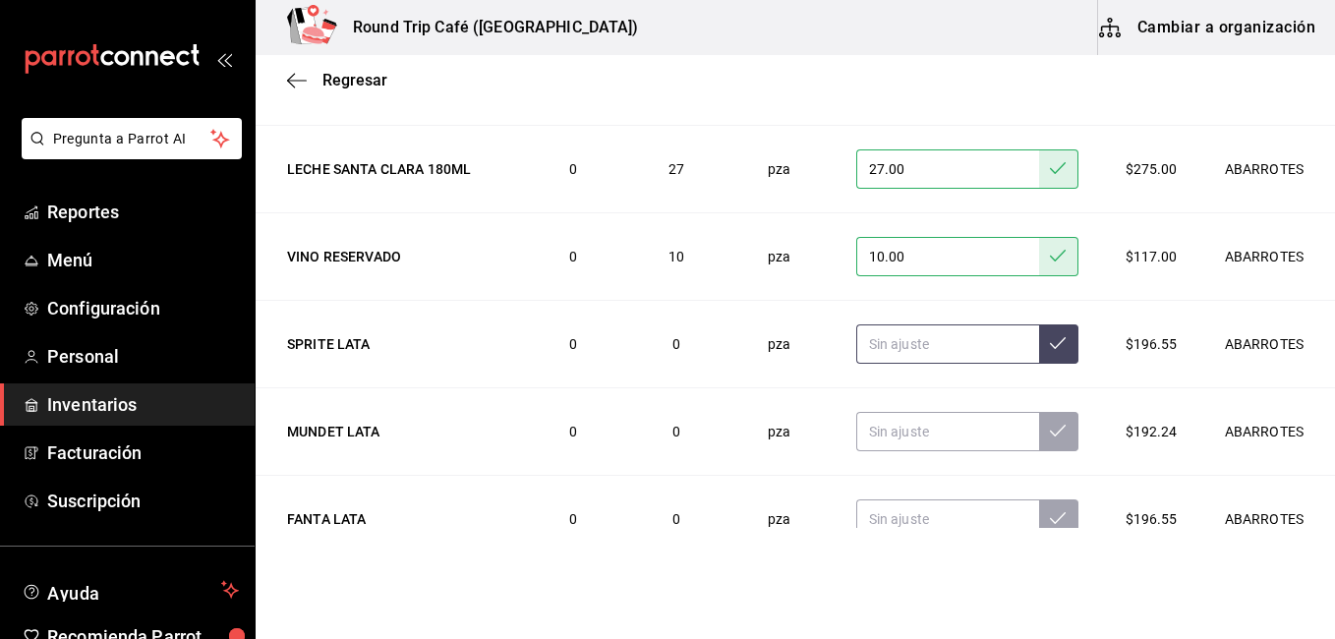
click at [916, 334] on input "text" at bounding box center [948, 344] width 183 height 39
type input "2.00"
click at [915, 422] on input "text" at bounding box center [948, 431] width 183 height 39
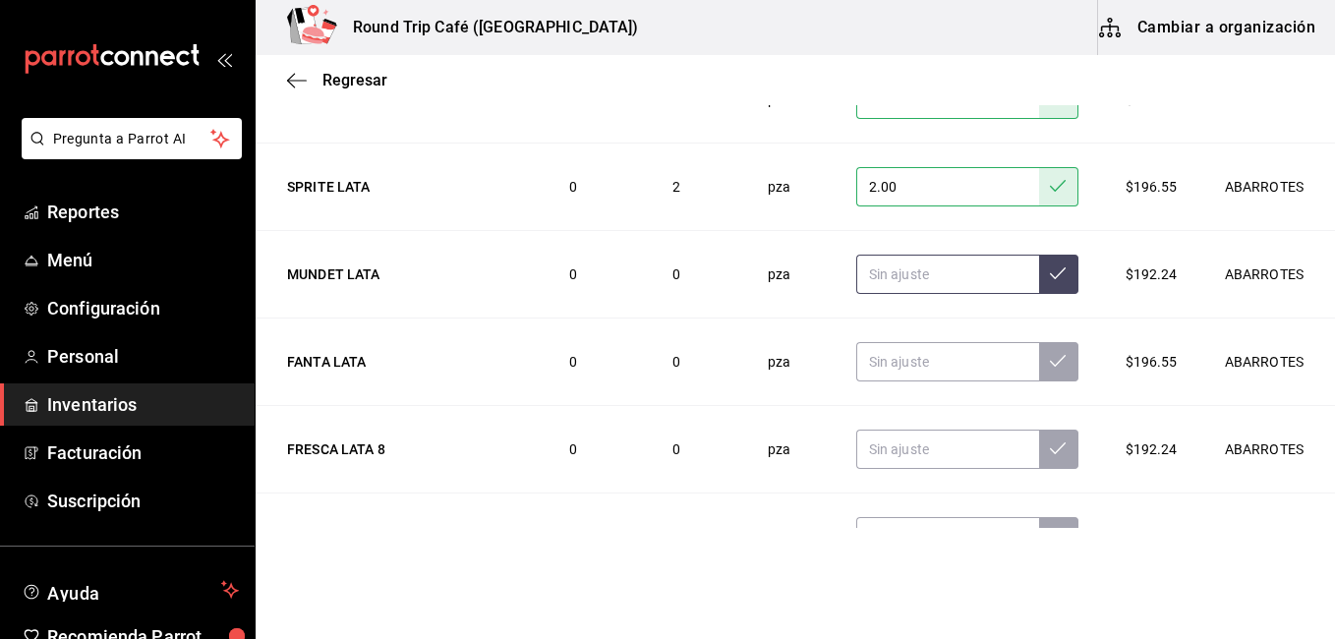
scroll to position [5398, 0]
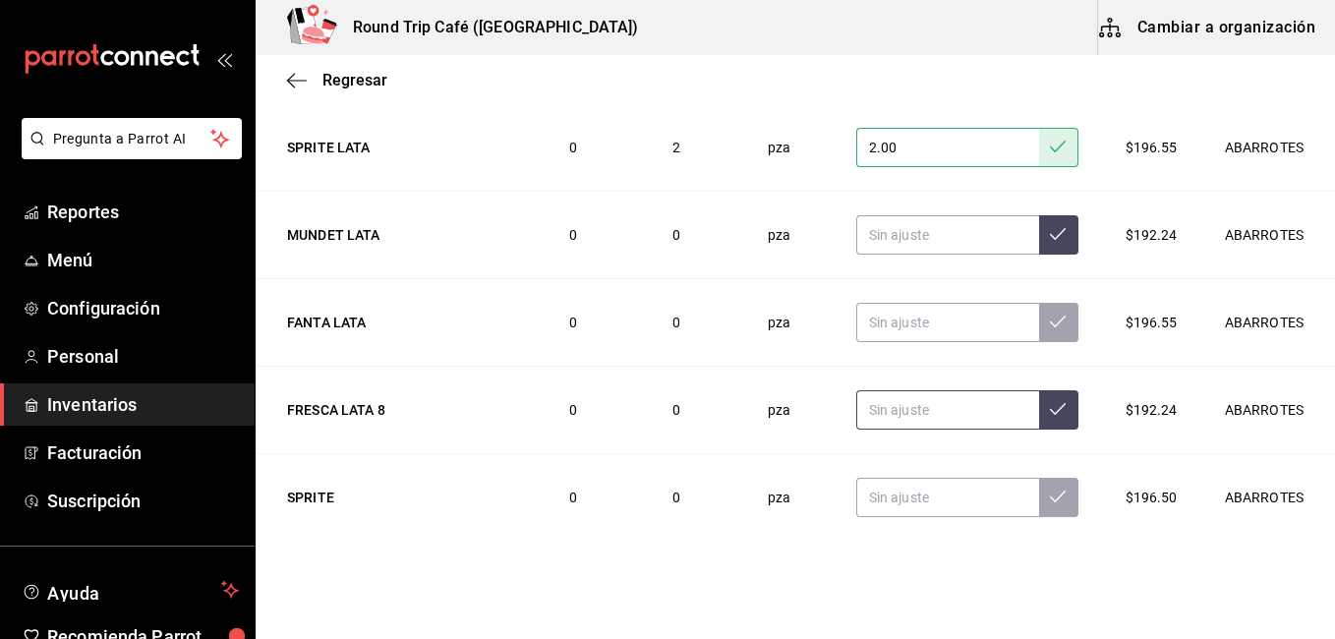
click at [906, 415] on input "text" at bounding box center [948, 409] width 183 height 39
type input "7.00"
click at [903, 248] on input "text" at bounding box center [948, 234] width 183 height 39
type input "5.00"
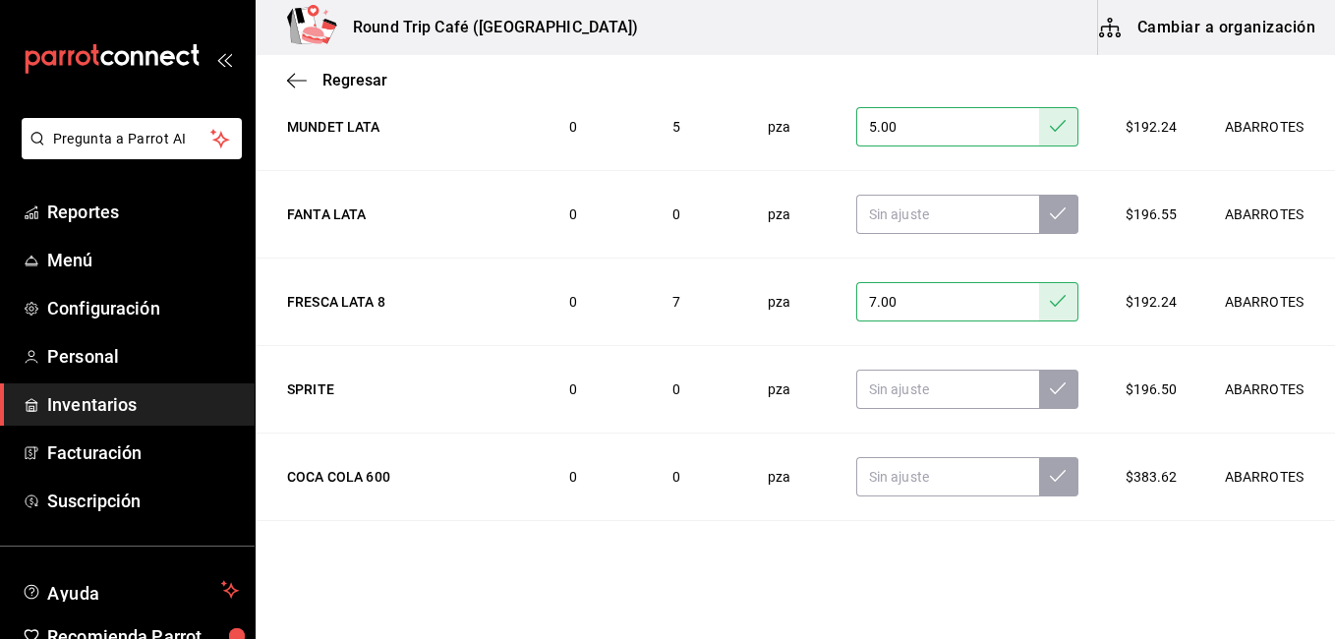
scroll to position [5634, 0]
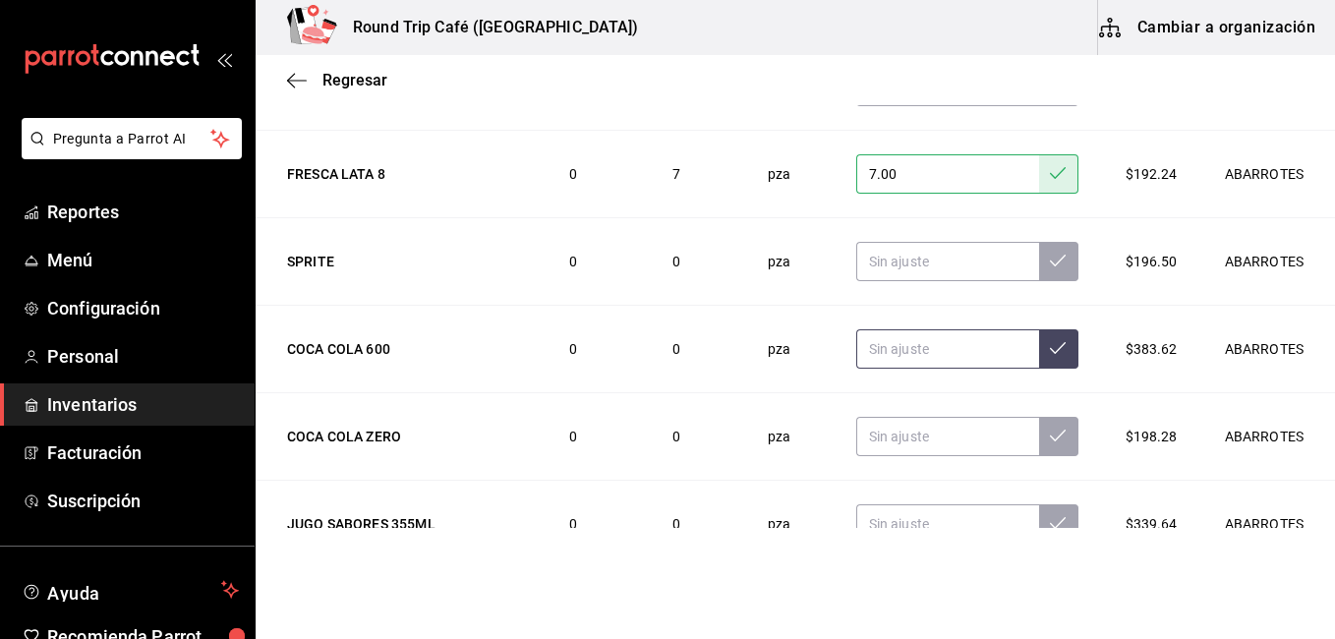
click at [891, 356] on input "text" at bounding box center [948, 348] width 183 height 39
type input "13.00"
click at [881, 440] on input "text" at bounding box center [948, 436] width 183 height 39
type input "15.00"
click at [904, 481] on td "15.00" at bounding box center [967, 437] width 269 height 88
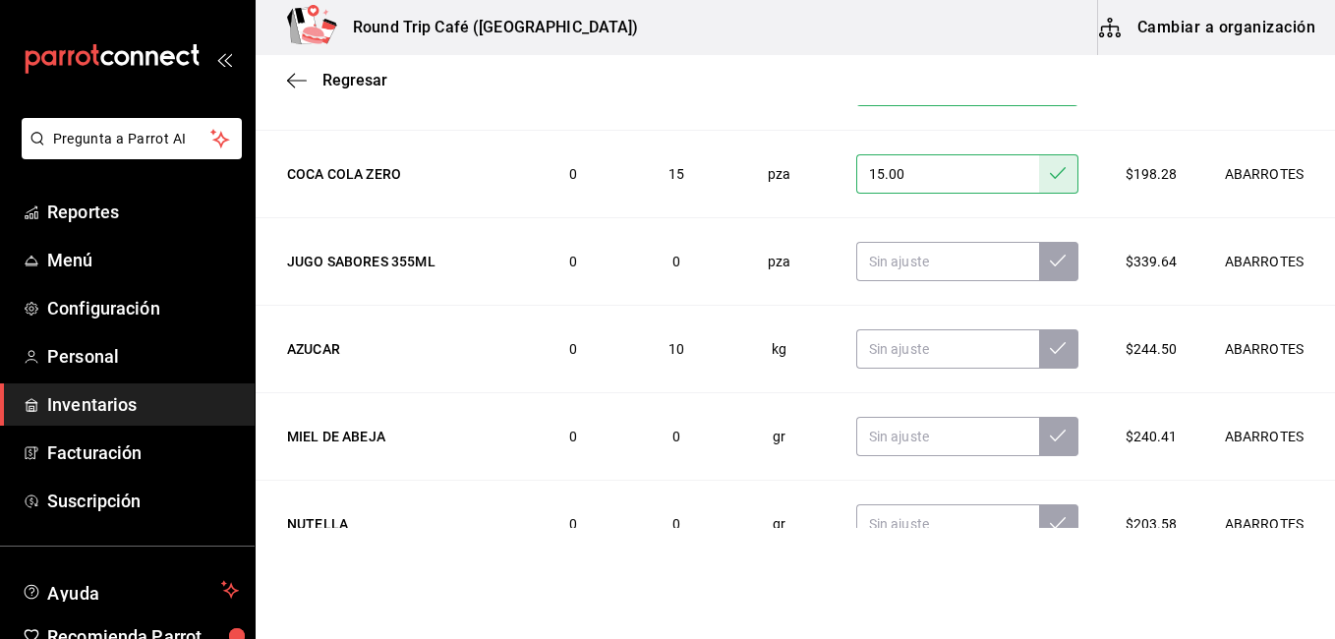
scroll to position [5919, 0]
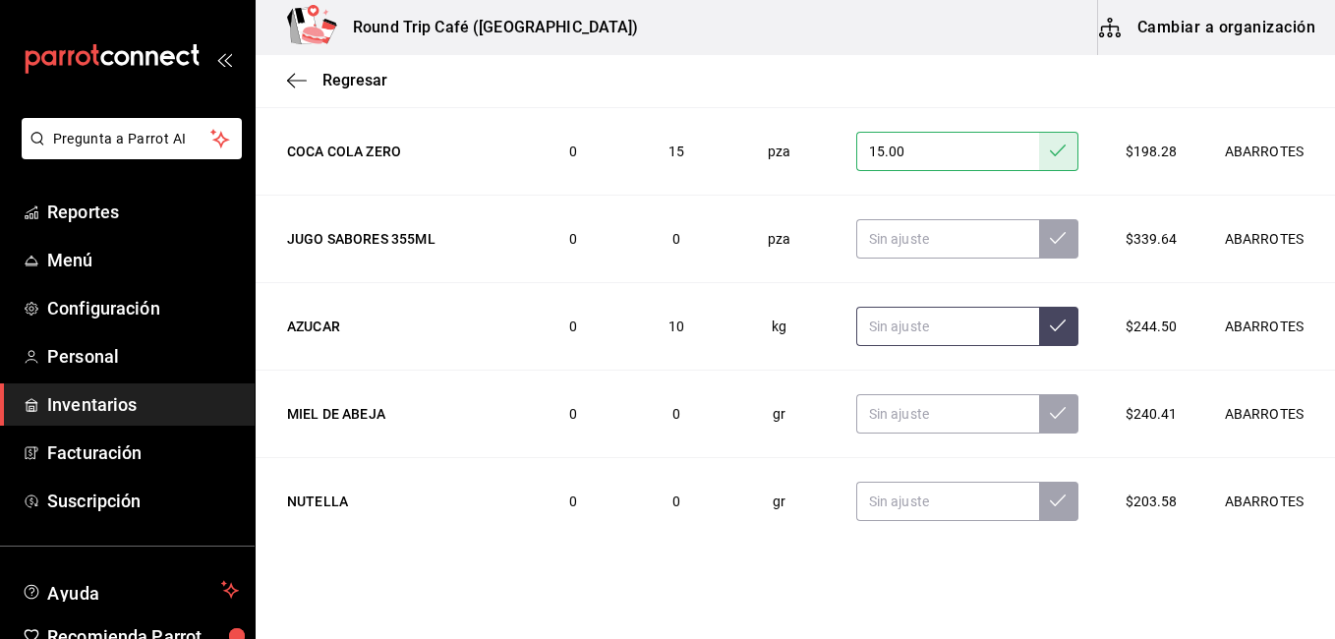
click at [883, 323] on input "text" at bounding box center [948, 326] width 183 height 39
type input "5.00"
click at [906, 422] on input "text" at bounding box center [948, 413] width 183 height 39
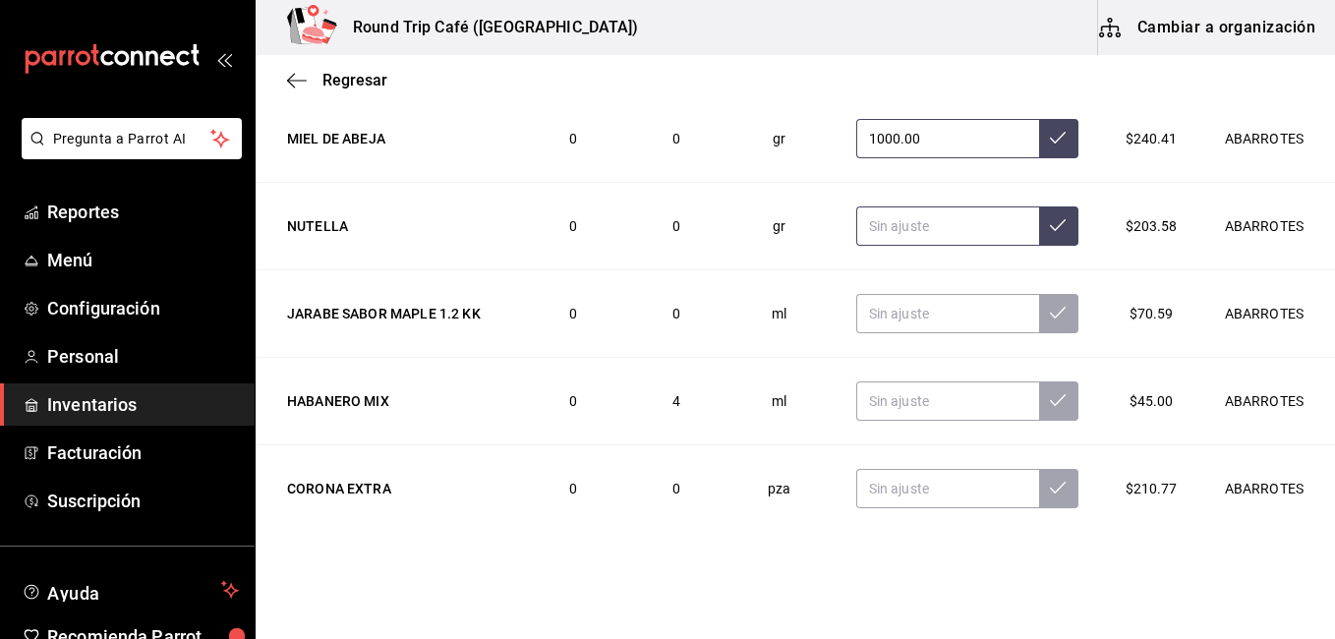
type input "1000.00"
click at [898, 236] on input "text" at bounding box center [948, 226] width 183 height 39
type input "1000.00"
click at [872, 399] on input "text" at bounding box center [948, 401] width 183 height 39
type input "4.00"
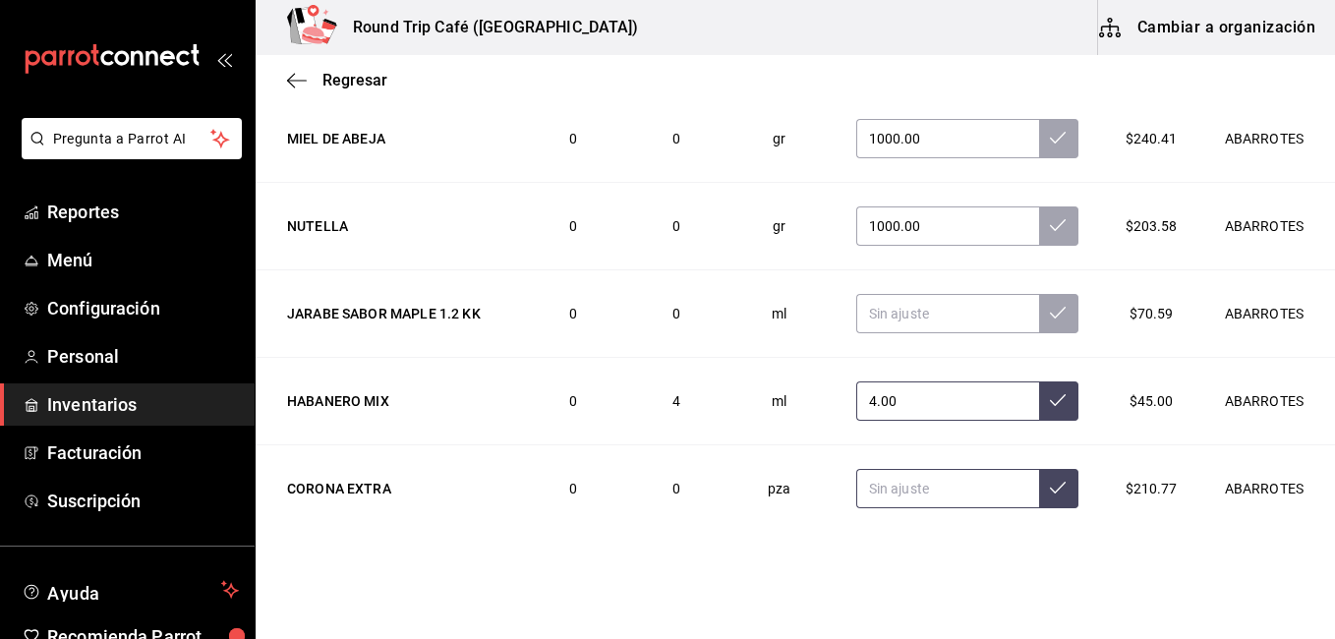
type input "4.00"
click at [910, 486] on input "text" at bounding box center [948, 488] width 183 height 39
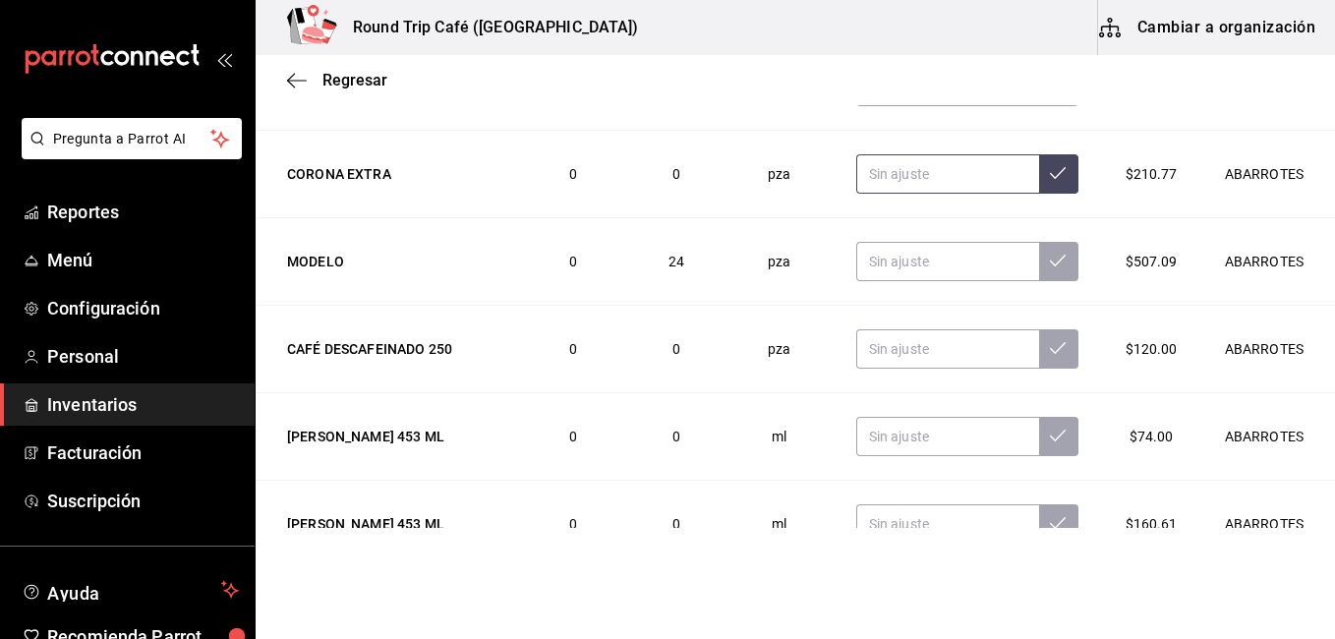
scroll to position [6548, 0]
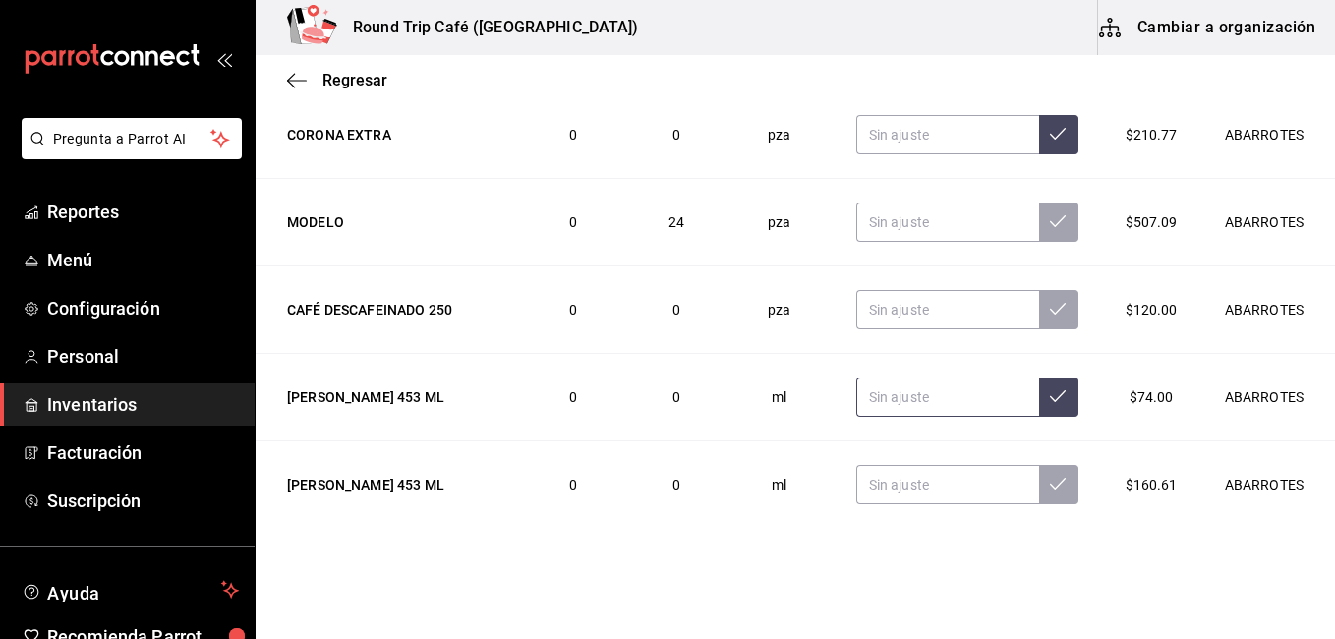
click at [863, 409] on input "text" at bounding box center [948, 397] width 183 height 39
type input "0.00"
click at [882, 479] on input "text" at bounding box center [948, 484] width 183 height 39
click at [879, 496] on input "text" at bounding box center [948, 484] width 183 height 39
click at [878, 485] on input "text" at bounding box center [948, 484] width 183 height 39
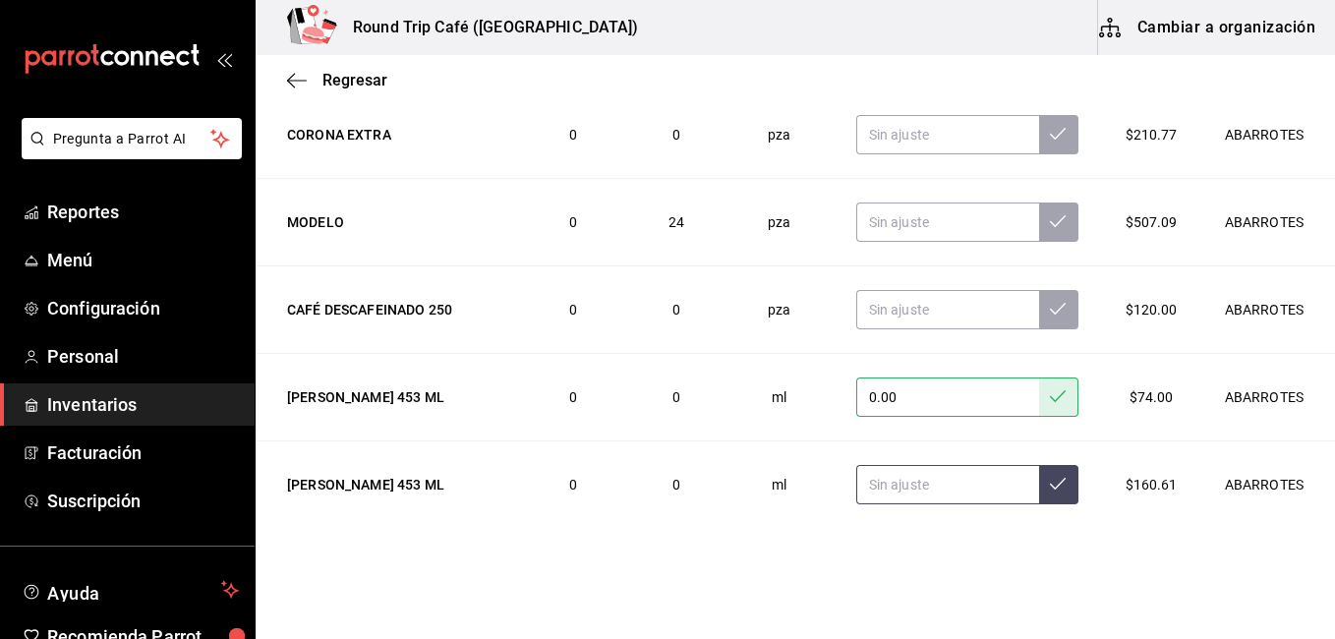
type input "2.00"
click at [912, 484] on input "200.00" at bounding box center [948, 484] width 183 height 39
click at [901, 476] on input "200.00" at bounding box center [948, 484] width 183 height 39
type input "200.00"
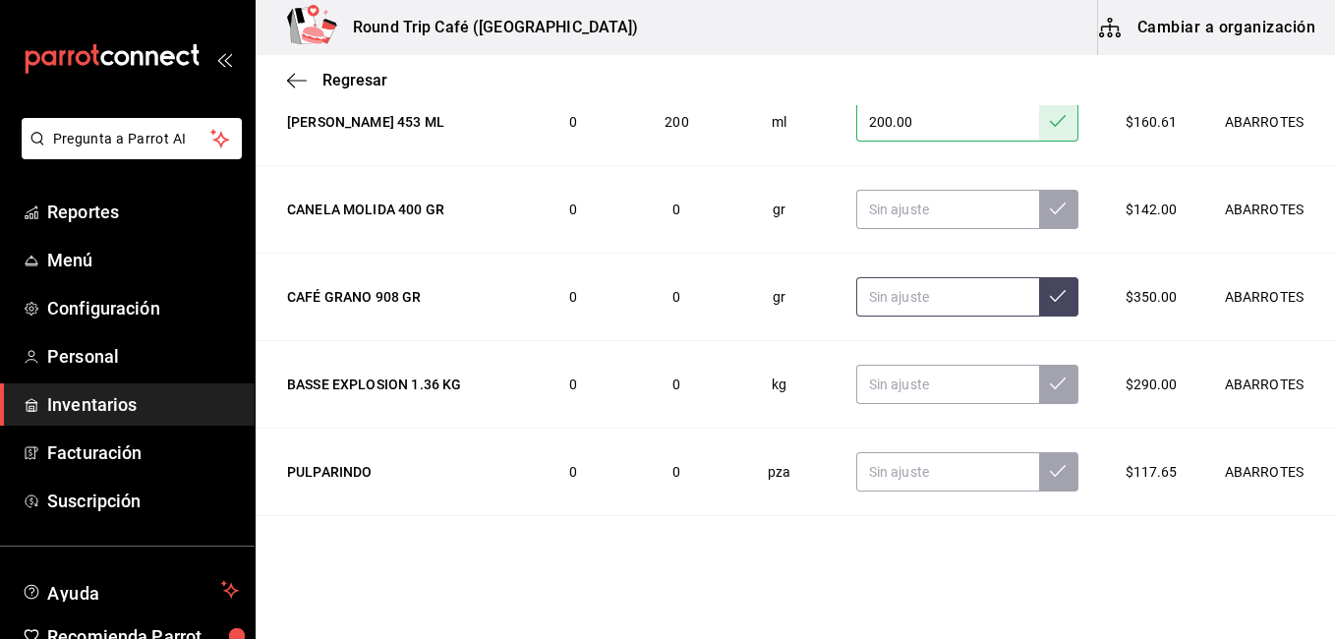
scroll to position [6951, 0]
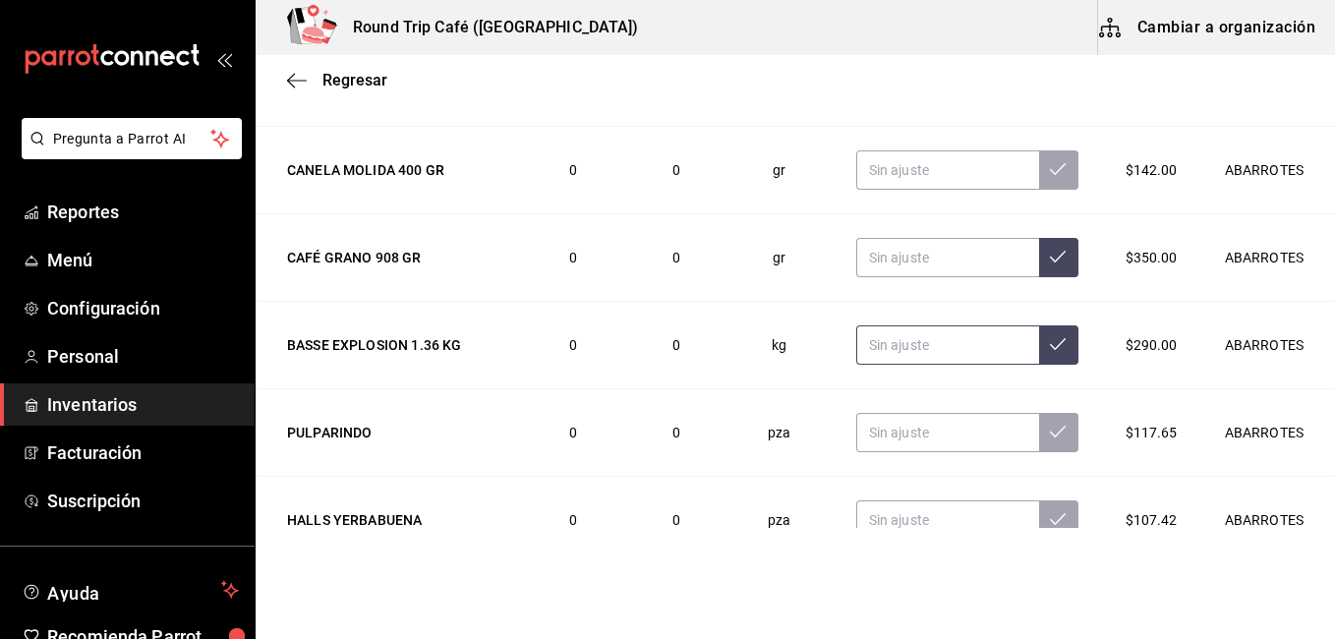
click at [874, 350] on input "text" at bounding box center [948, 345] width 183 height 39
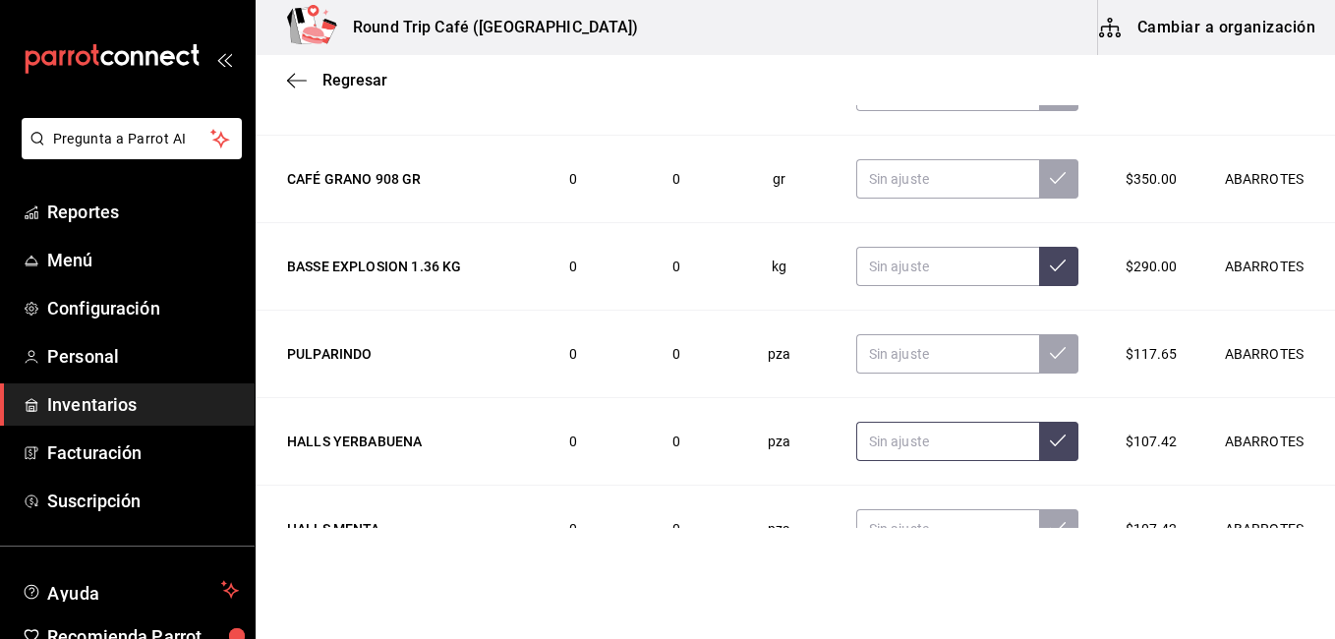
click at [910, 452] on input "text" at bounding box center [948, 441] width 183 height 39
type input "18.00"
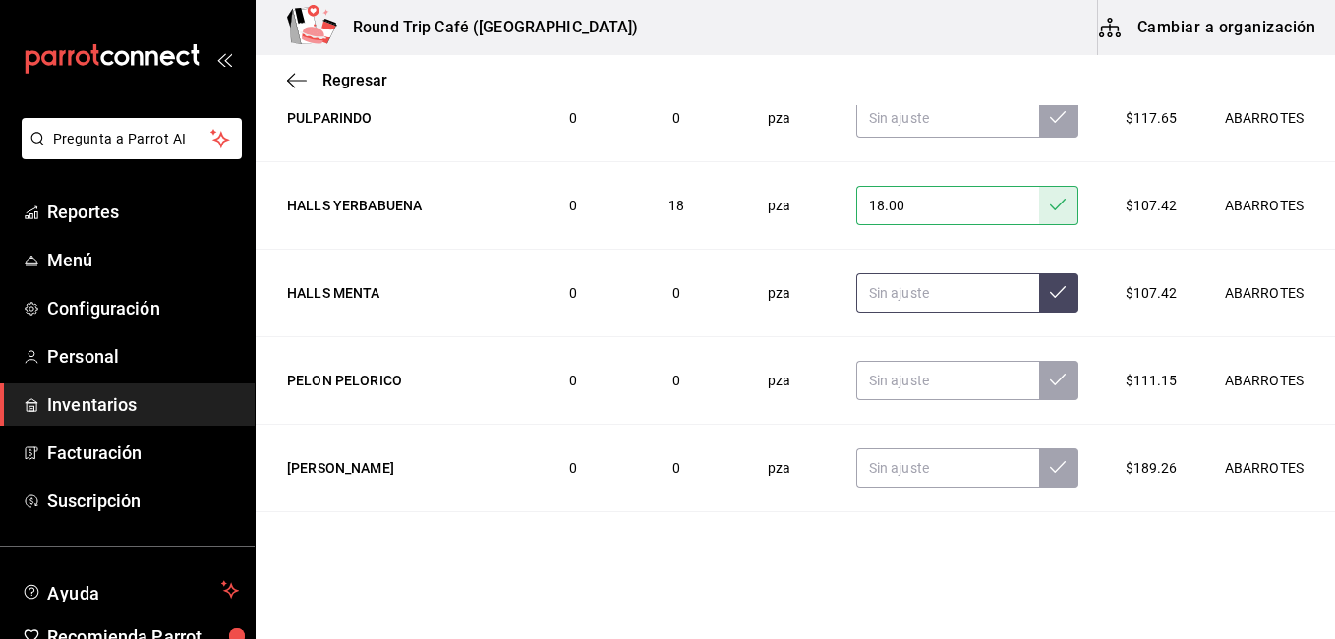
click at [875, 301] on input "text" at bounding box center [948, 292] width 183 height 39
type input "12.00"
click at [882, 381] on input "text" at bounding box center [948, 380] width 183 height 39
type input "27.00"
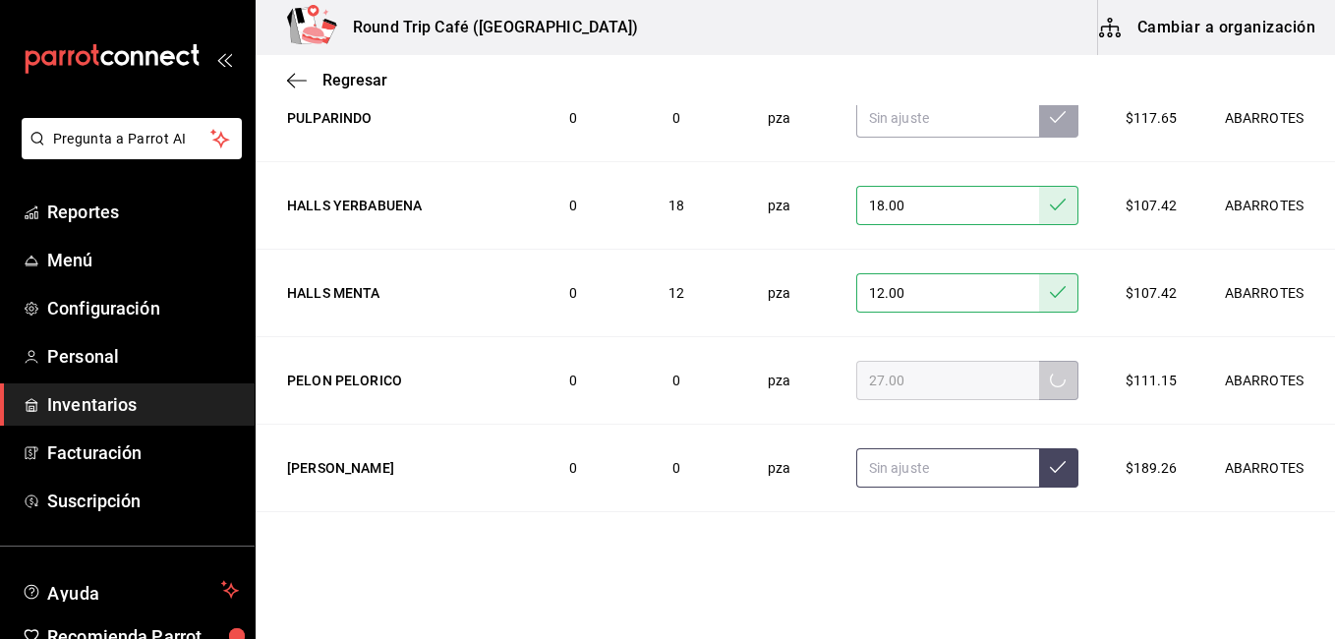
click at [883, 473] on input "text" at bounding box center [948, 467] width 183 height 39
type input "17.00"
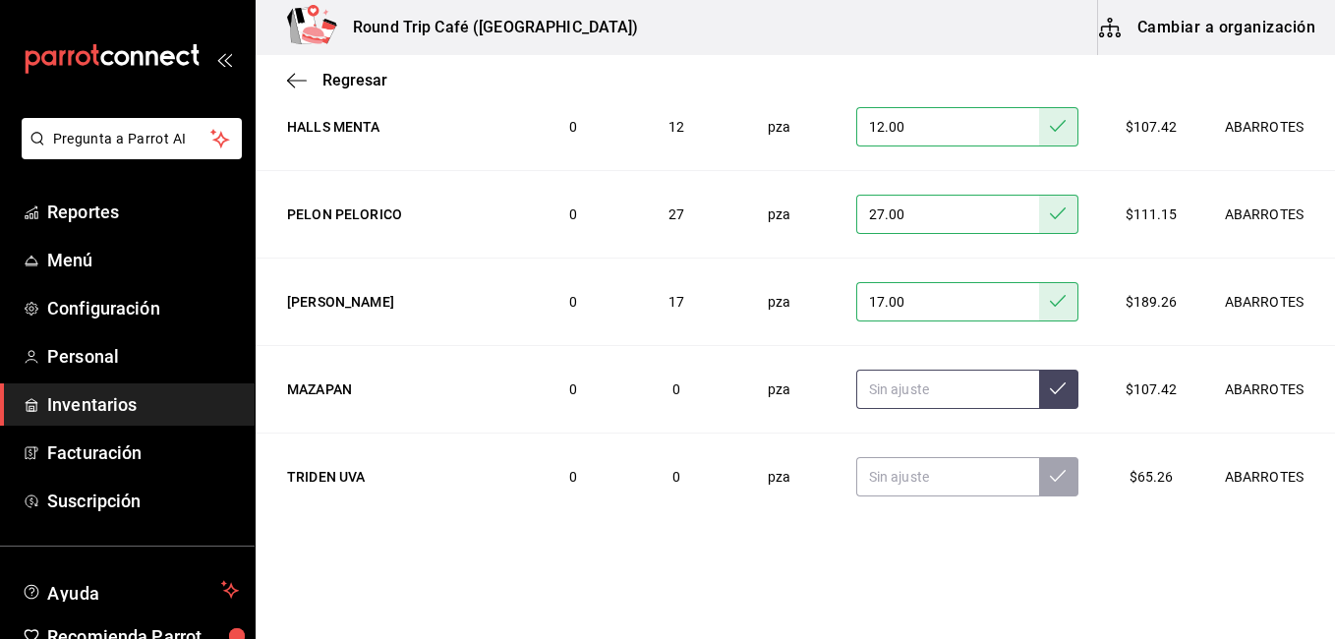
click at [908, 389] on input "text" at bounding box center [948, 389] width 183 height 39
click at [907, 389] on input "text" at bounding box center [948, 387] width 183 height 39
type input "40.00"
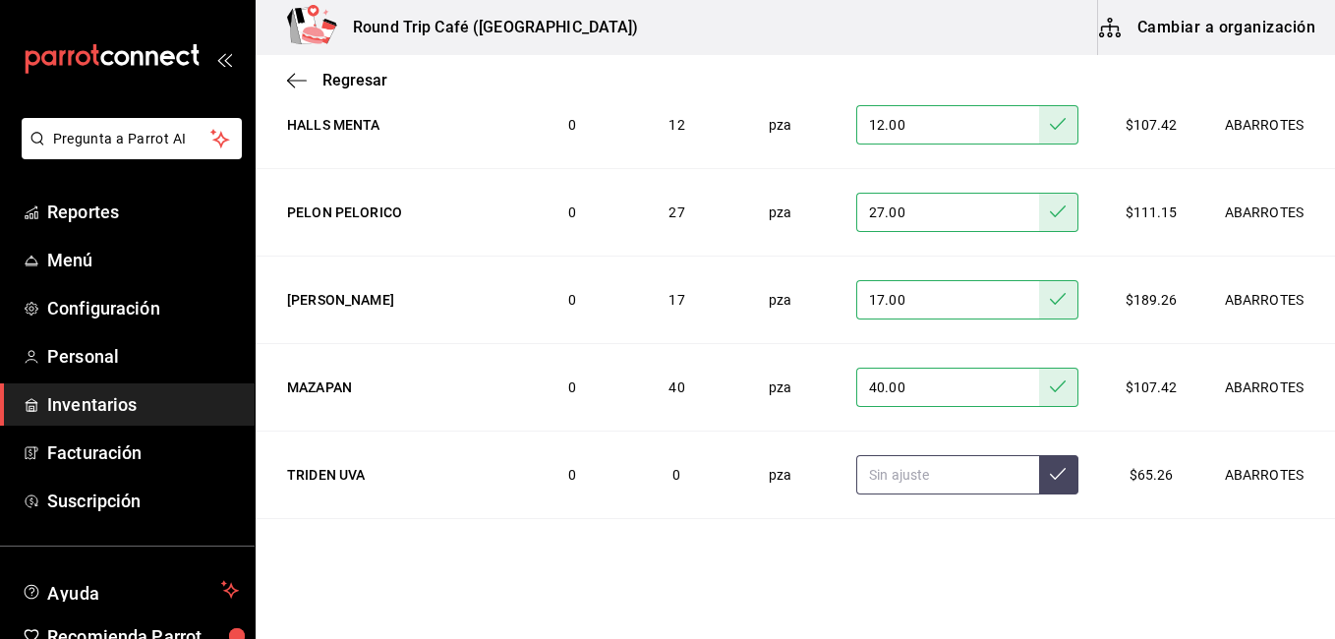
click at [894, 473] on input "text" at bounding box center [948, 474] width 183 height 39
type input "49.00"
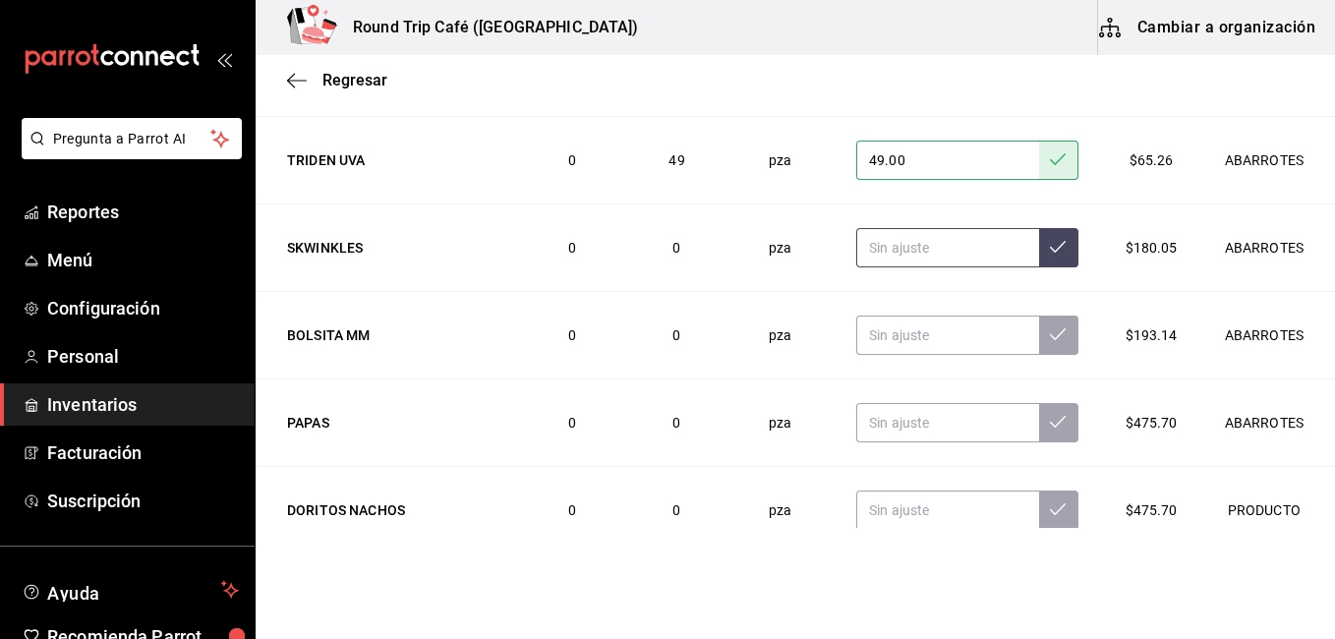
click at [894, 245] on input "text" at bounding box center [948, 247] width 183 height 39
type input "10.00"
click at [892, 420] on input "text" at bounding box center [948, 422] width 183 height 39
type input "2.00"
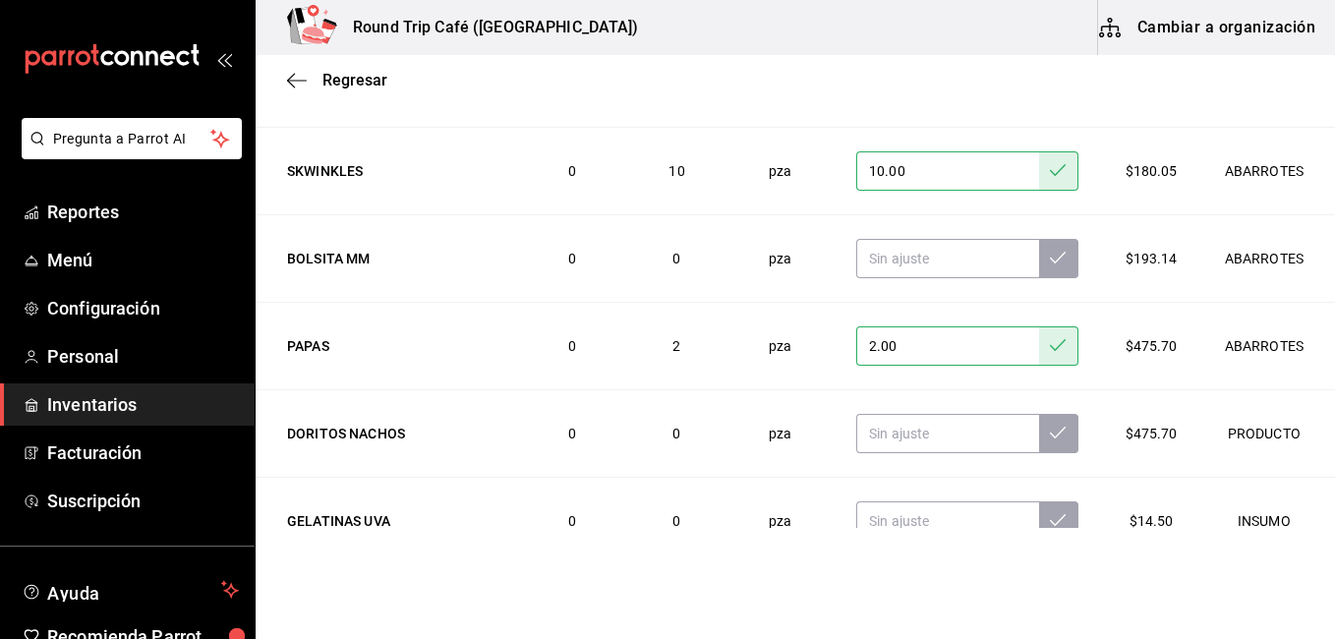
scroll to position [7827, 0]
drag, startPoint x: 992, startPoint y: 427, endPoint x: 951, endPoint y: 428, distance: 41.3
click at [951, 428] on input "text" at bounding box center [948, 431] width 183 height 39
type input "1.00"
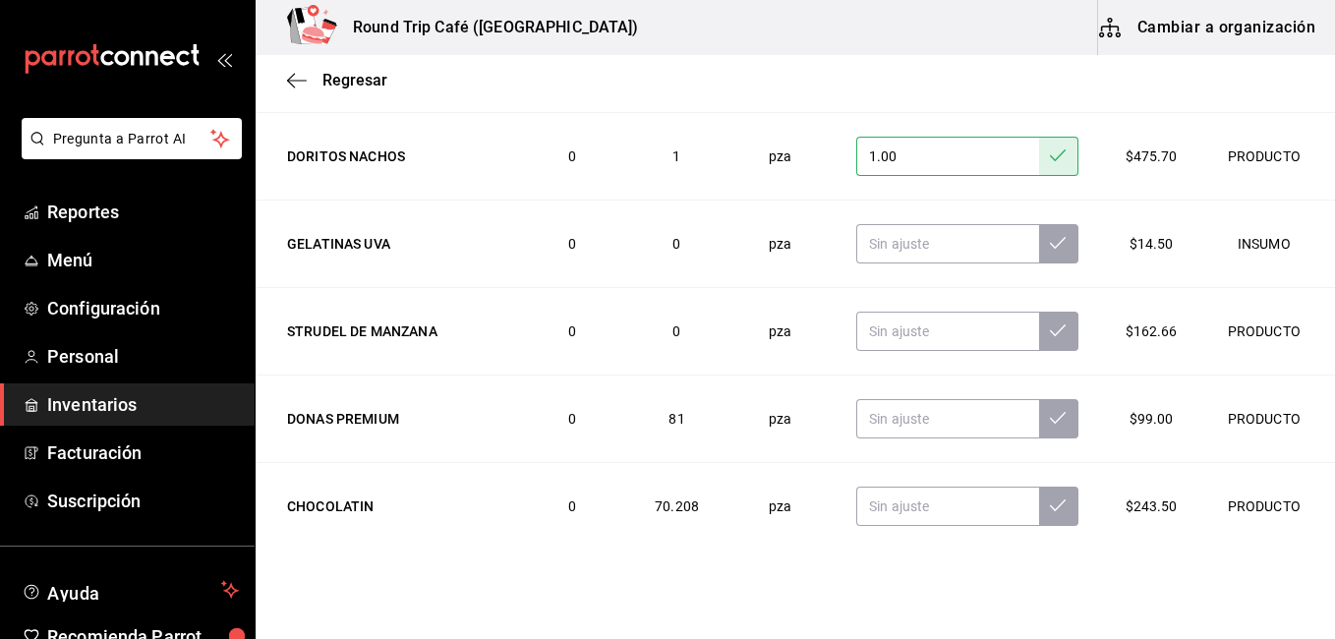
scroll to position [8141, 0]
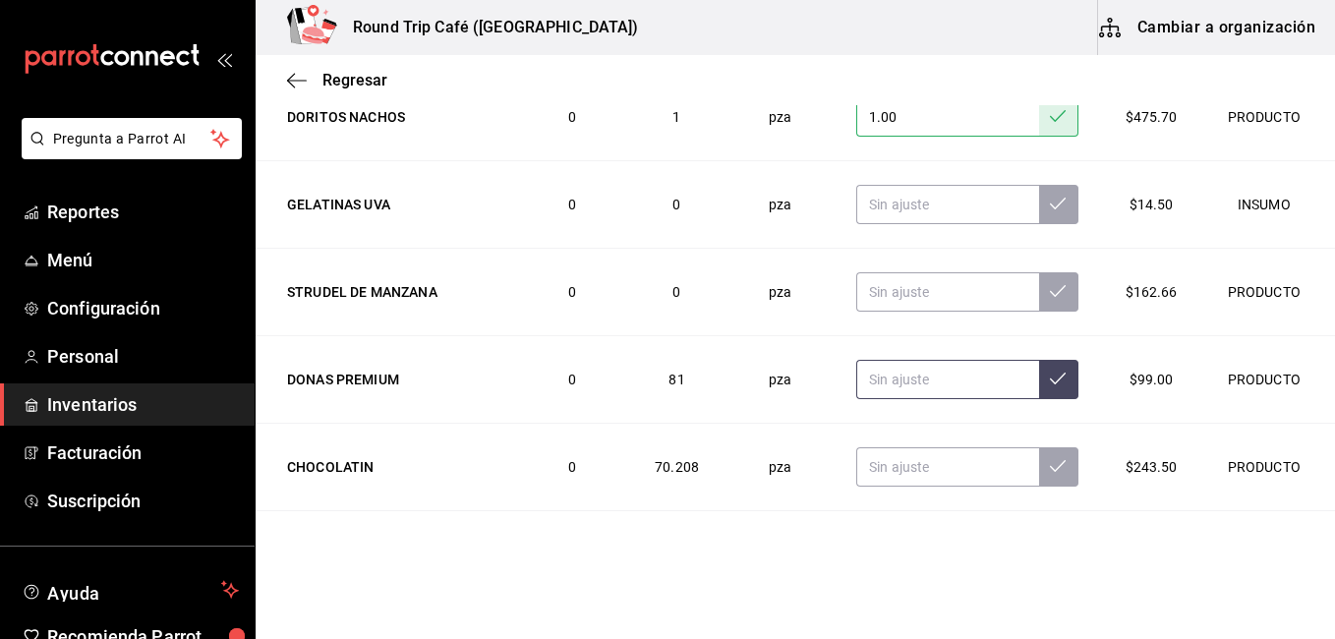
click at [908, 370] on input "text" at bounding box center [948, 379] width 183 height 39
type input "12.00"
click at [917, 463] on input "text" at bounding box center [948, 466] width 183 height 39
click at [895, 473] on input "text" at bounding box center [948, 466] width 183 height 39
click at [879, 468] on input "text" at bounding box center [948, 466] width 183 height 39
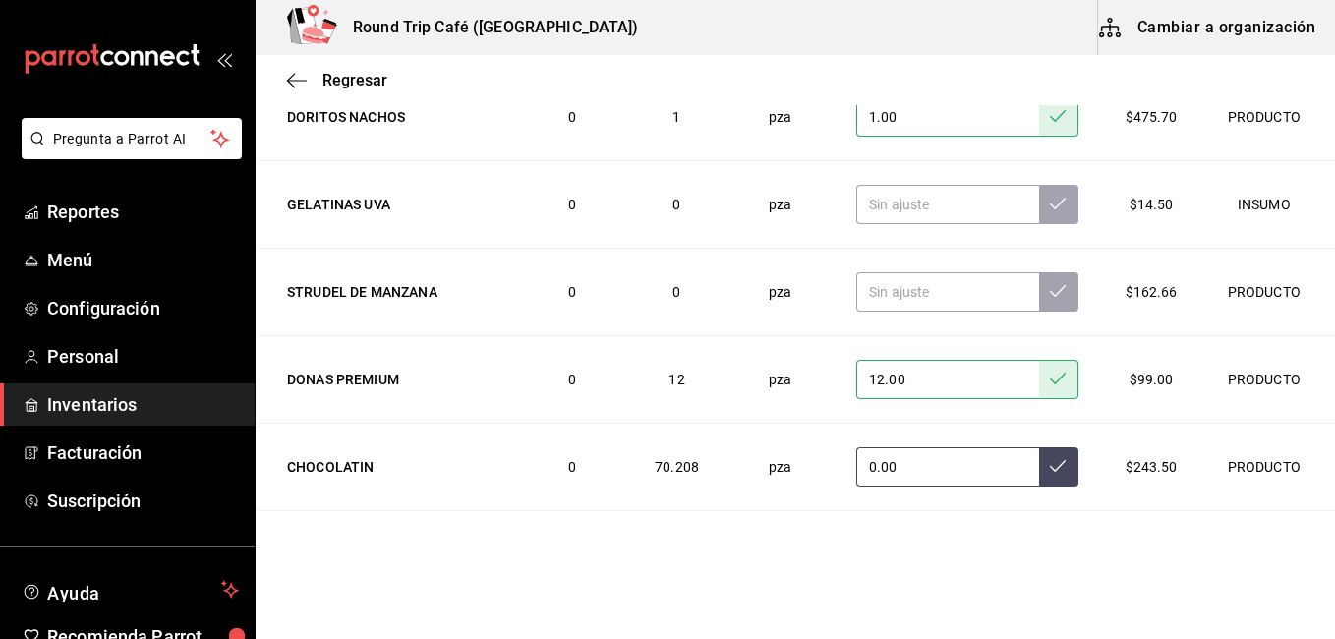
type input "0.00"
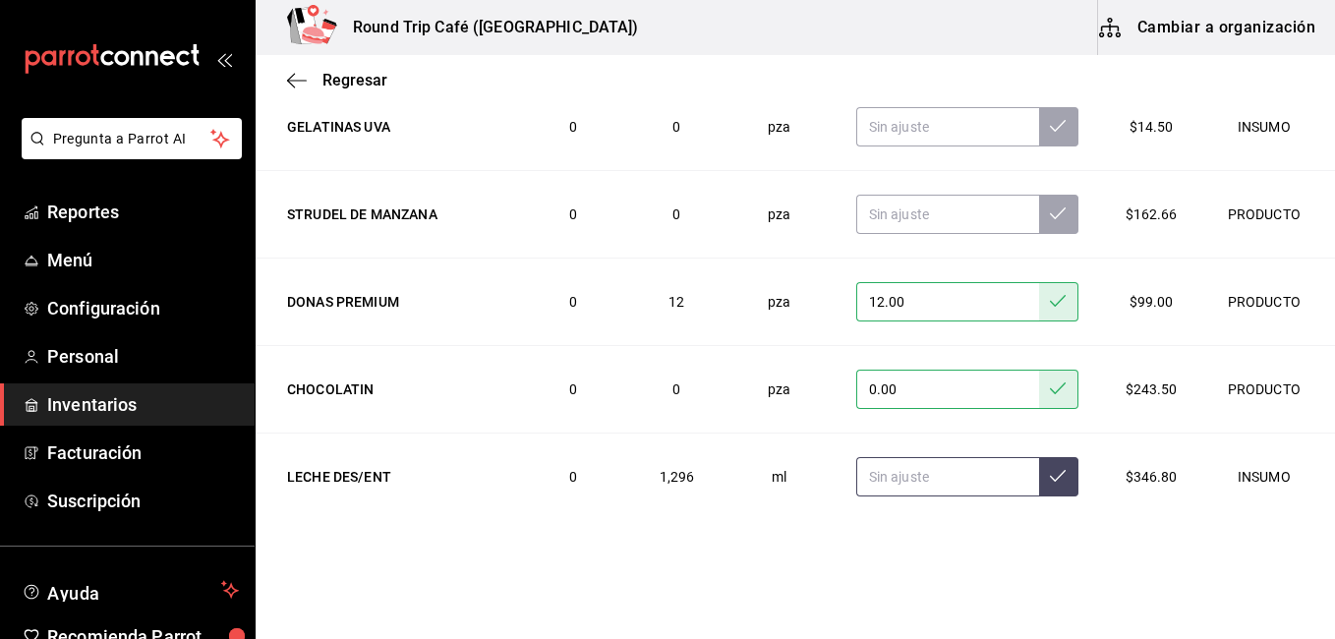
click at [956, 486] on input "text" at bounding box center [948, 476] width 183 height 39
type input "4.00"
type input "40000.00"
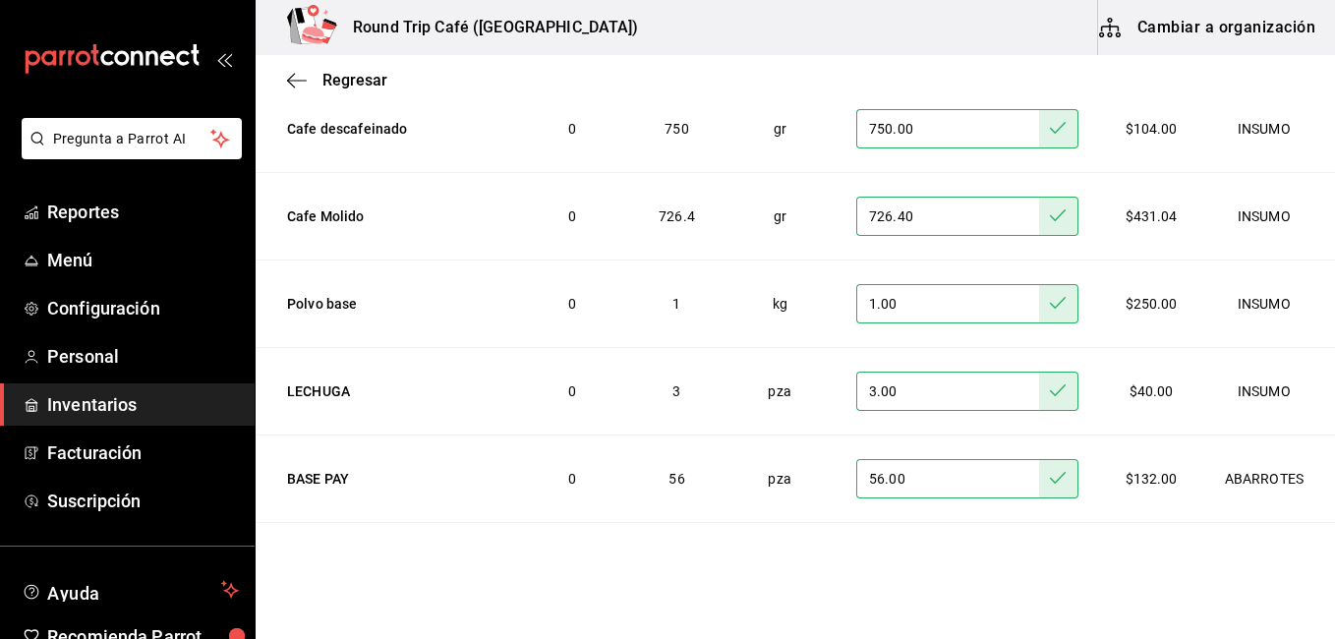
scroll to position [1465, 0]
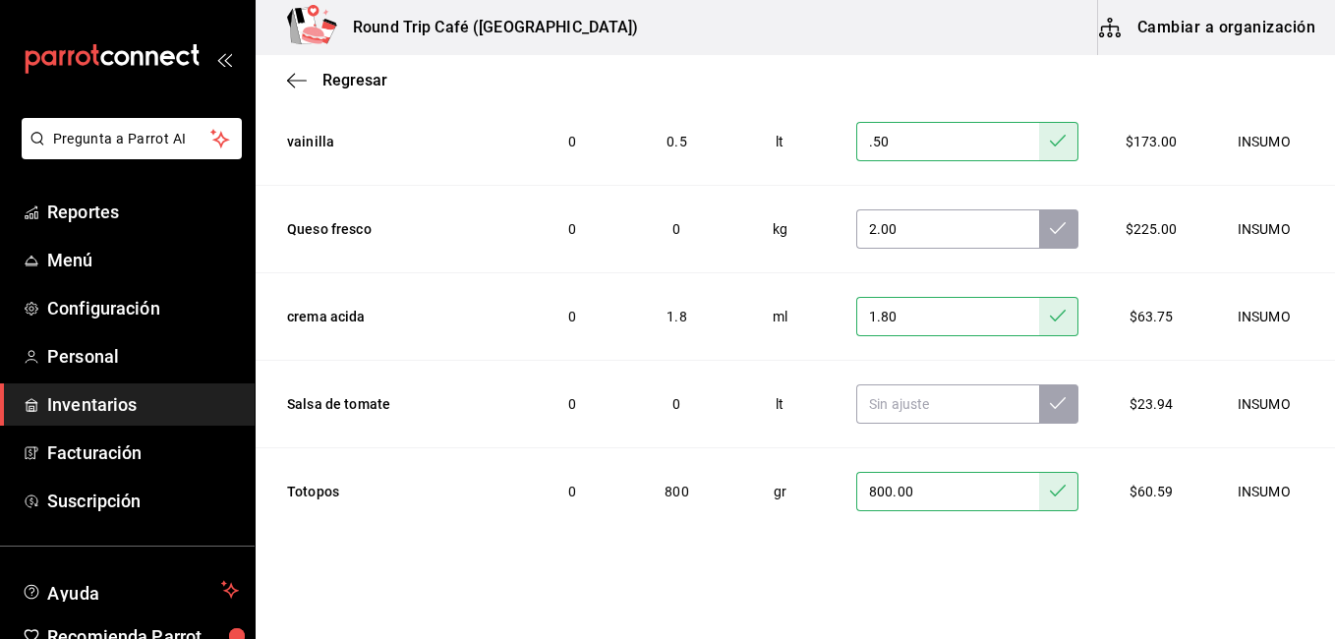
click at [1308, 95] on div "Regresar" at bounding box center [796, 80] width 1080 height 50
drag, startPoint x: 1308, startPoint y: 95, endPoint x: 1060, endPoint y: 81, distance: 248.3
click at [1060, 81] on div "Regresar" at bounding box center [796, 80] width 1080 height 50
click at [1311, 88] on div "Regresar" at bounding box center [796, 80] width 1080 height 50
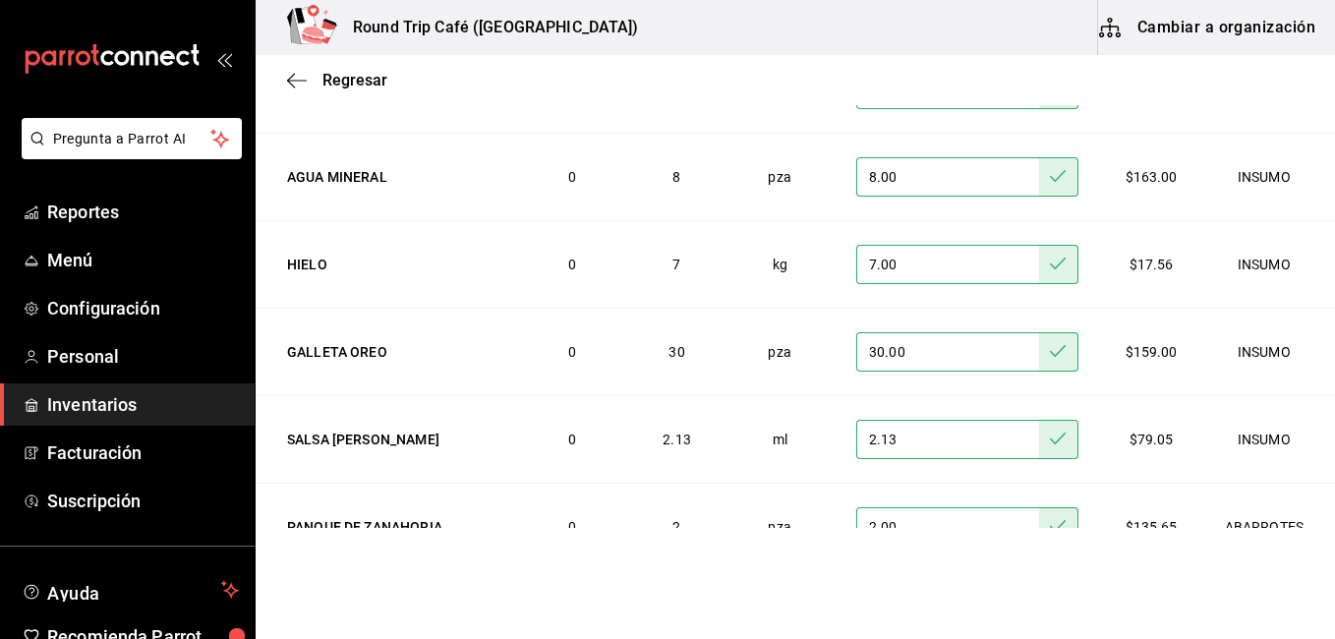
scroll to position [0, 0]
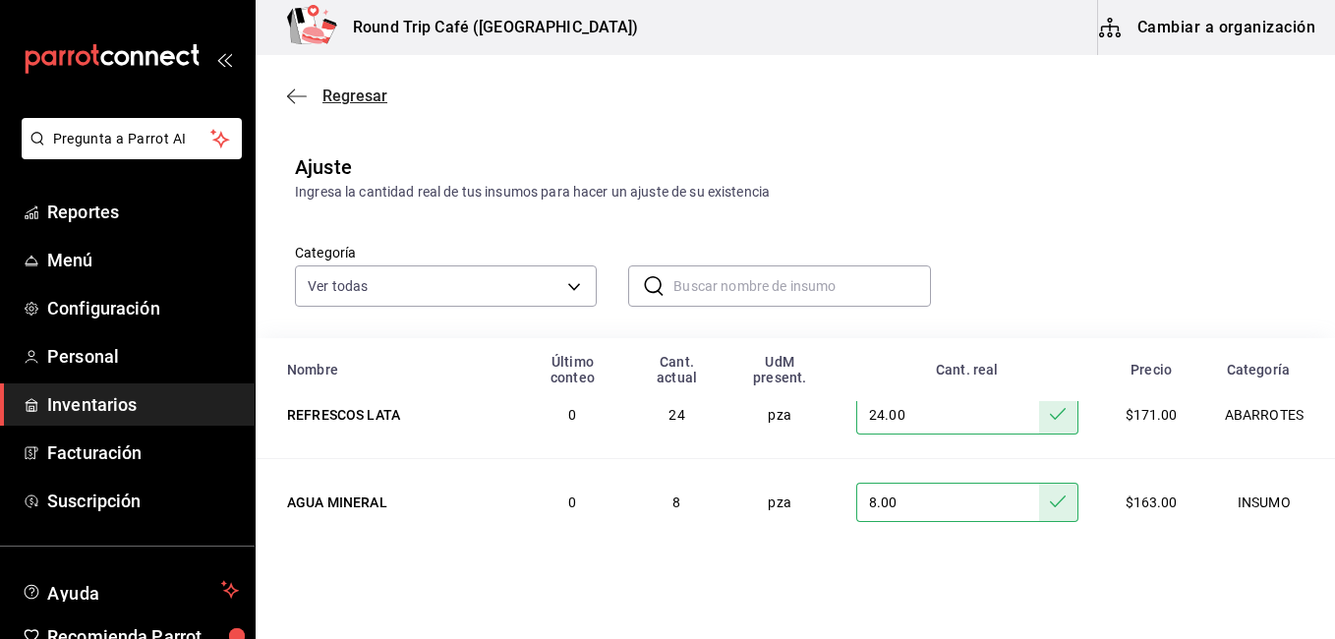
click at [295, 97] on icon "button" at bounding box center [297, 97] width 20 height 18
